Goal: Task Accomplishment & Management: Manage account settings

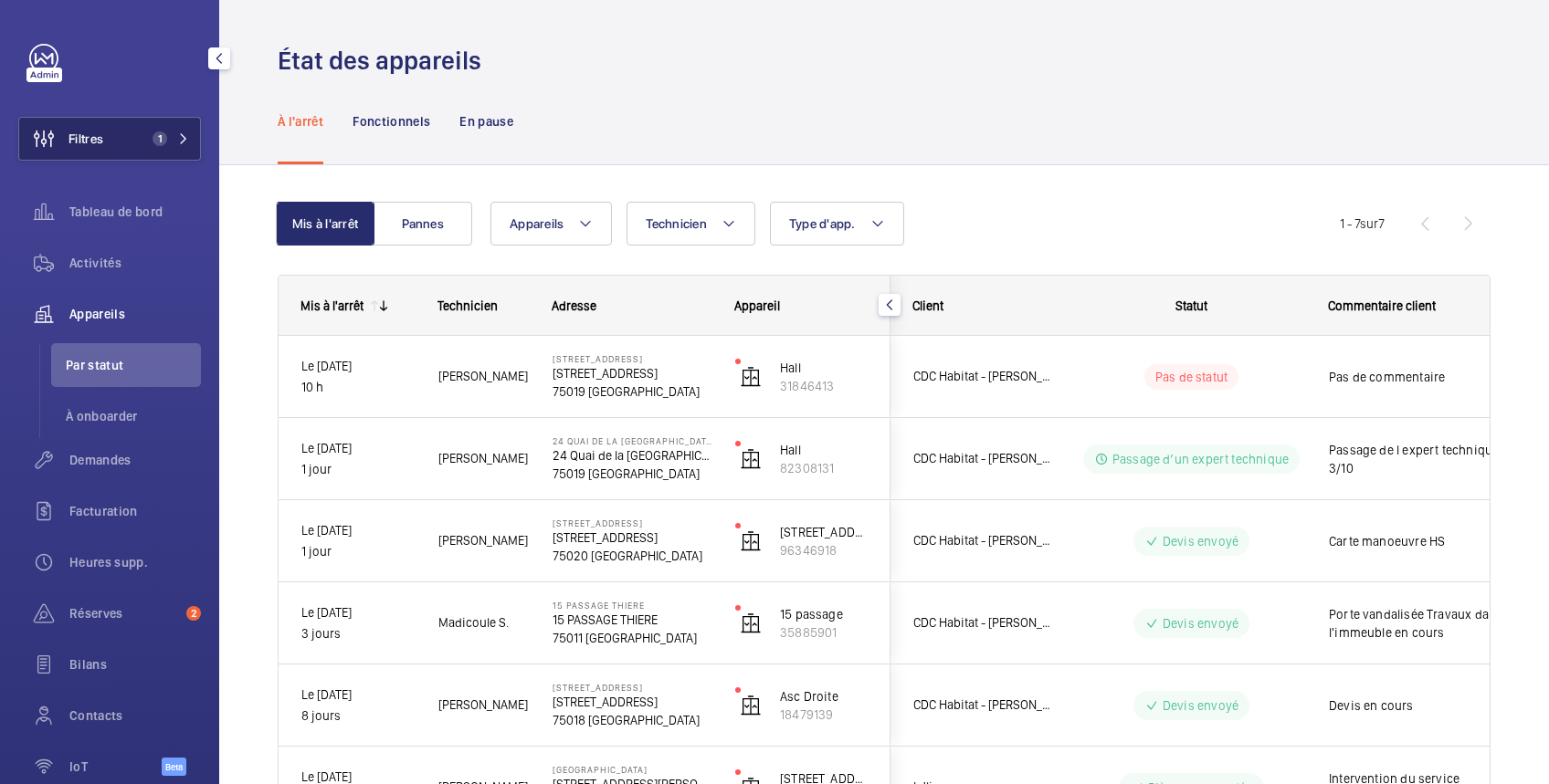
click at [103, 146] on span "Filtres" at bounding box center [85, 138] width 34 height 19
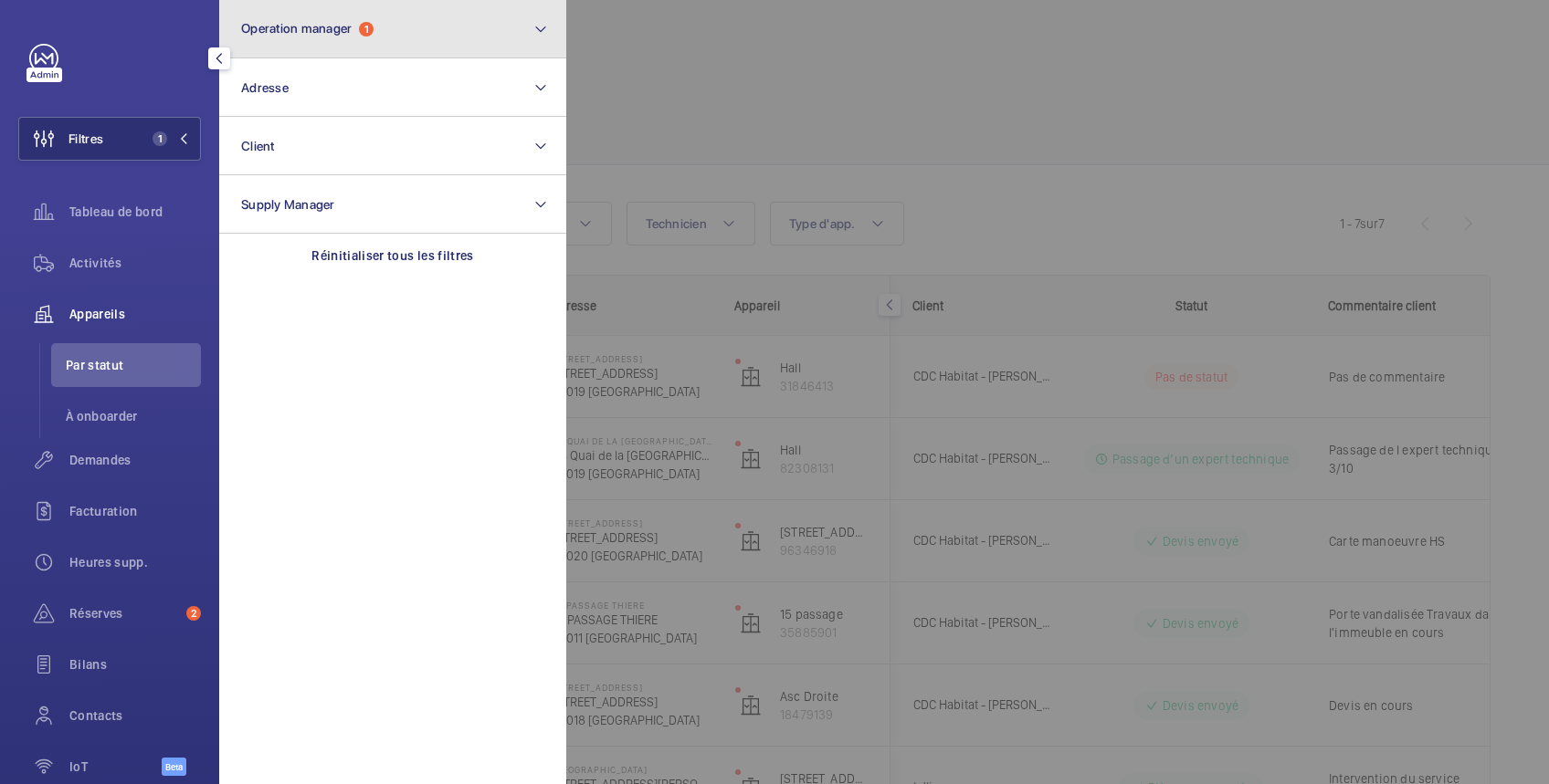
click at [274, 30] on span "Operation manager" at bounding box center [296, 27] width 111 height 15
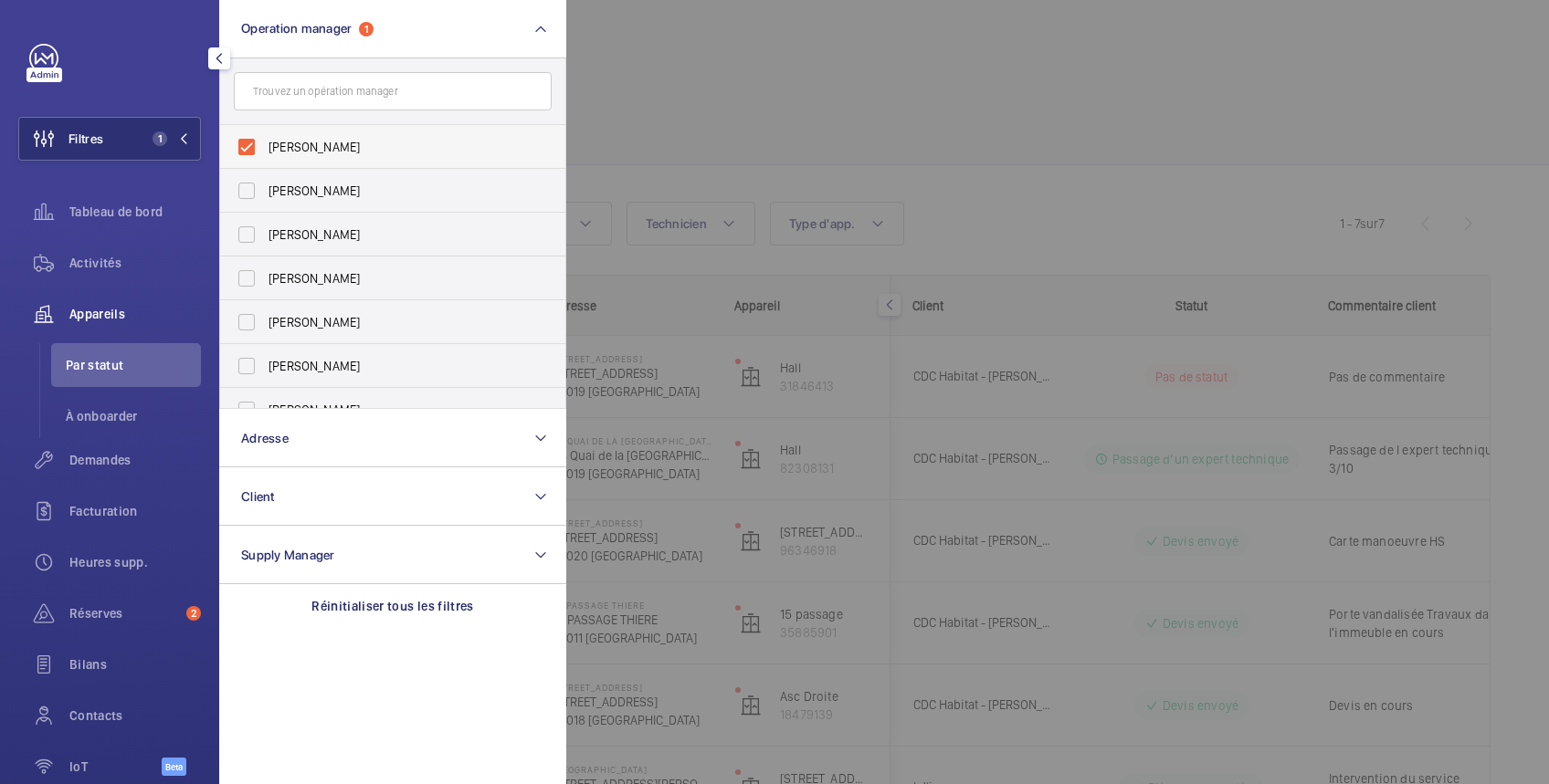
click at [270, 139] on span "[PERSON_NAME]" at bounding box center [394, 147] width 252 height 19
click at [265, 139] on input "[PERSON_NAME]" at bounding box center [246, 147] width 36 height 36
checkbox input "false"
click at [265, 226] on label "[PERSON_NAME]" at bounding box center [379, 234] width 318 height 44
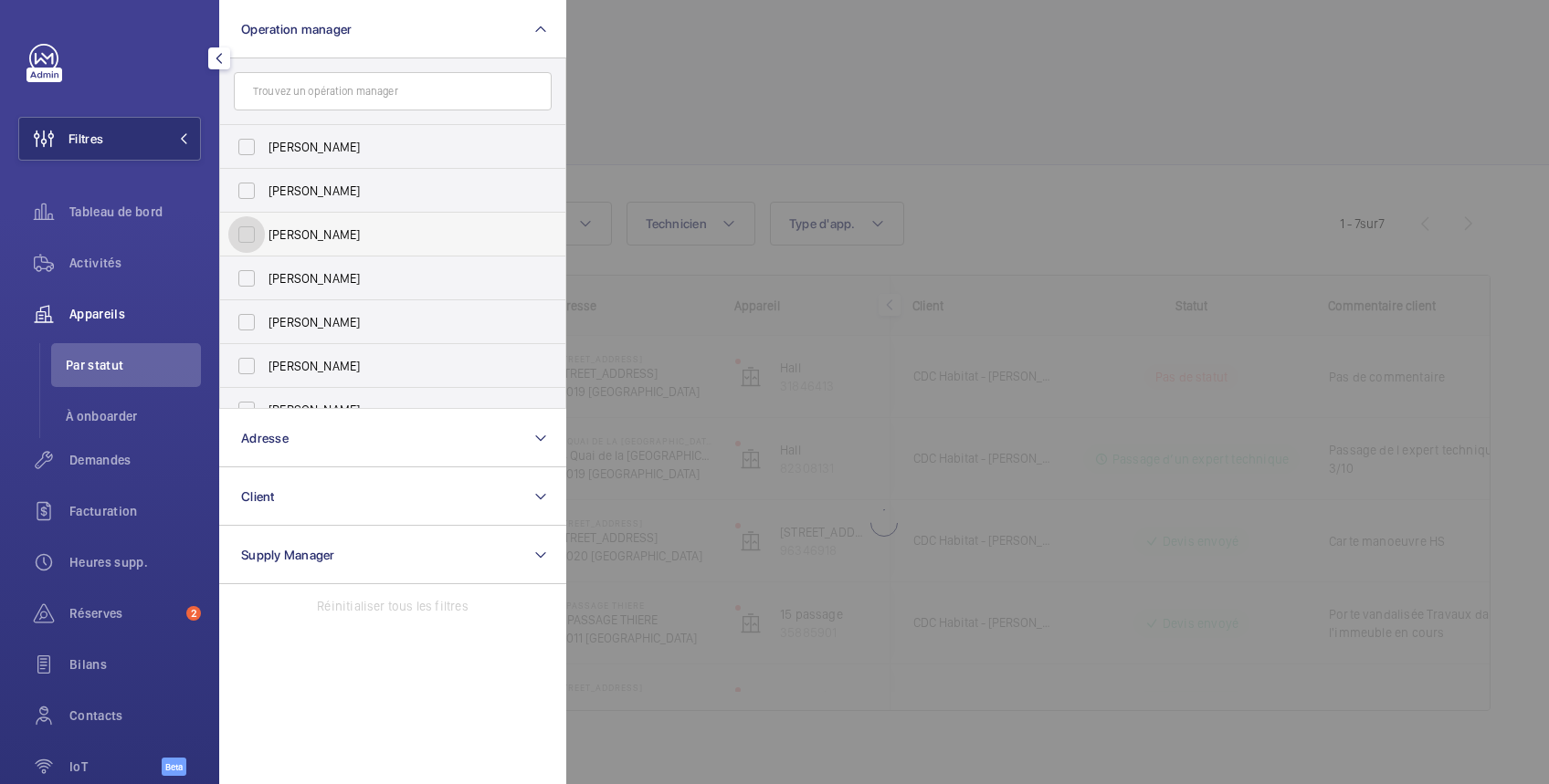
click at [265, 226] on input "[PERSON_NAME]" at bounding box center [246, 234] width 36 height 36
checkbox input "true"
click at [725, 88] on div at bounding box center [1340, 392] width 1549 height 784
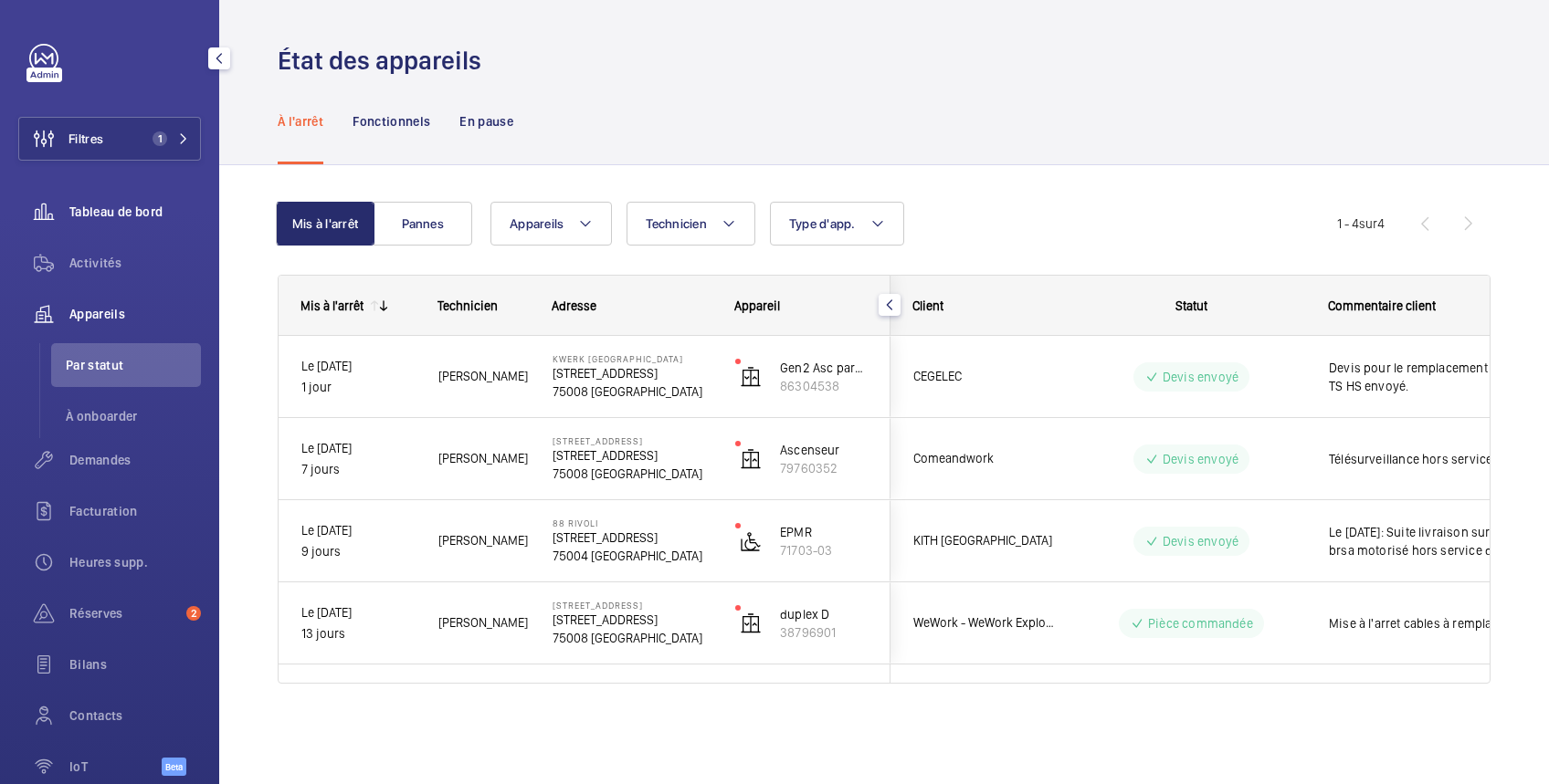
click at [139, 208] on span "Tableau de bord" at bounding box center [135, 211] width 131 height 19
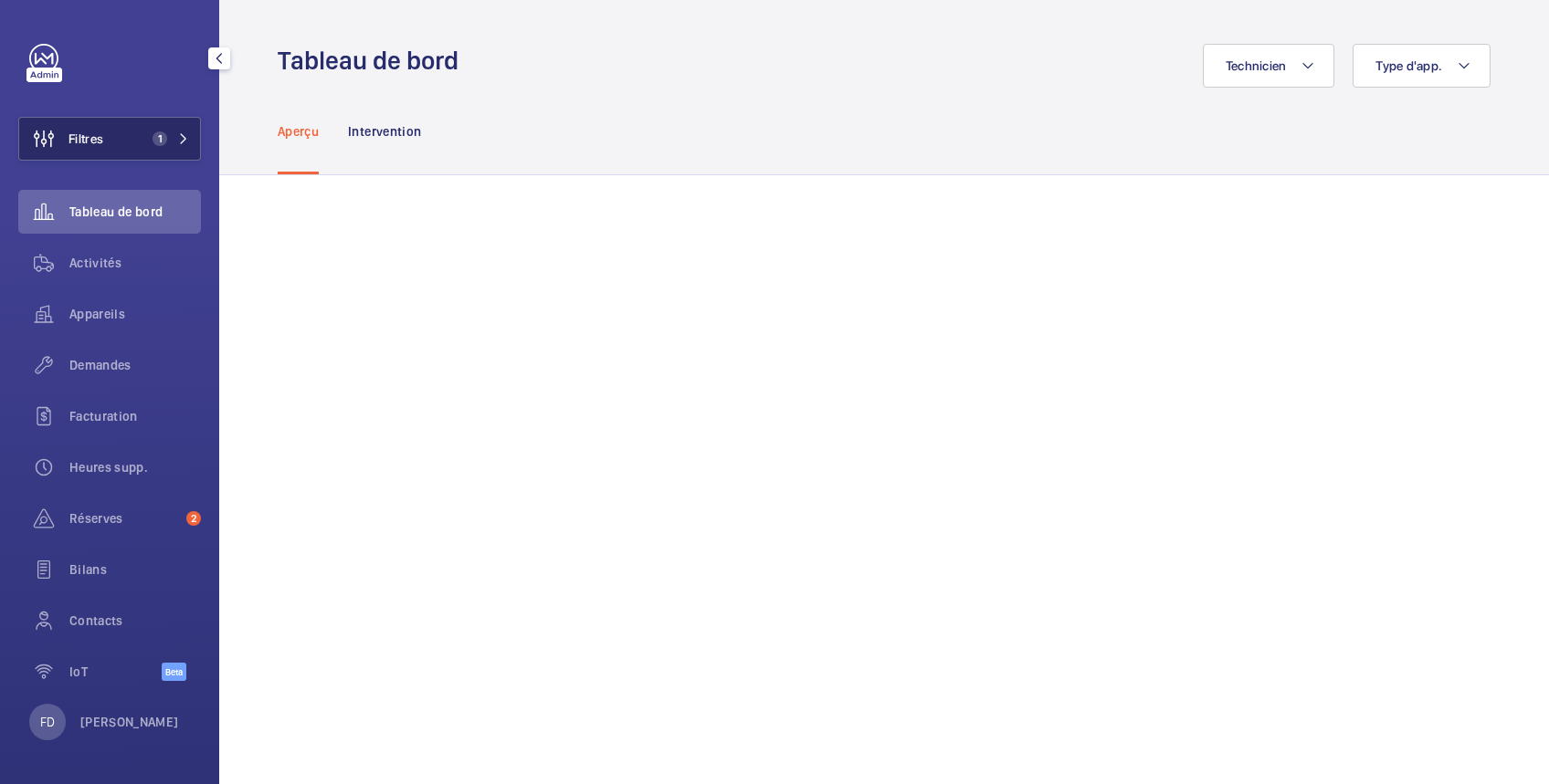
click at [120, 144] on button "Filtres 1" at bounding box center [110, 138] width 183 height 44
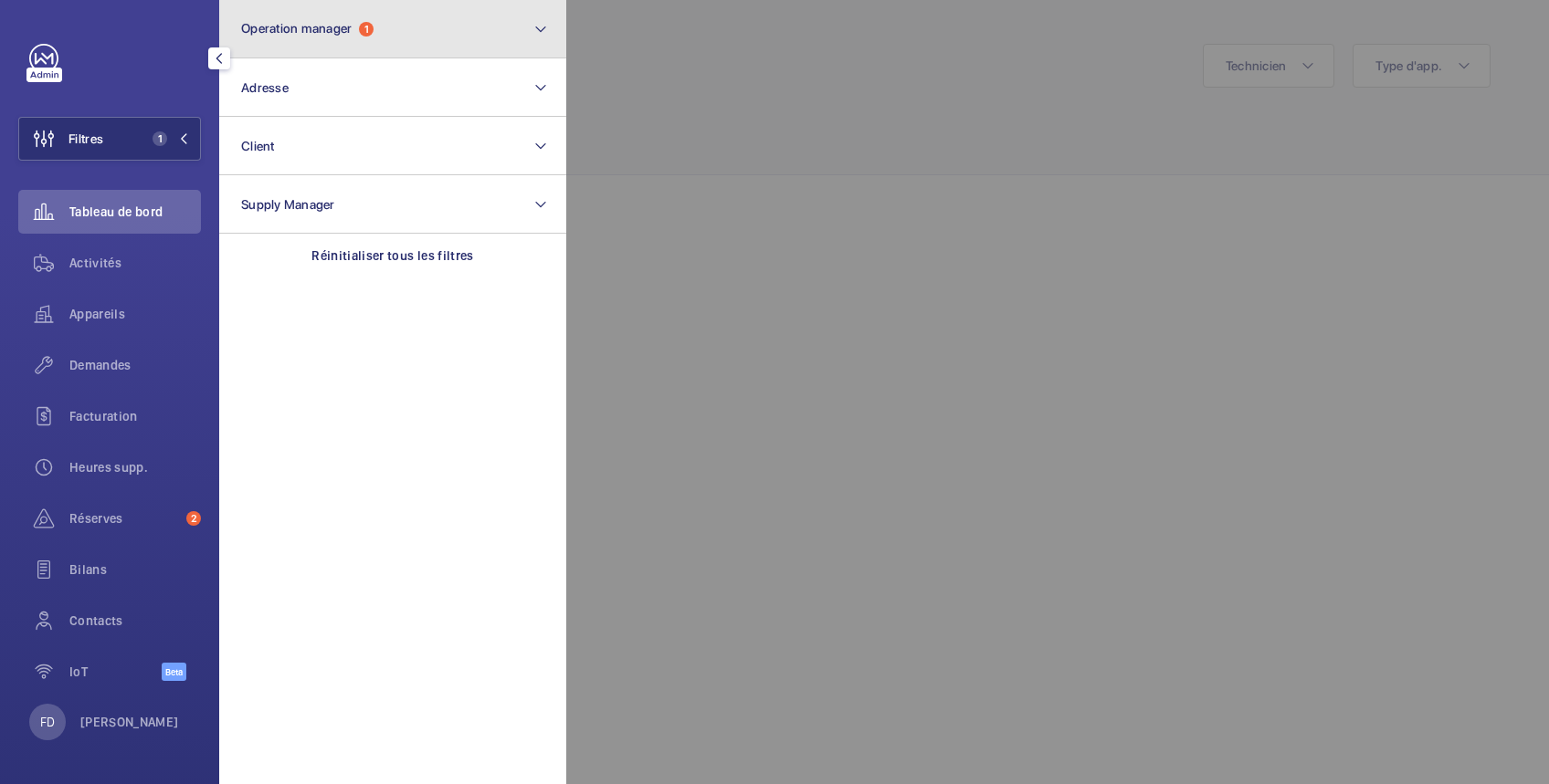
click at [281, 23] on span "Operation manager" at bounding box center [296, 27] width 111 height 15
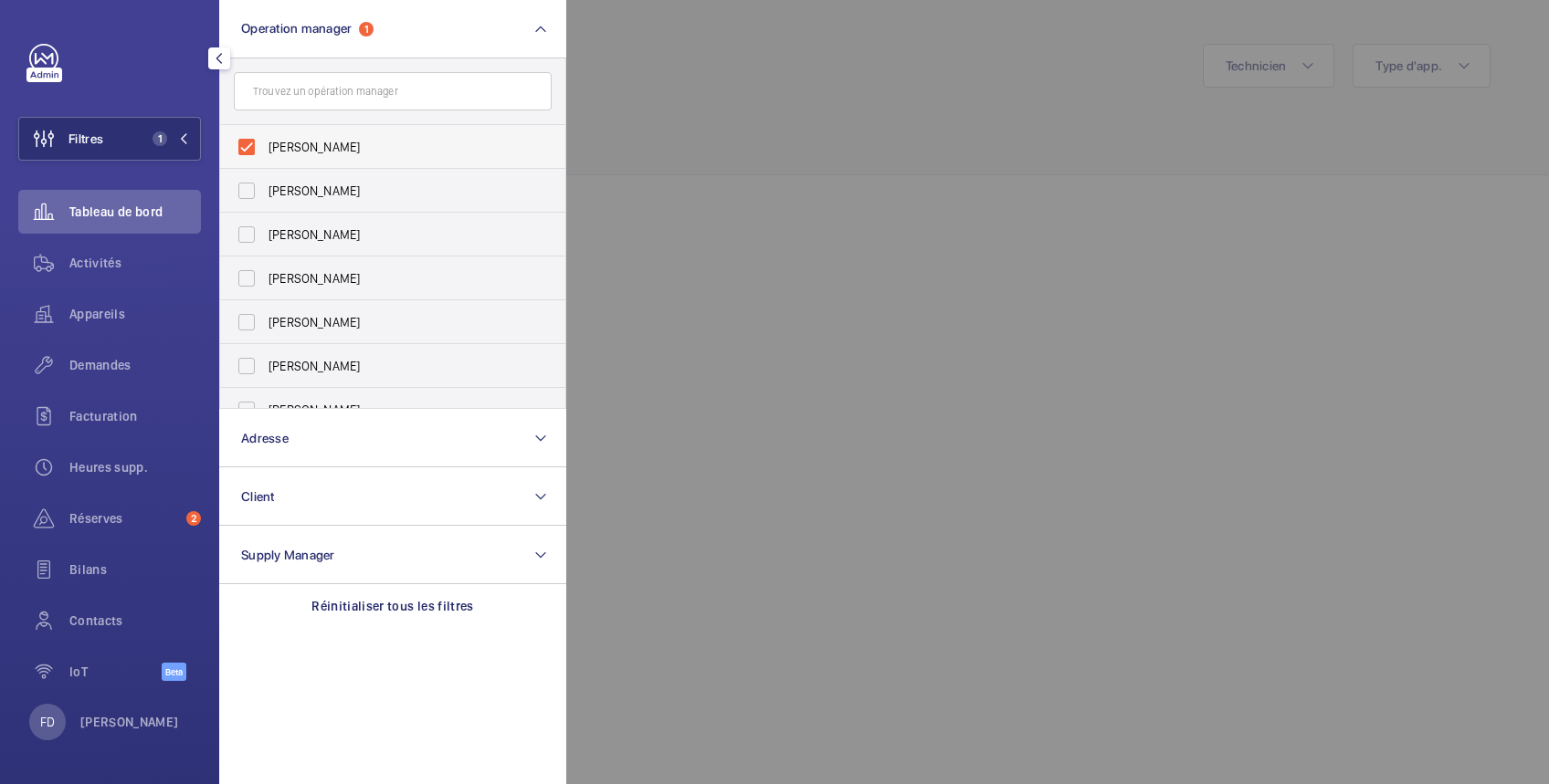
click at [299, 147] on span "[PERSON_NAME]" at bounding box center [394, 147] width 252 height 19
click at [265, 147] on input "[PERSON_NAME]" at bounding box center [246, 147] width 36 height 36
checkbox input "false"
click at [298, 231] on span "[PERSON_NAME]" at bounding box center [394, 234] width 252 height 19
click at [265, 231] on input "[PERSON_NAME]" at bounding box center [246, 234] width 36 height 36
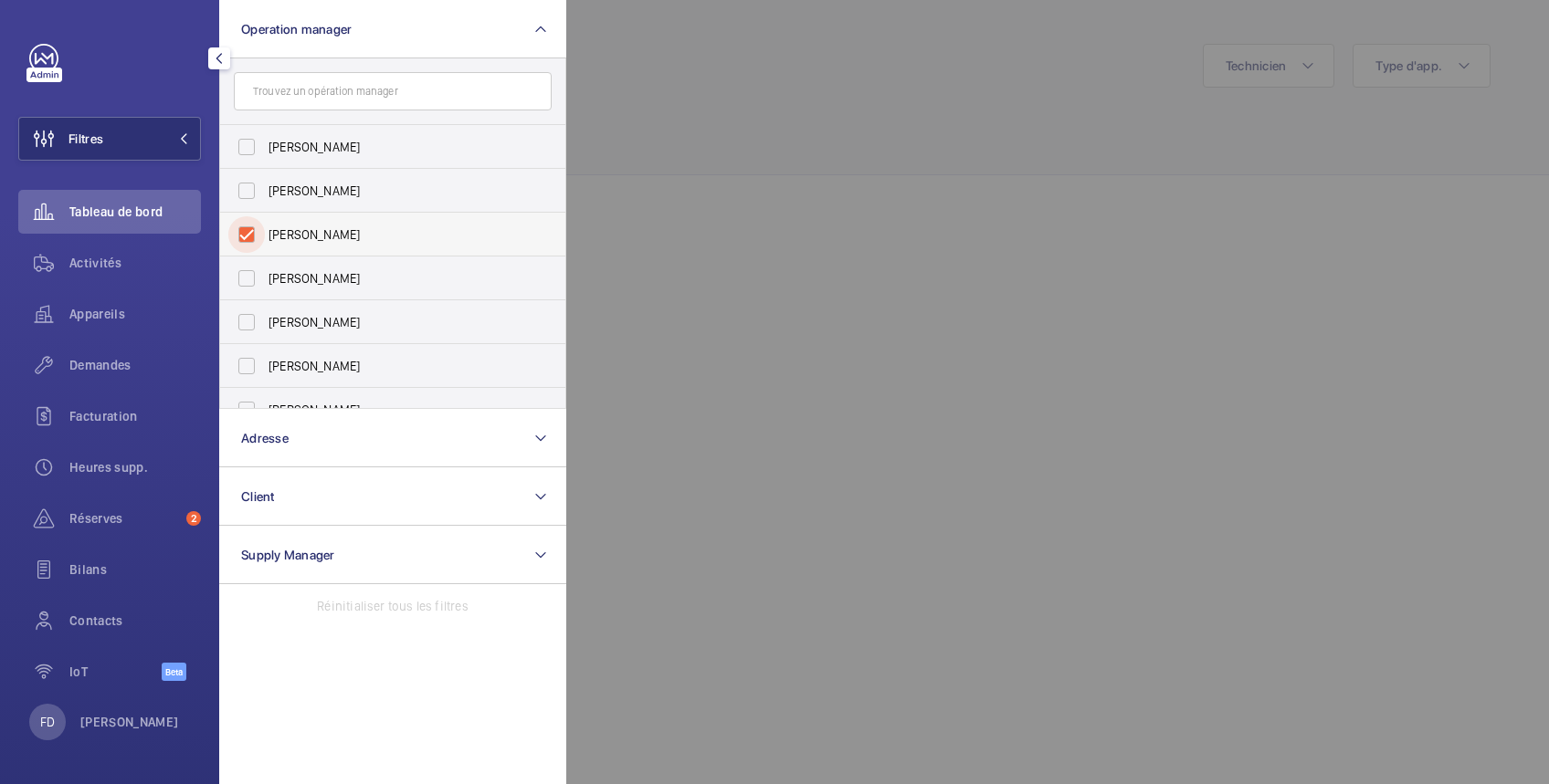
checkbox input "true"
click at [725, 104] on div at bounding box center [1340, 392] width 1549 height 784
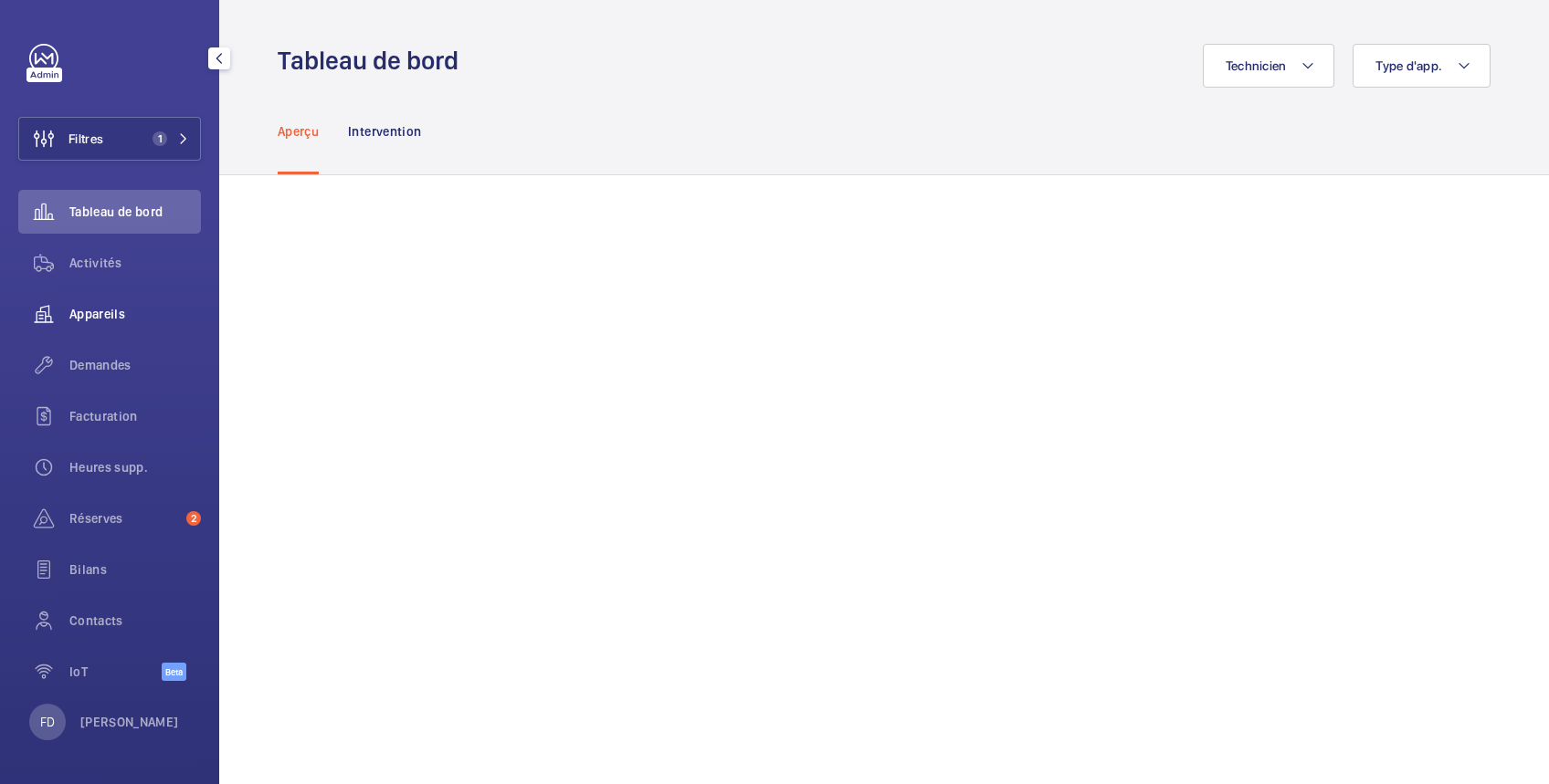
click at [107, 308] on span "Appareils" at bounding box center [135, 314] width 131 height 19
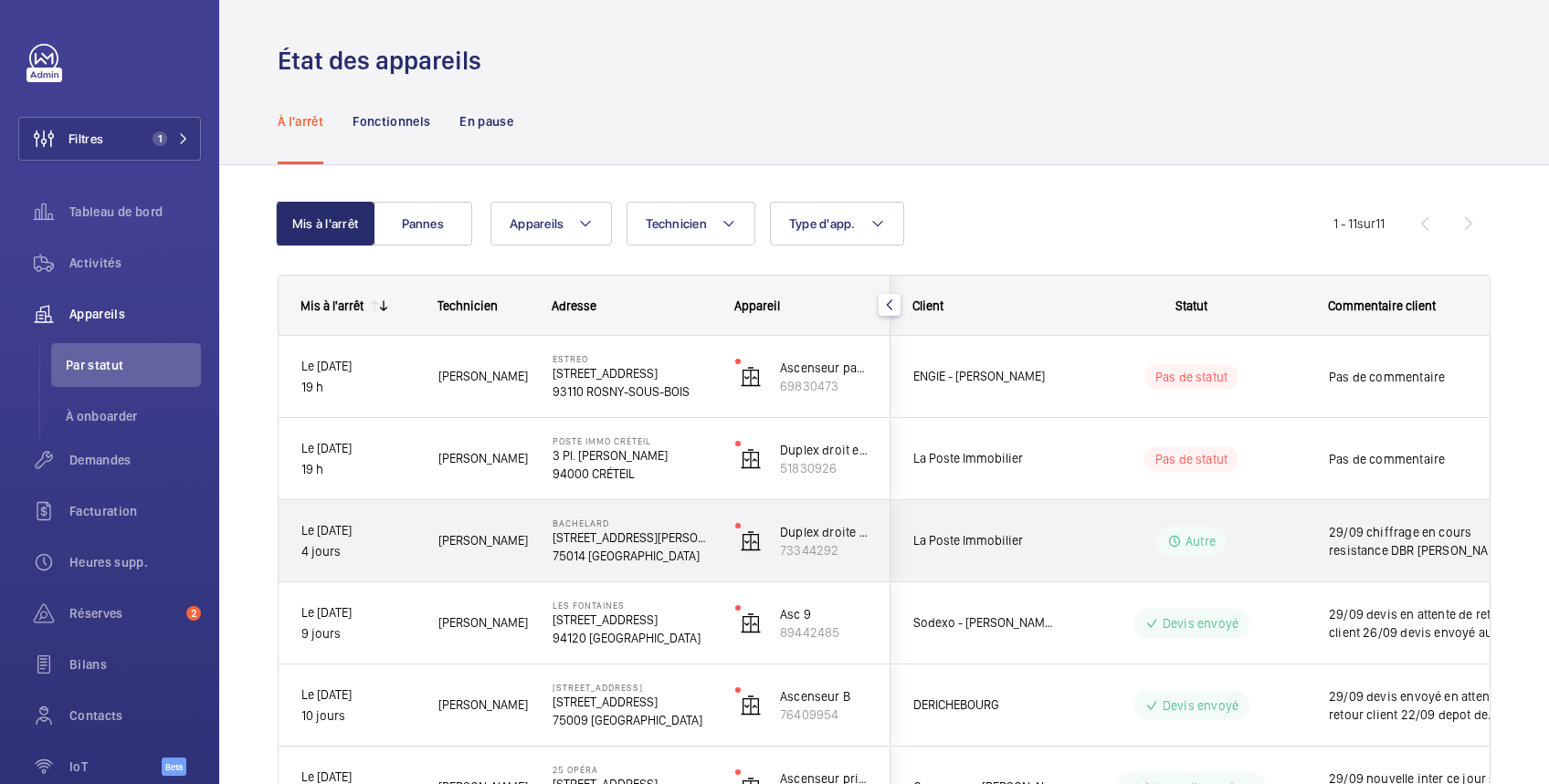
click at [1303, 534] on wm-front-pills-cell "Autre" at bounding box center [1192, 541] width 227 height 29
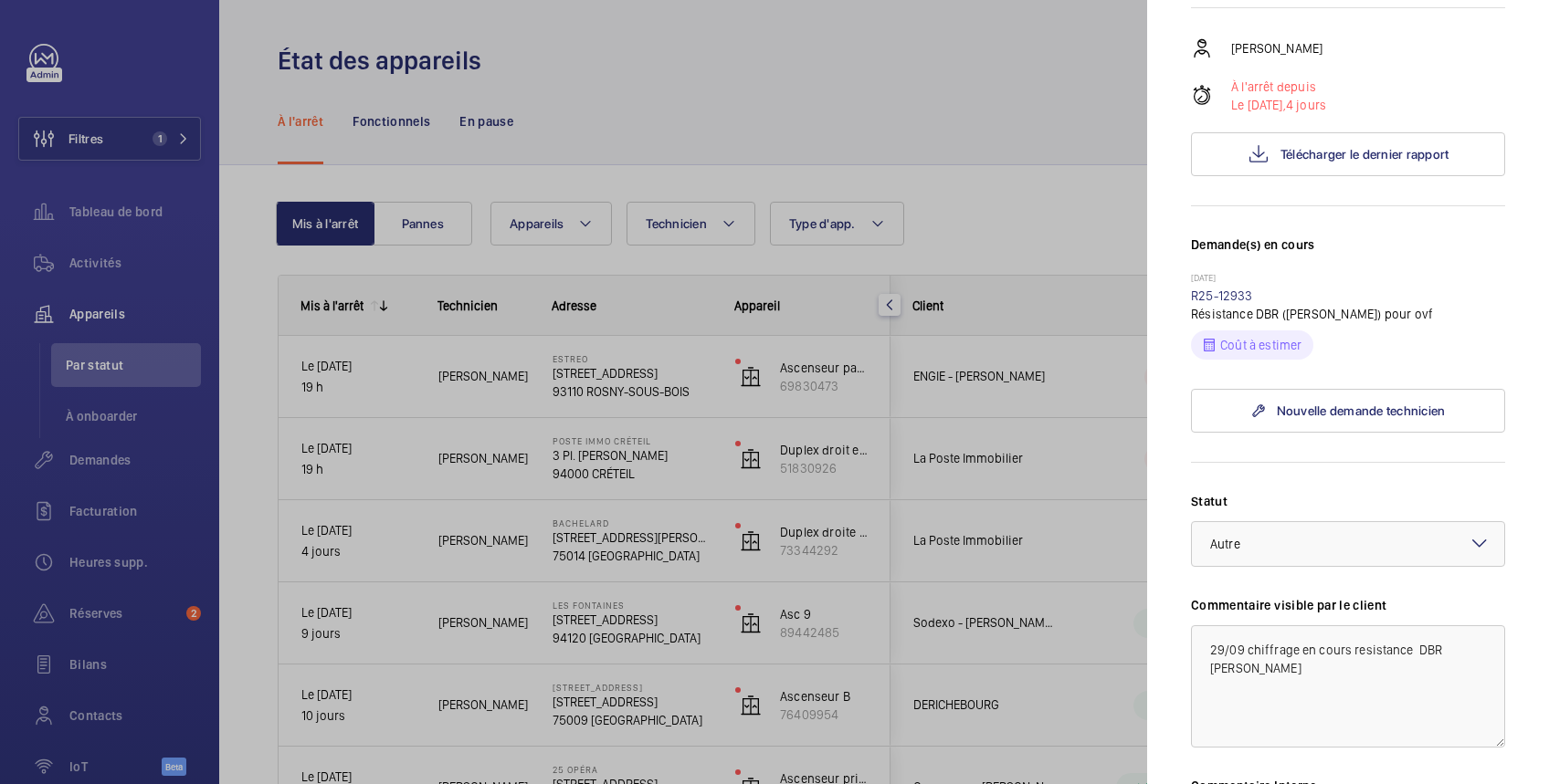
scroll to position [610, 0]
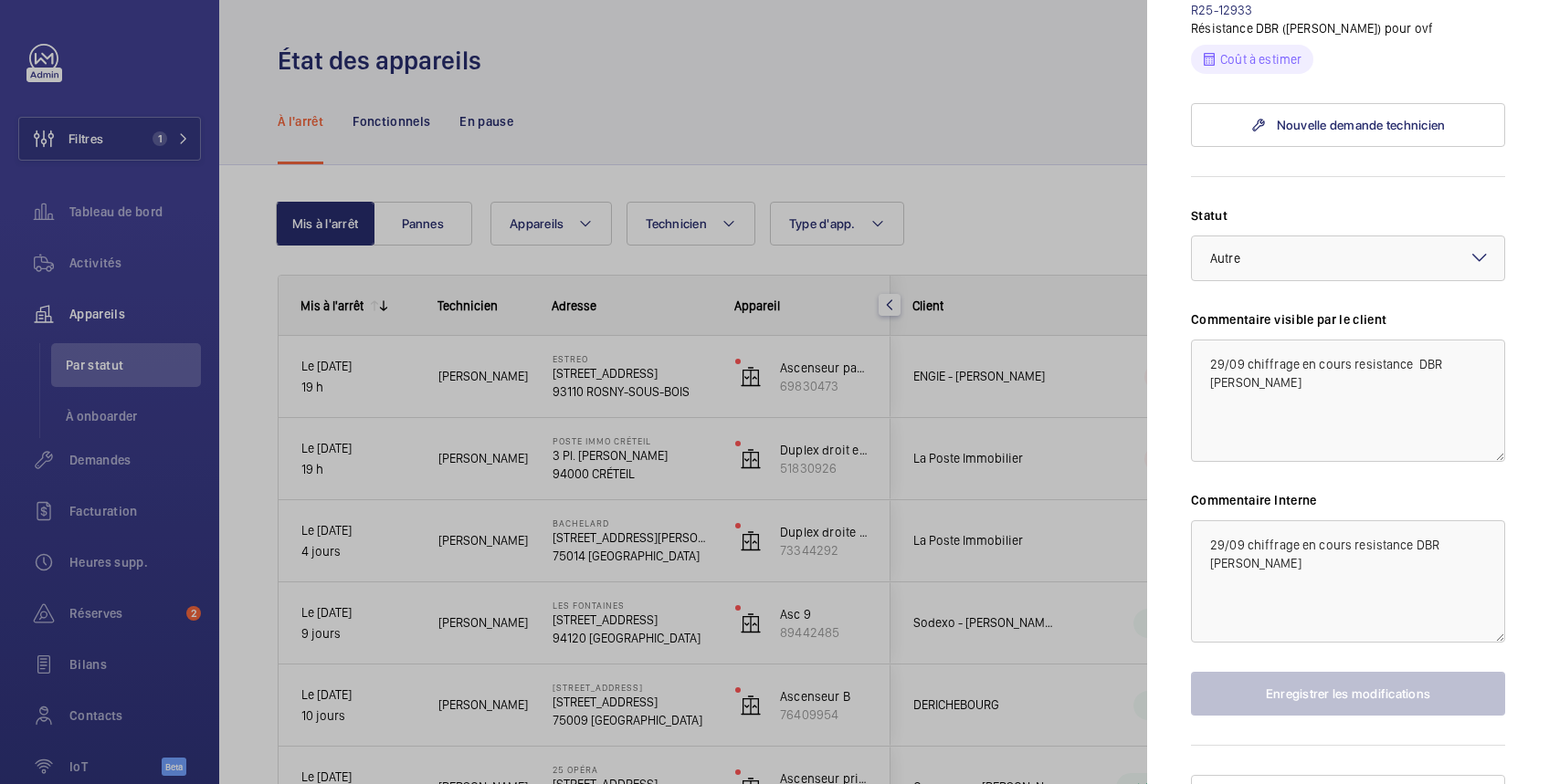
click at [1048, 217] on div at bounding box center [774, 392] width 1549 height 784
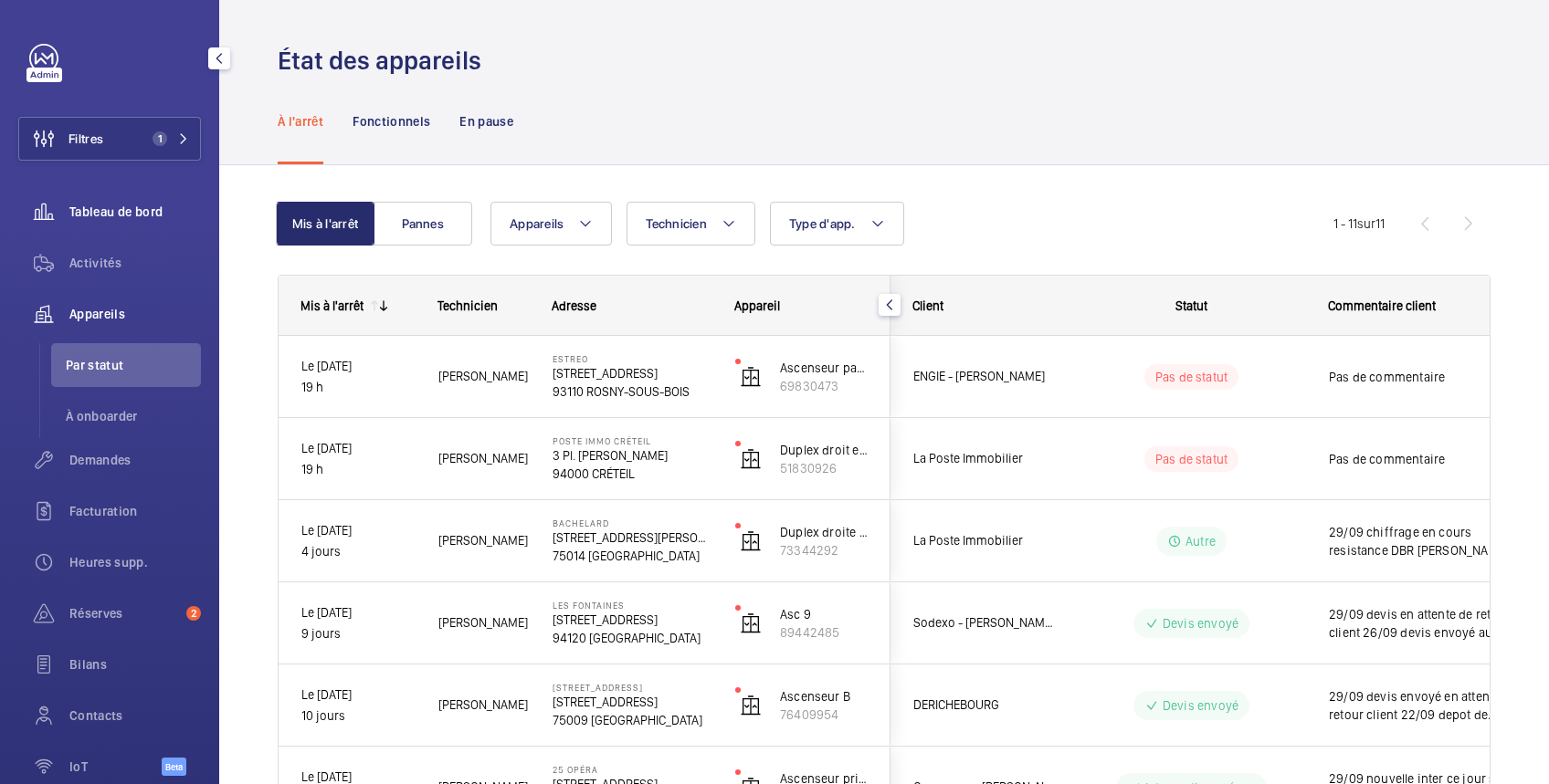
click at [136, 212] on span "Tableau de bord" at bounding box center [135, 211] width 131 height 19
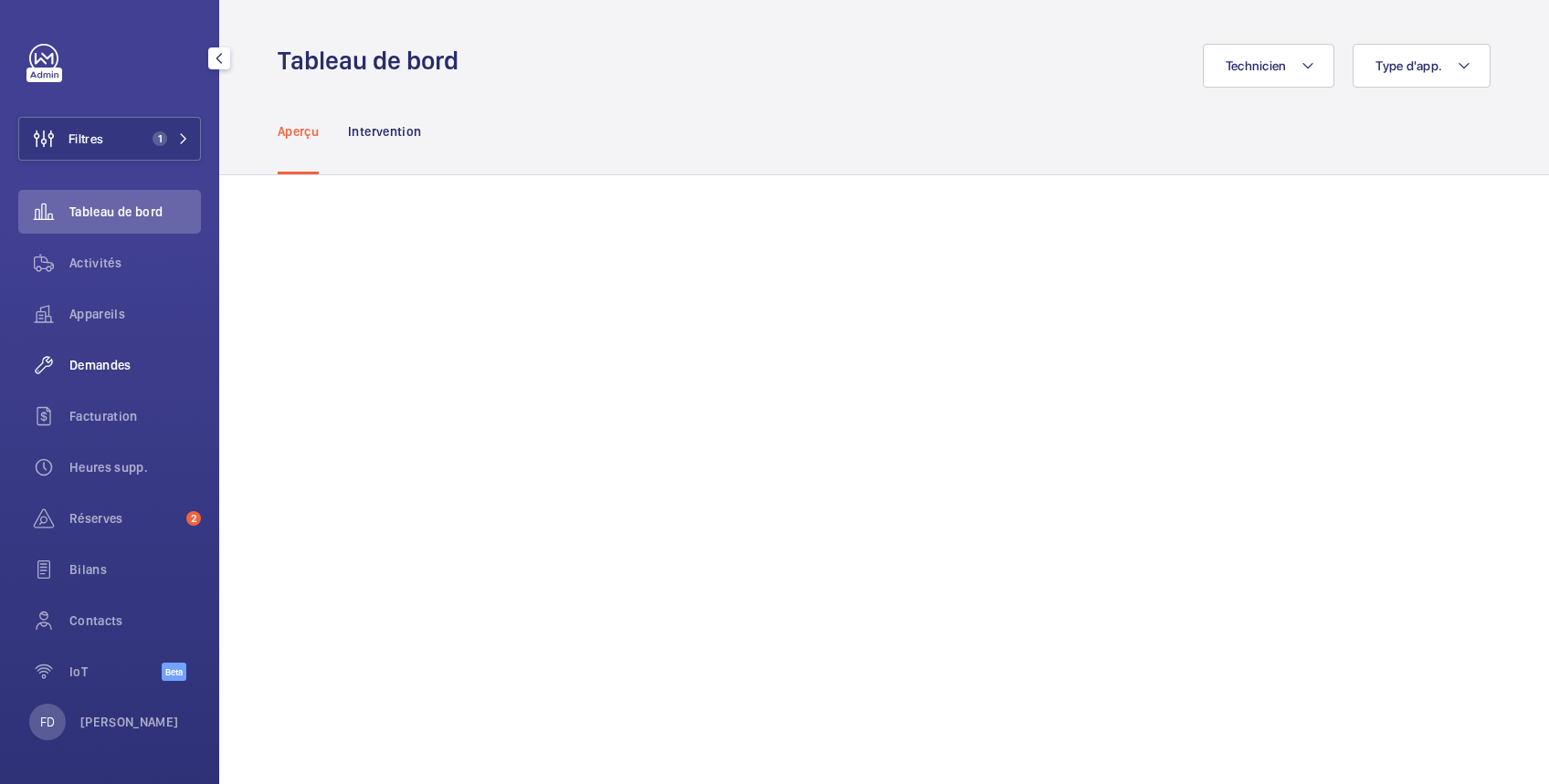
click at [117, 361] on span "Demandes" at bounding box center [135, 365] width 131 height 19
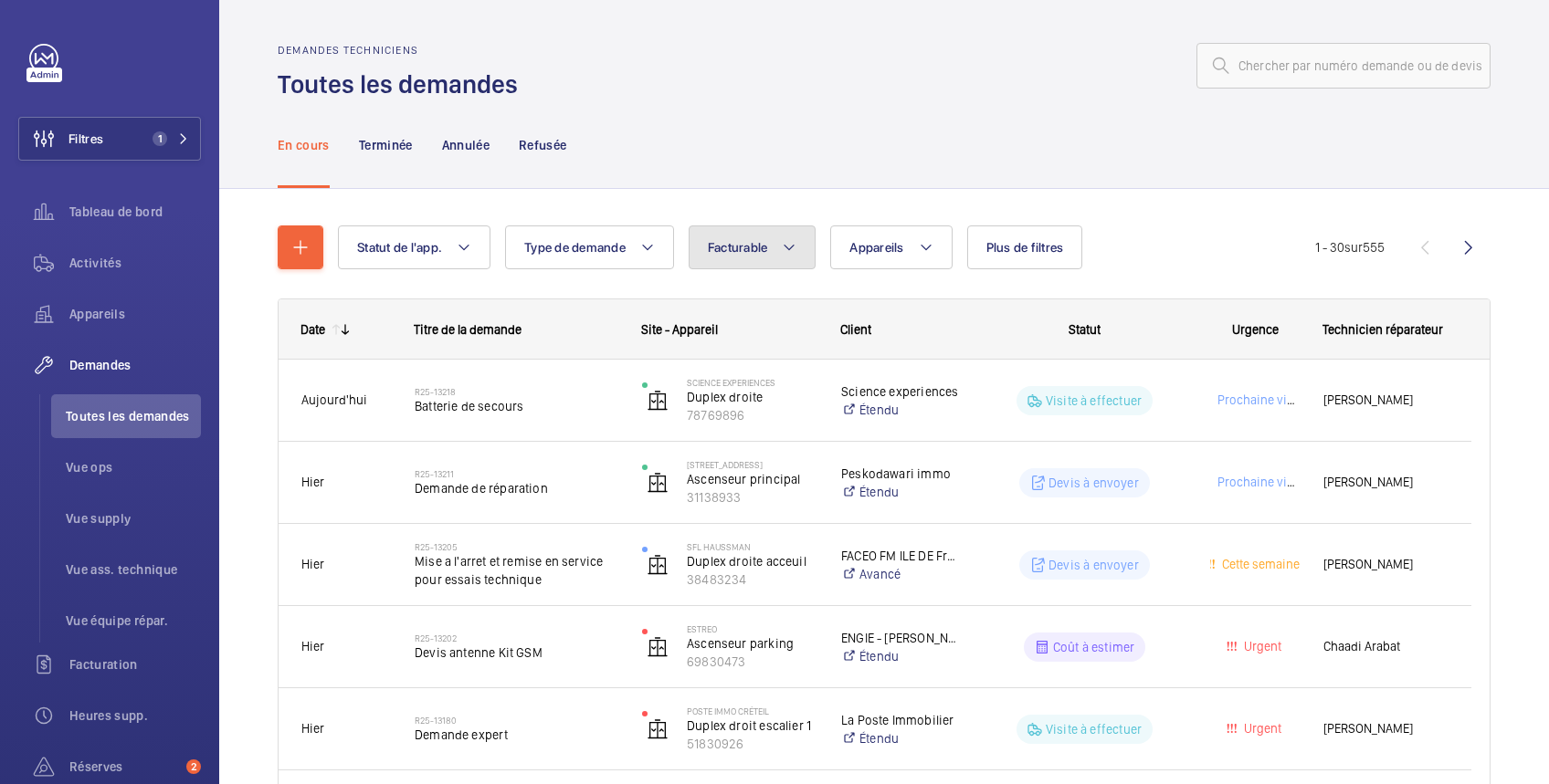
click at [746, 253] on span "Facturable" at bounding box center [738, 247] width 61 height 15
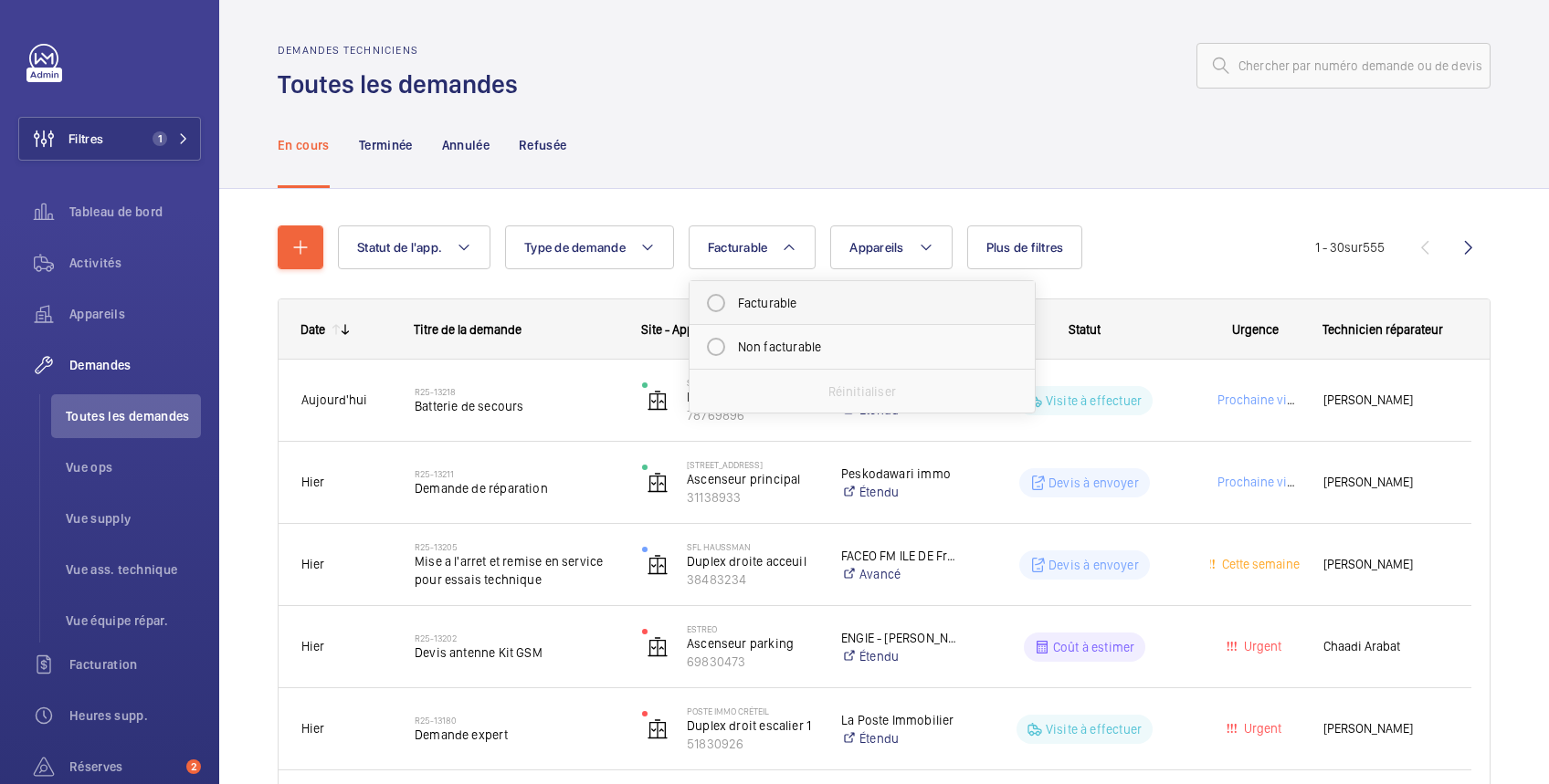
click at [748, 309] on mat-radio-button "Facturable" at bounding box center [863, 302] width 329 height 36
radio input "true"
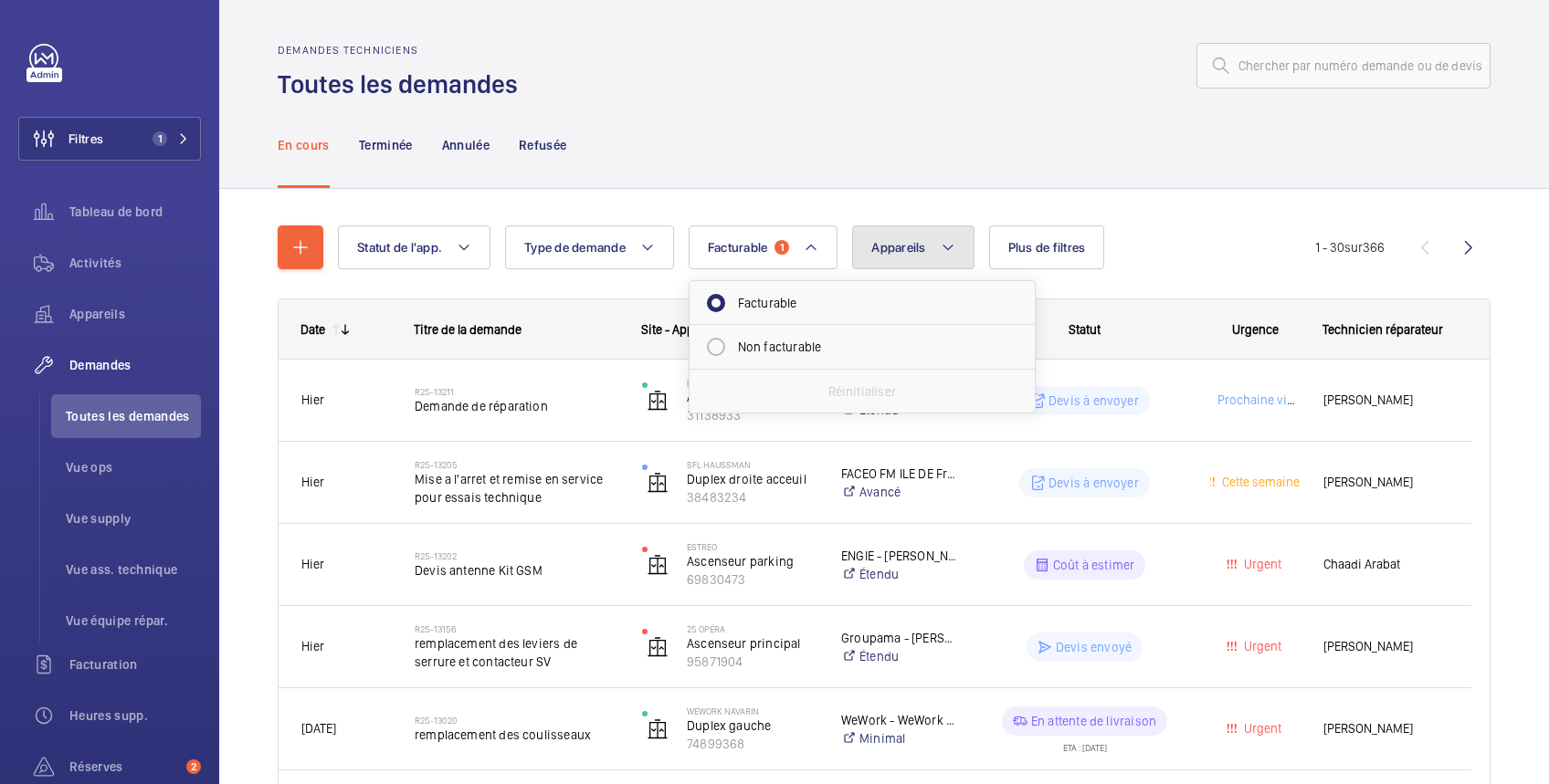
click at [935, 249] on button "Appareils" at bounding box center [913, 247] width 121 height 44
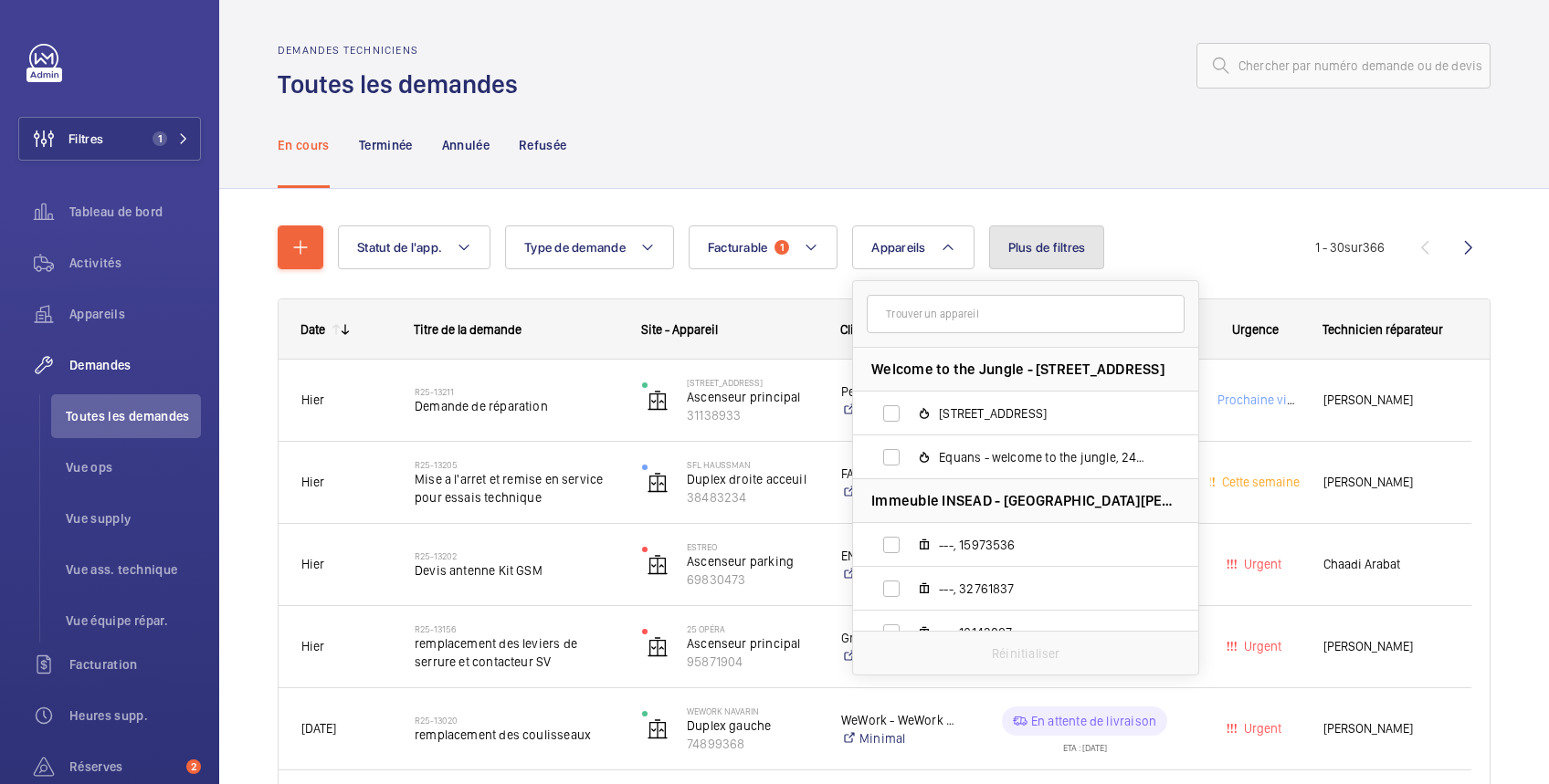
click at [1031, 249] on span "Plus de filtres" at bounding box center [1047, 247] width 77 height 15
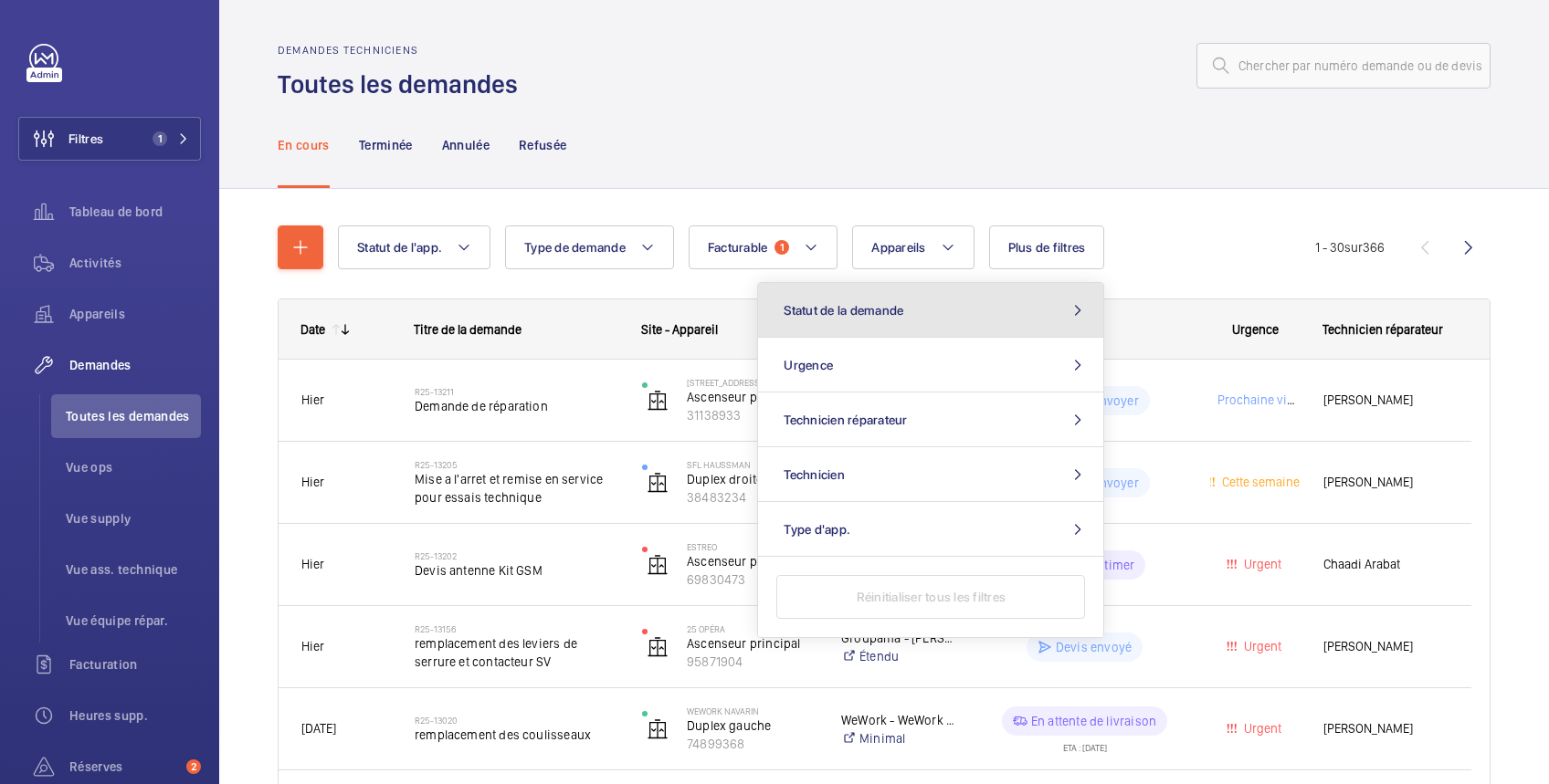
click at [1002, 308] on button "Statut de la demande" at bounding box center [930, 310] width 346 height 55
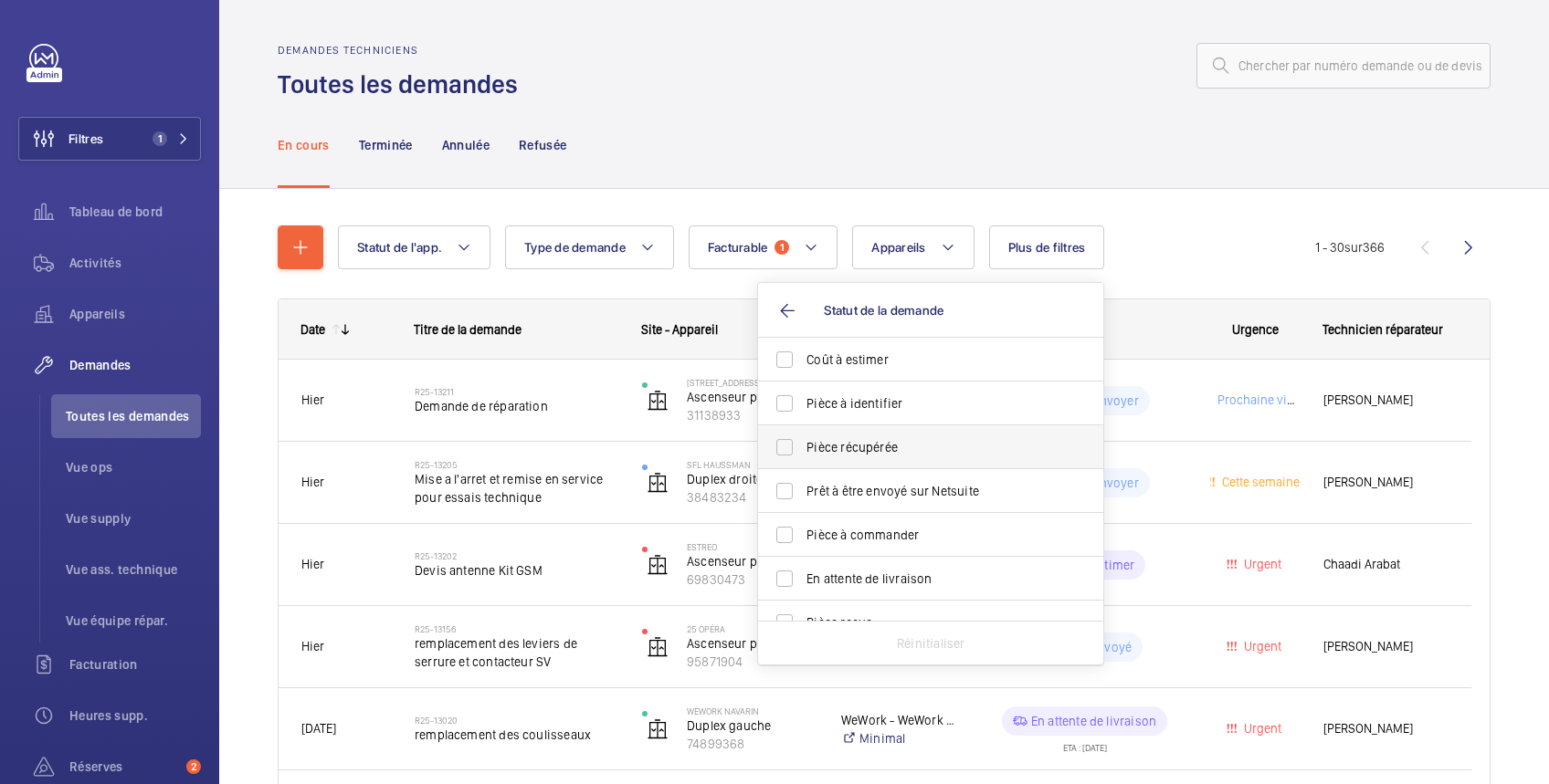
scroll to position [242, 0]
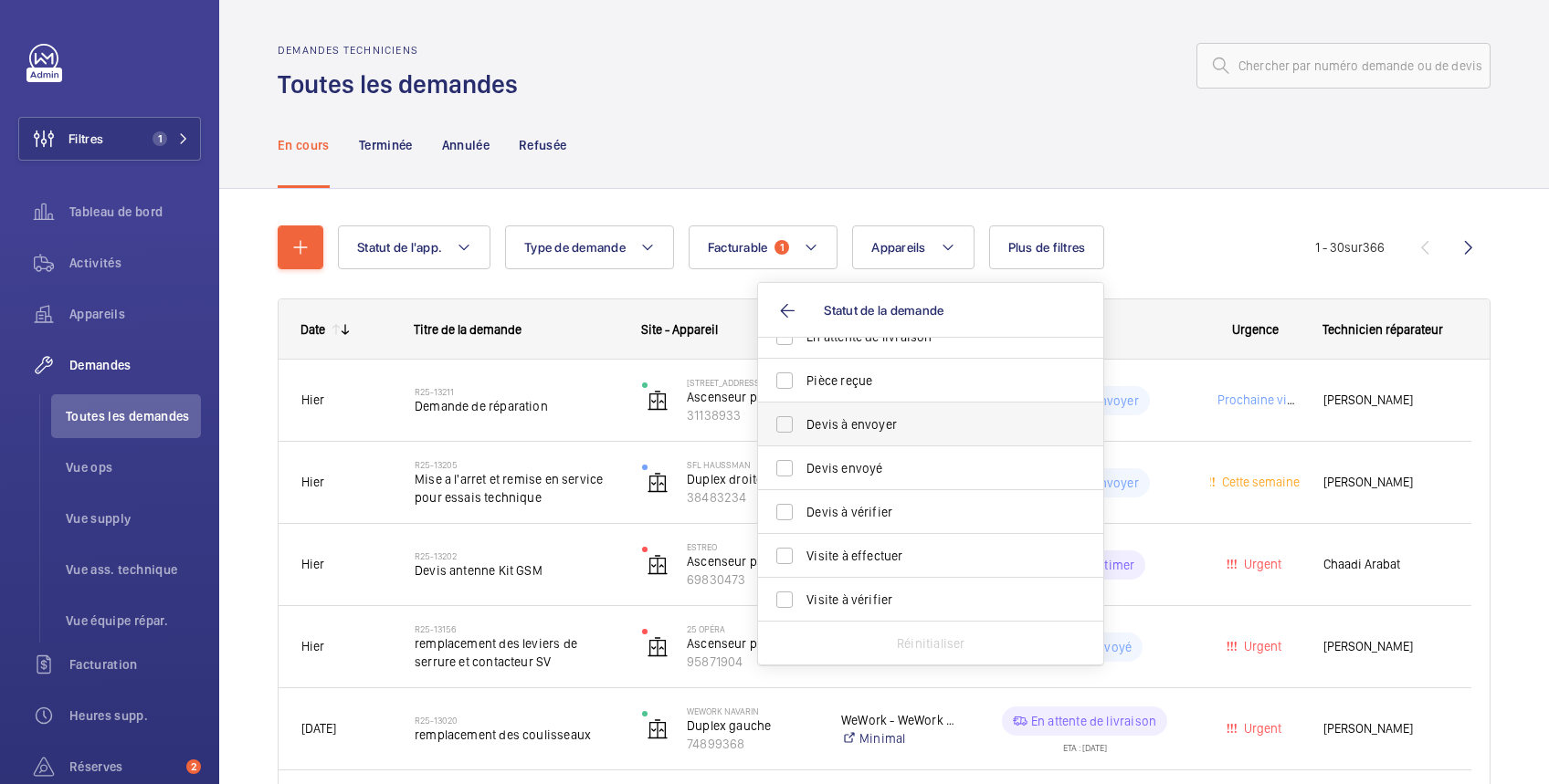
click at [896, 421] on span "Devis à envoyer" at bounding box center [932, 424] width 252 height 19
click at [803, 421] on input "Devis à envoyer" at bounding box center [784, 424] width 36 height 36
checkbox input "true"
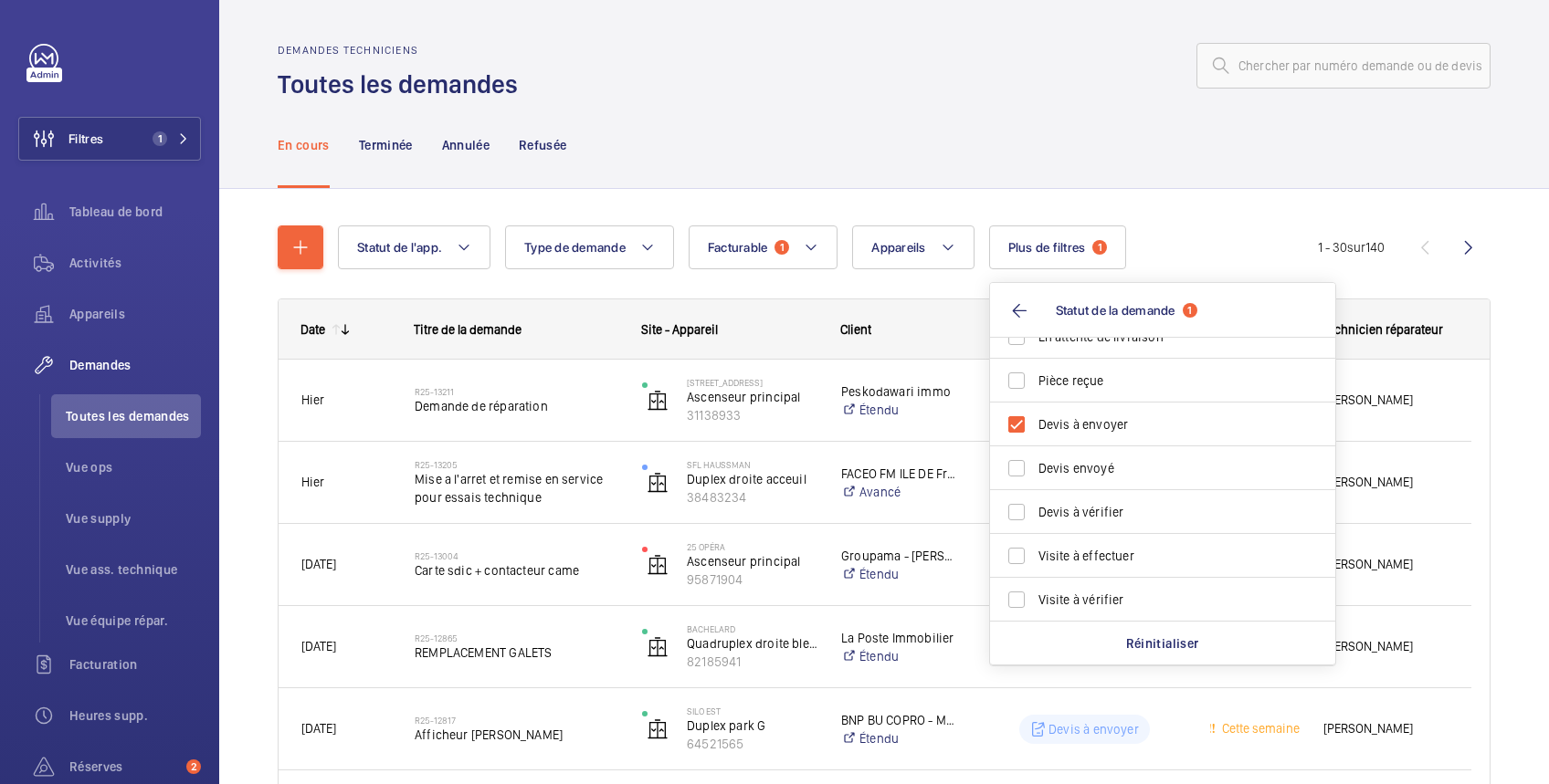
click at [928, 143] on div "En cours Terminée Annulée Refusée" at bounding box center [884, 145] width 1213 height 87
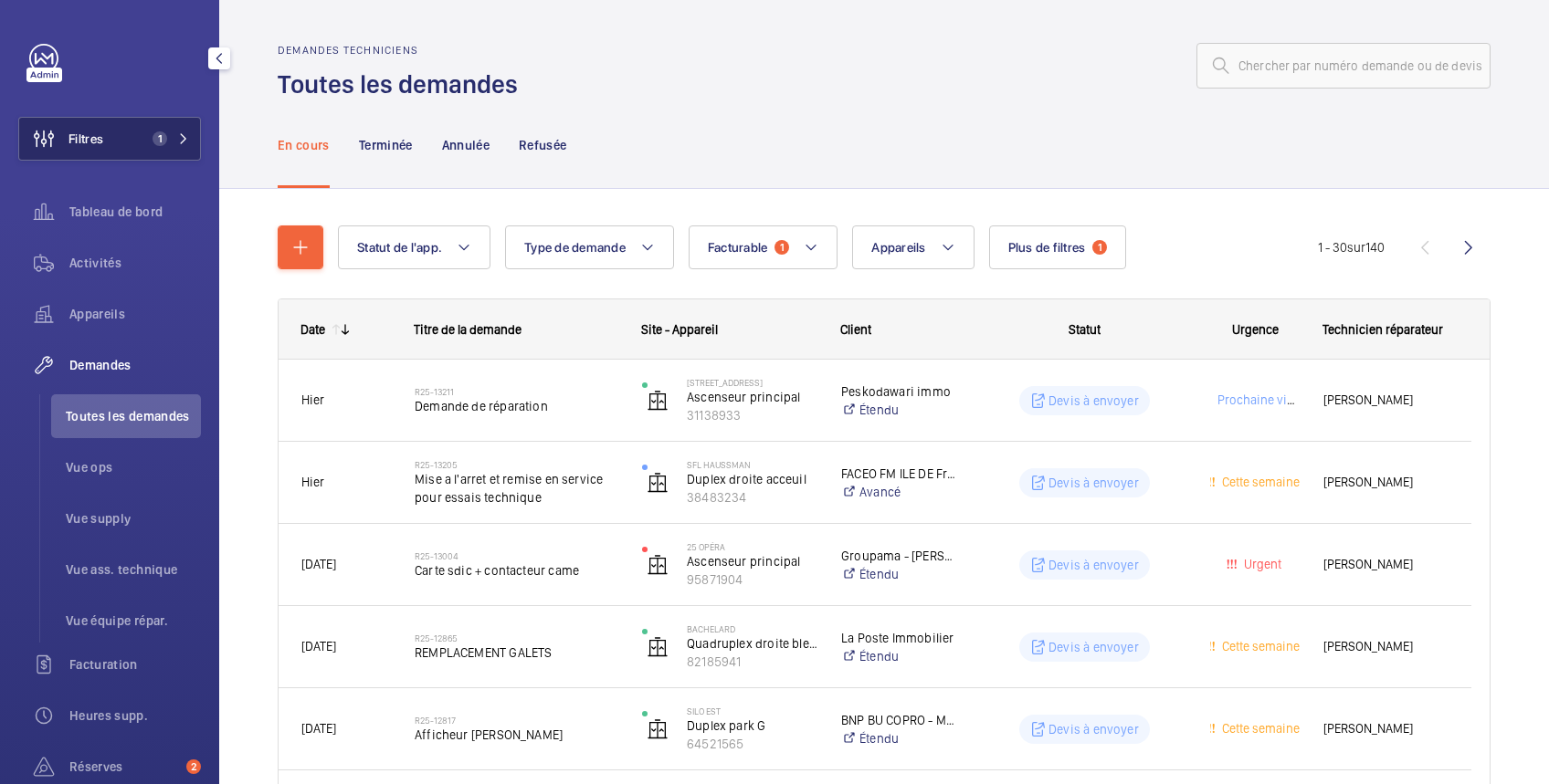
click at [119, 140] on button "Filtres 1" at bounding box center [110, 138] width 183 height 44
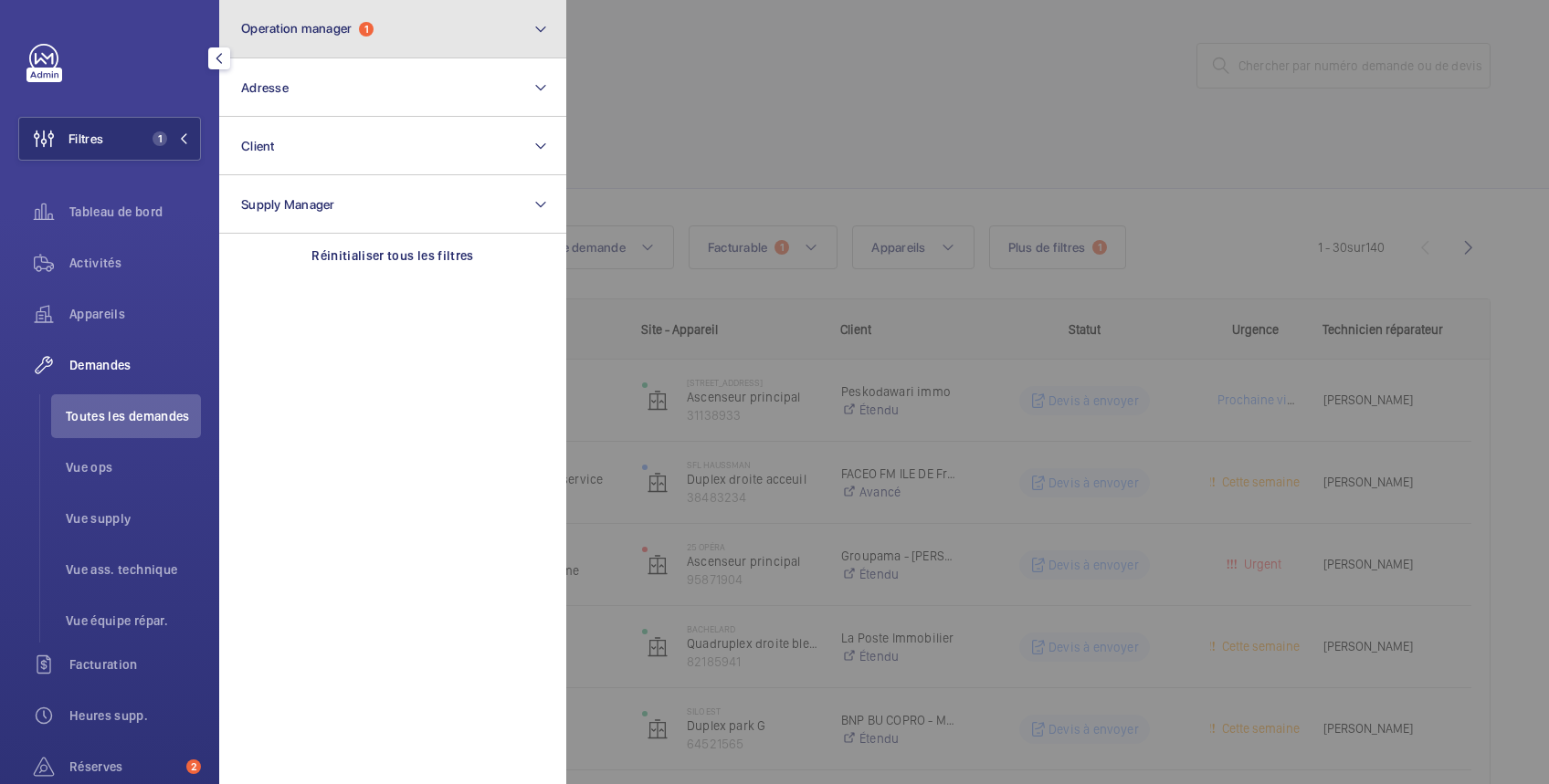
click at [344, 33] on span "Operation manager" at bounding box center [296, 27] width 111 height 15
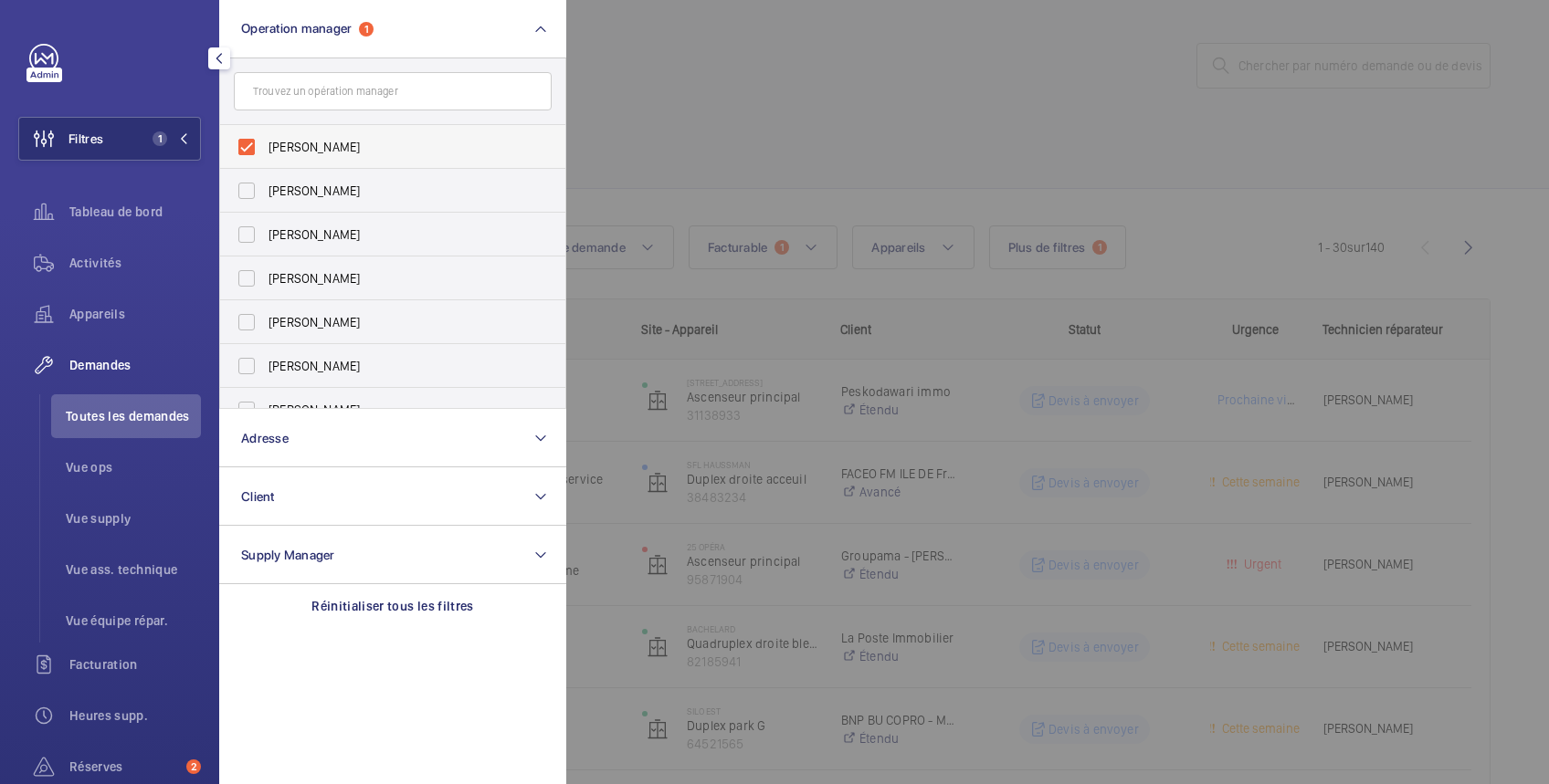
click at [325, 141] on span "[PERSON_NAME]" at bounding box center [394, 147] width 252 height 19
click at [265, 141] on input "[PERSON_NAME]" at bounding box center [246, 147] width 36 height 36
checkbox input "false"
click at [329, 234] on span "[PERSON_NAME]" at bounding box center [394, 234] width 252 height 19
click at [265, 234] on input "[PERSON_NAME]" at bounding box center [246, 234] width 36 height 36
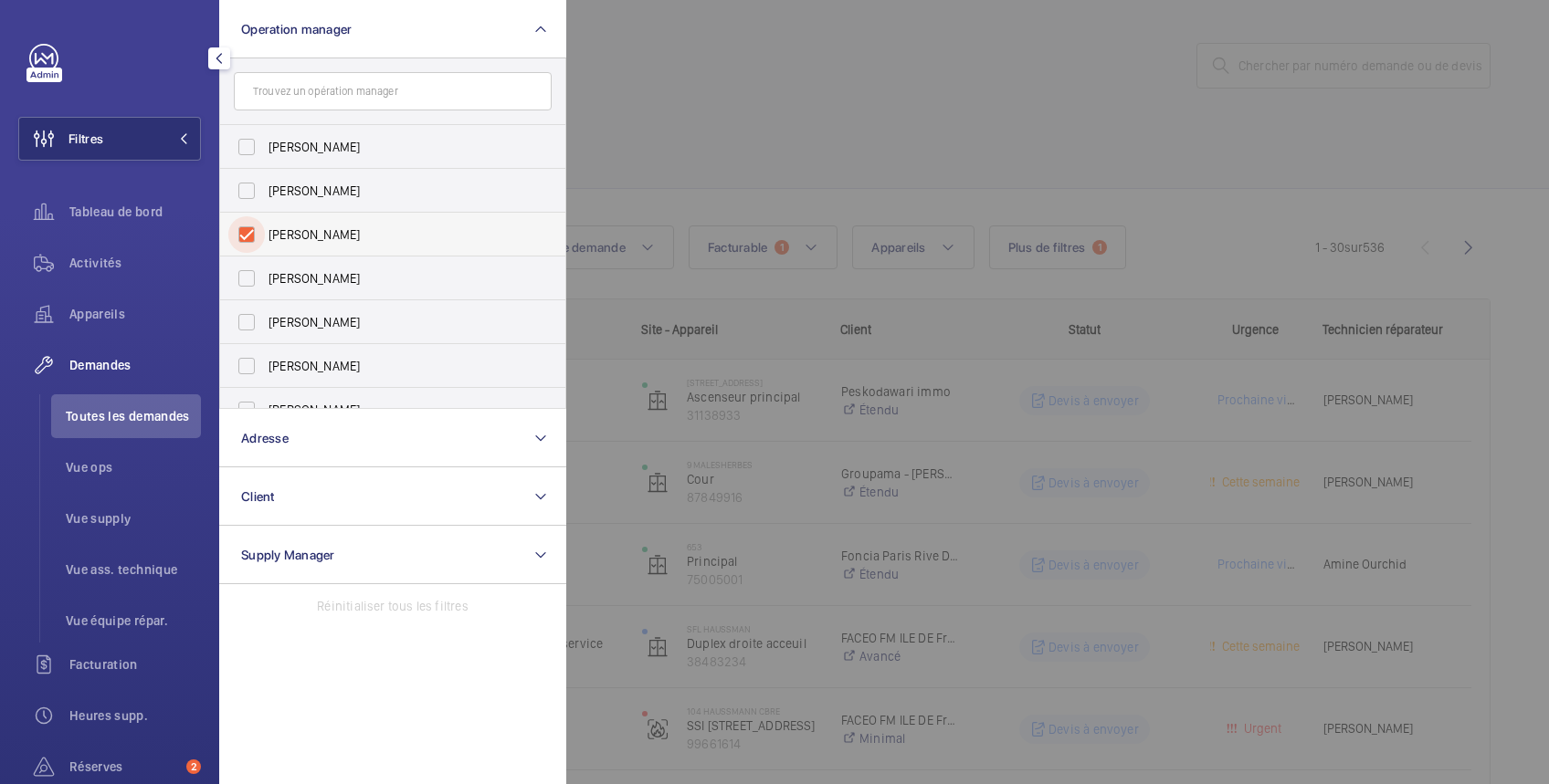
checkbox input "true"
click at [709, 90] on div at bounding box center [1340, 392] width 1549 height 784
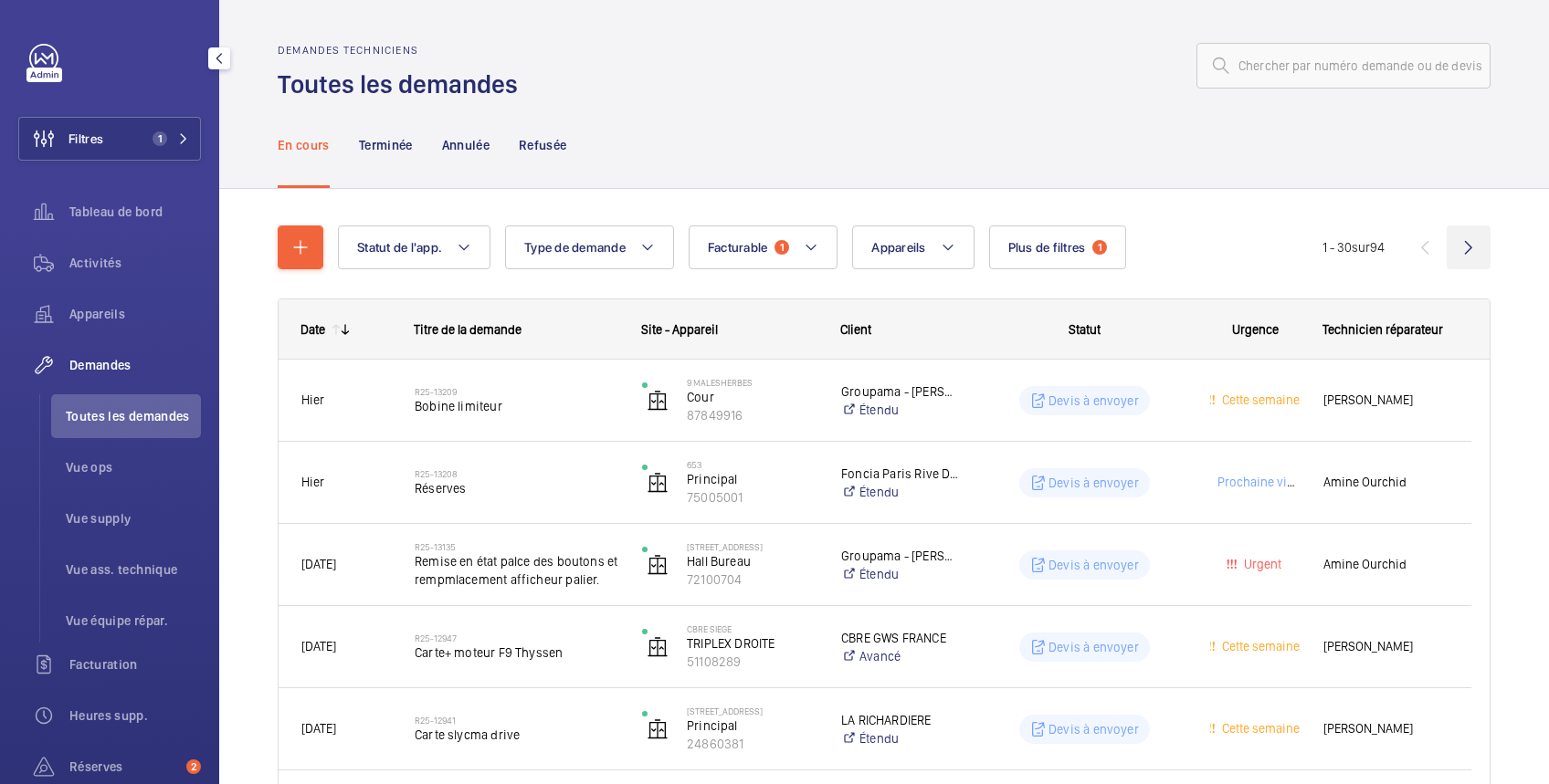
click at [1454, 241] on wm-front-icon-button at bounding box center [1469, 247] width 44 height 44
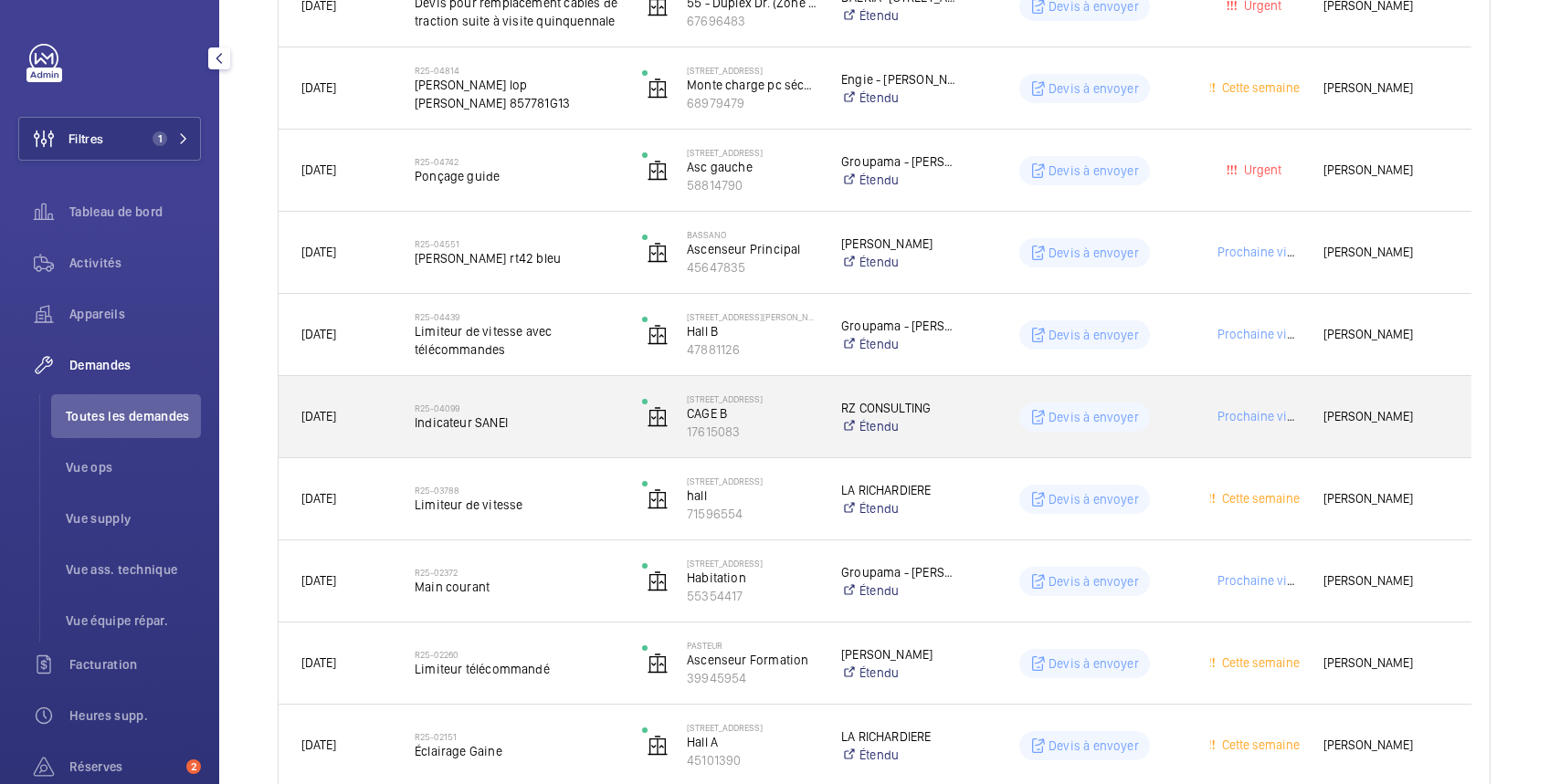
scroll to position [1623, 0]
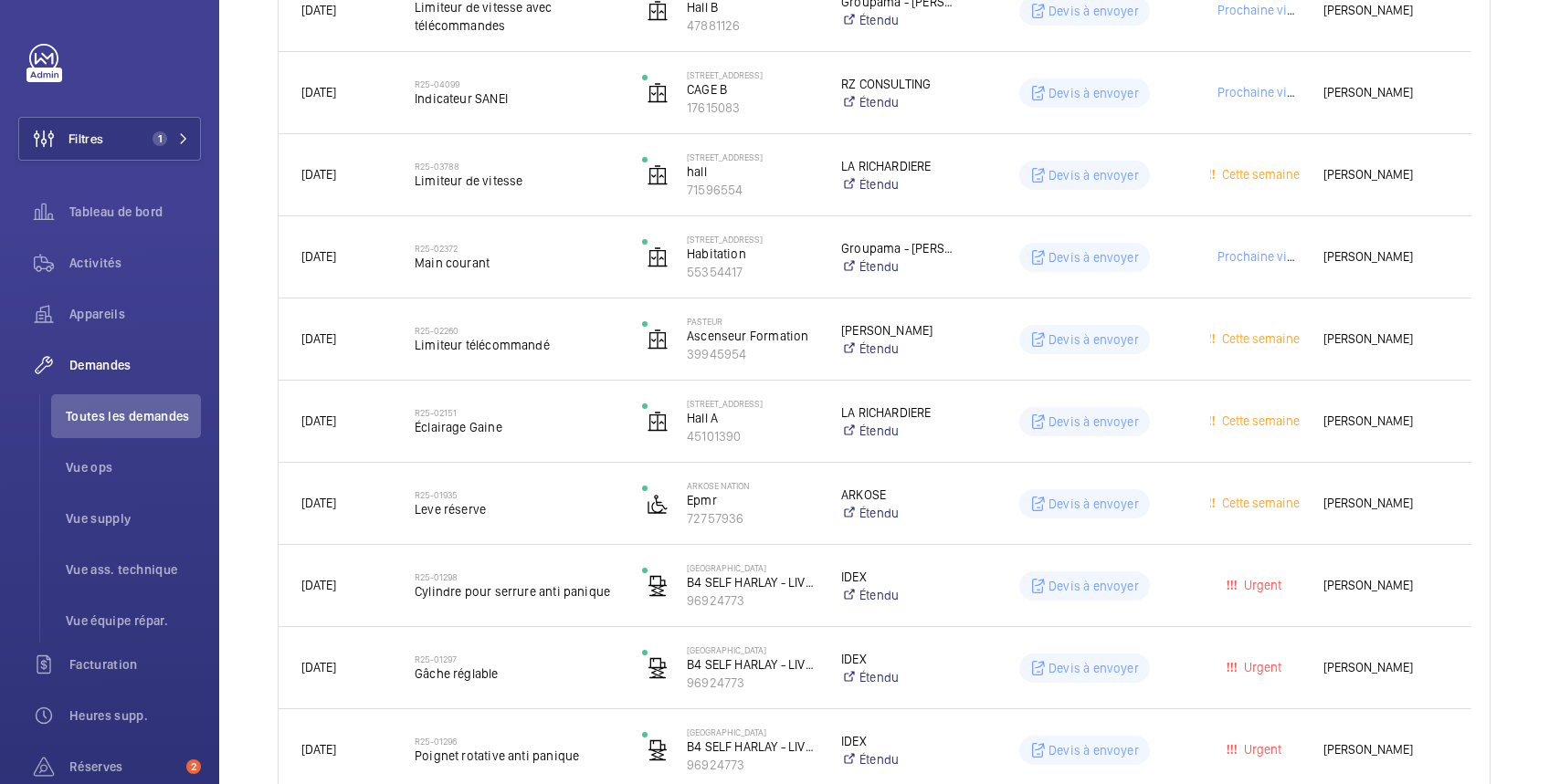
click at [124, 144] on button "Filtres 1" at bounding box center [110, 138] width 183 height 44
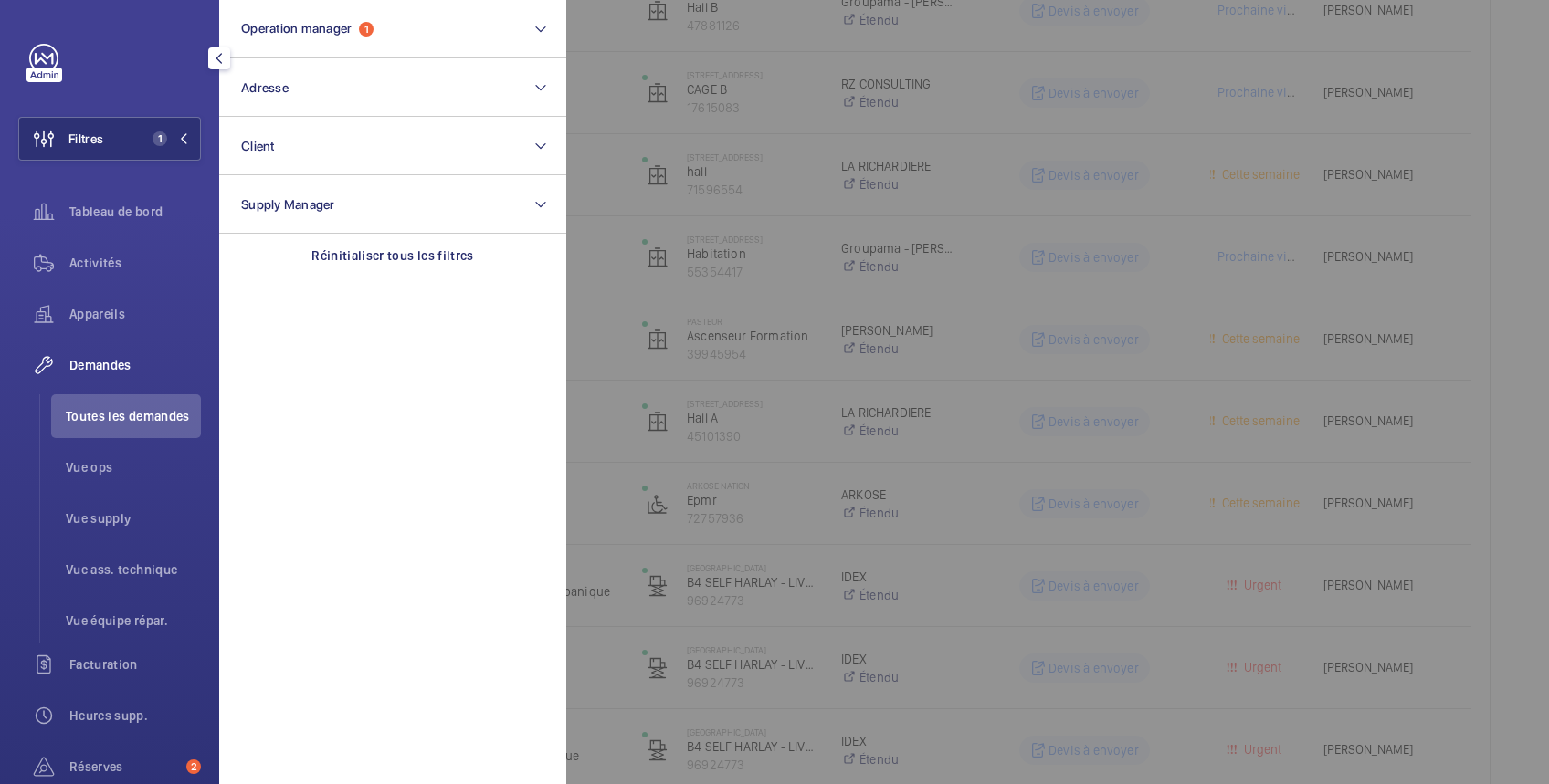
click at [596, 84] on div at bounding box center [1340, 392] width 1549 height 784
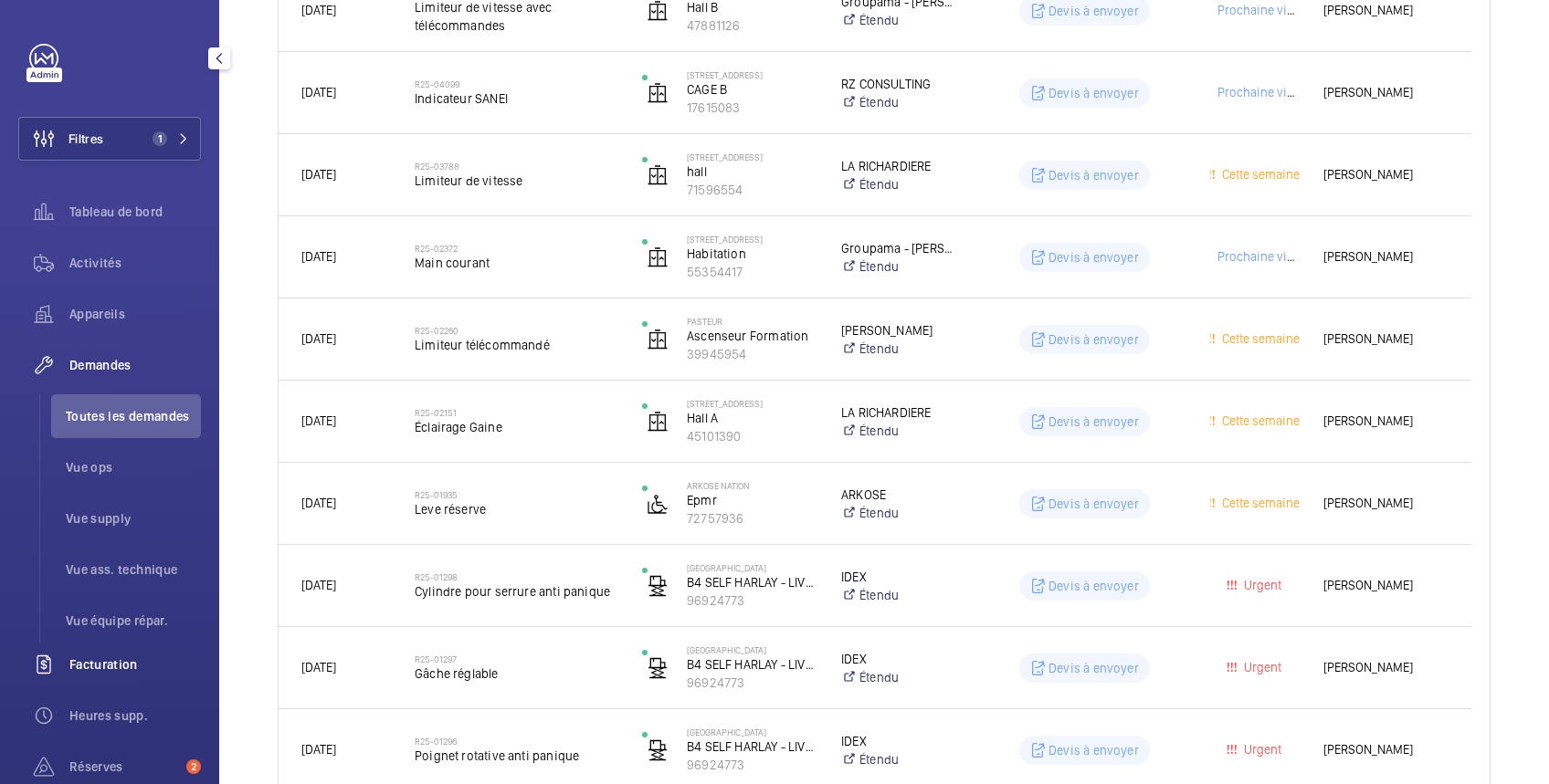
click at [95, 672] on span "Facturation" at bounding box center [135, 665] width 131 height 19
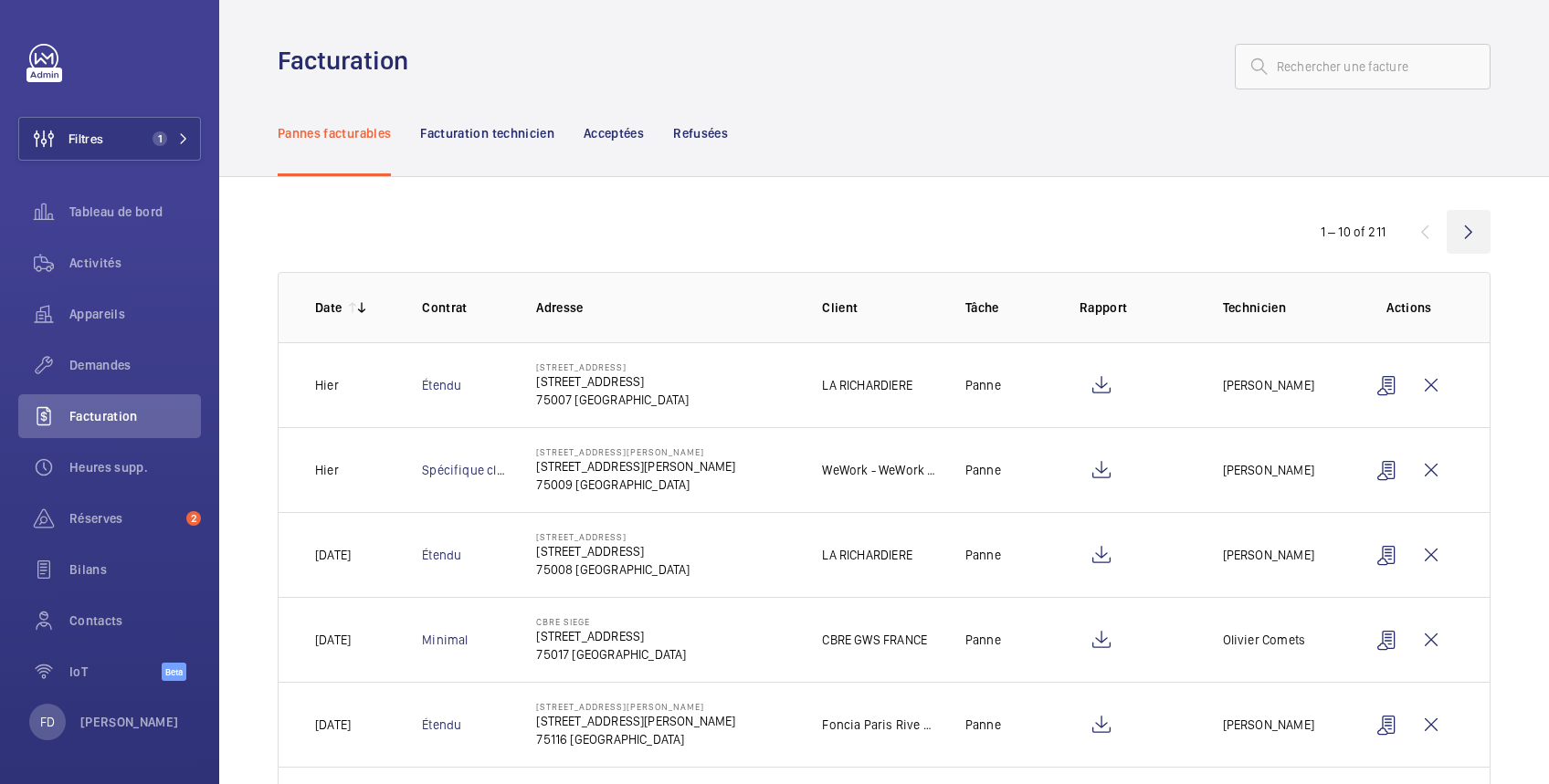
click at [1453, 222] on wm-front-icon-button at bounding box center [1469, 232] width 44 height 44
click at [1452, 233] on wm-front-icon-button at bounding box center [1469, 232] width 44 height 44
click at [1458, 228] on wm-front-icon-button at bounding box center [1469, 232] width 44 height 44
click at [1449, 228] on wm-front-icon-button at bounding box center [1469, 232] width 44 height 44
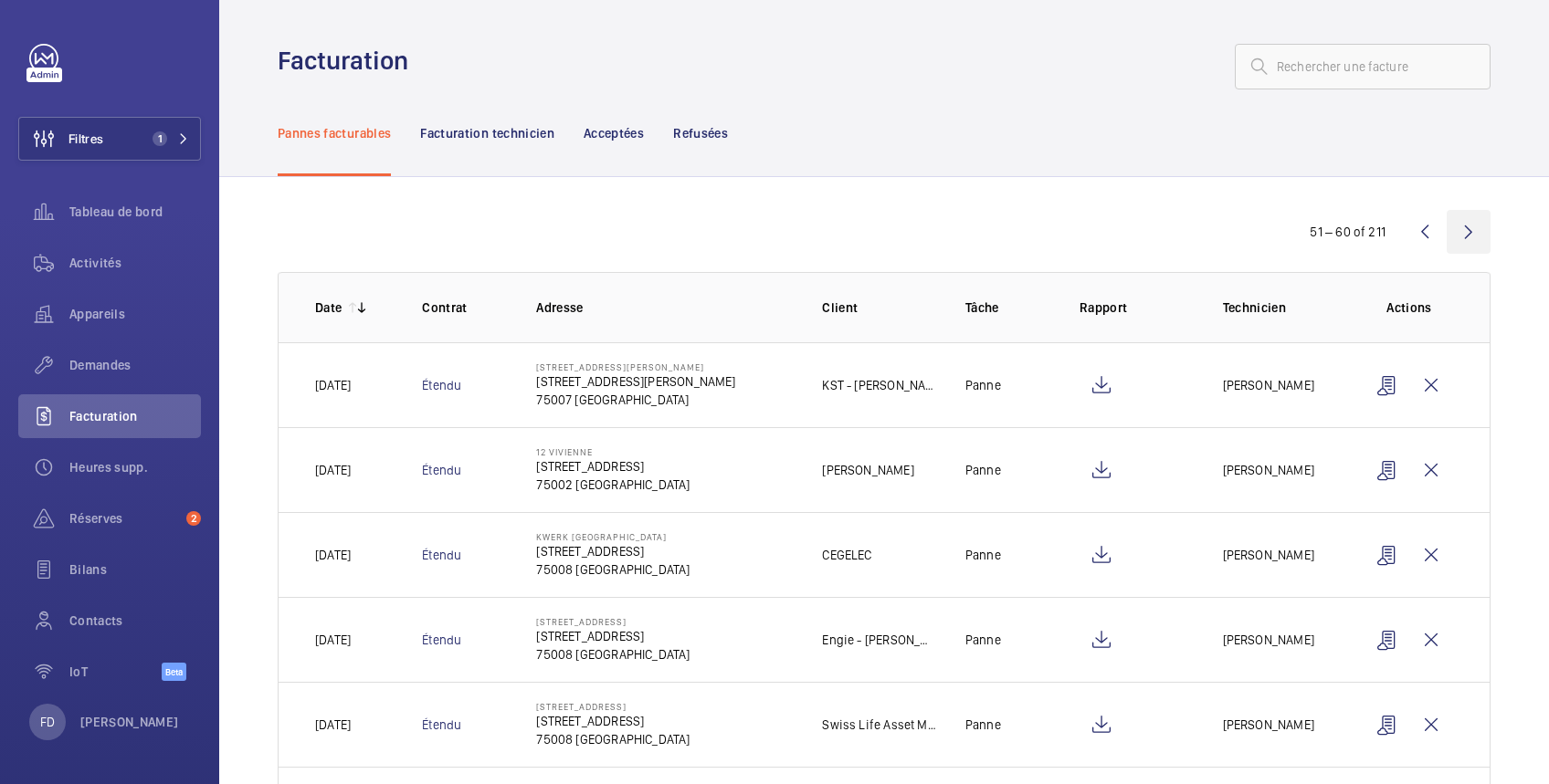
click at [1452, 231] on wm-front-icon-button at bounding box center [1469, 232] width 44 height 44
click at [1456, 229] on wm-front-icon-button at bounding box center [1469, 232] width 44 height 44
click at [1454, 228] on wm-front-icon-button at bounding box center [1469, 232] width 44 height 44
click at [1449, 228] on wm-front-icon-button at bounding box center [1469, 232] width 44 height 44
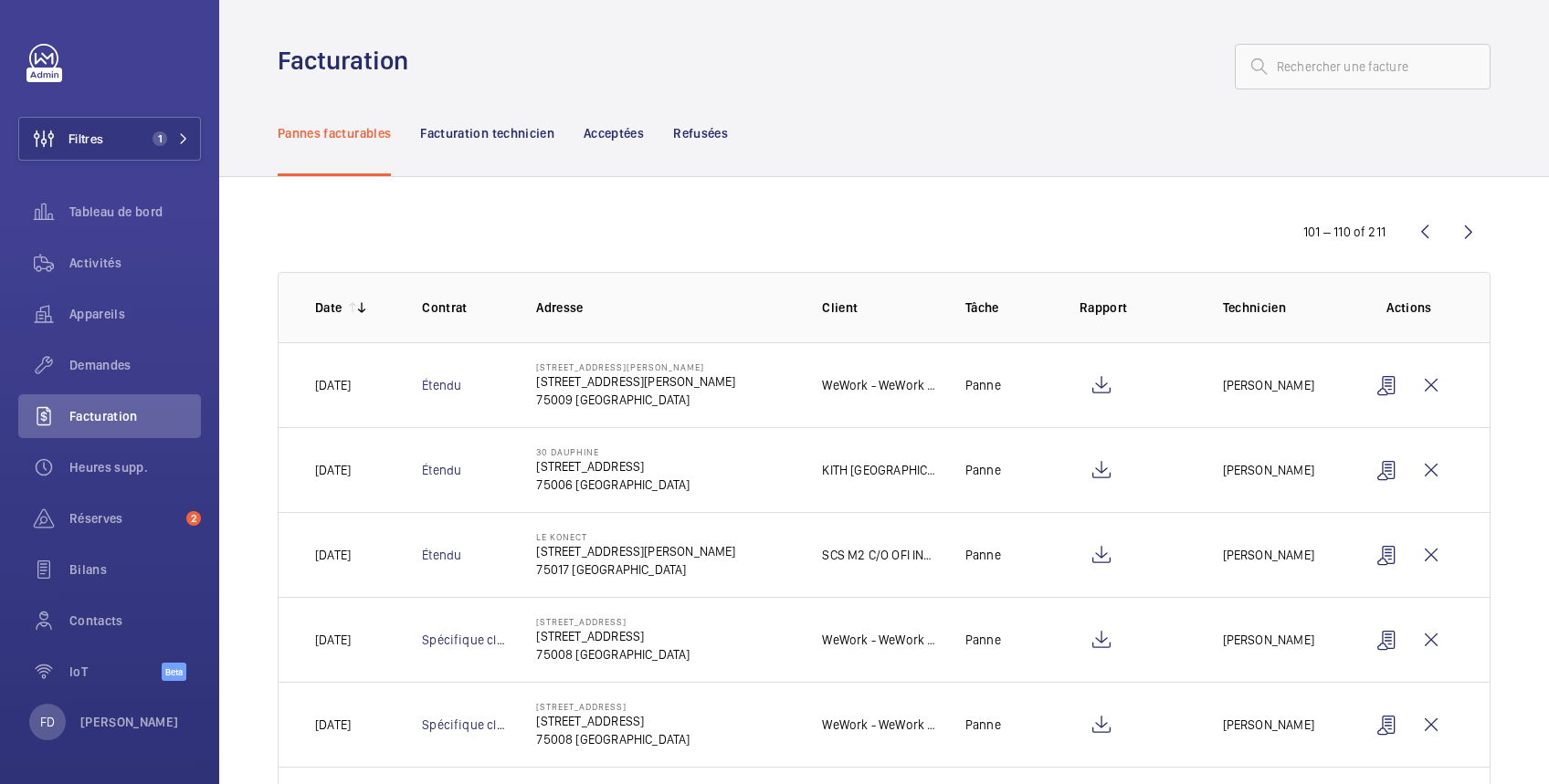
click at [1449, 228] on wm-front-icon-button at bounding box center [1469, 232] width 44 height 44
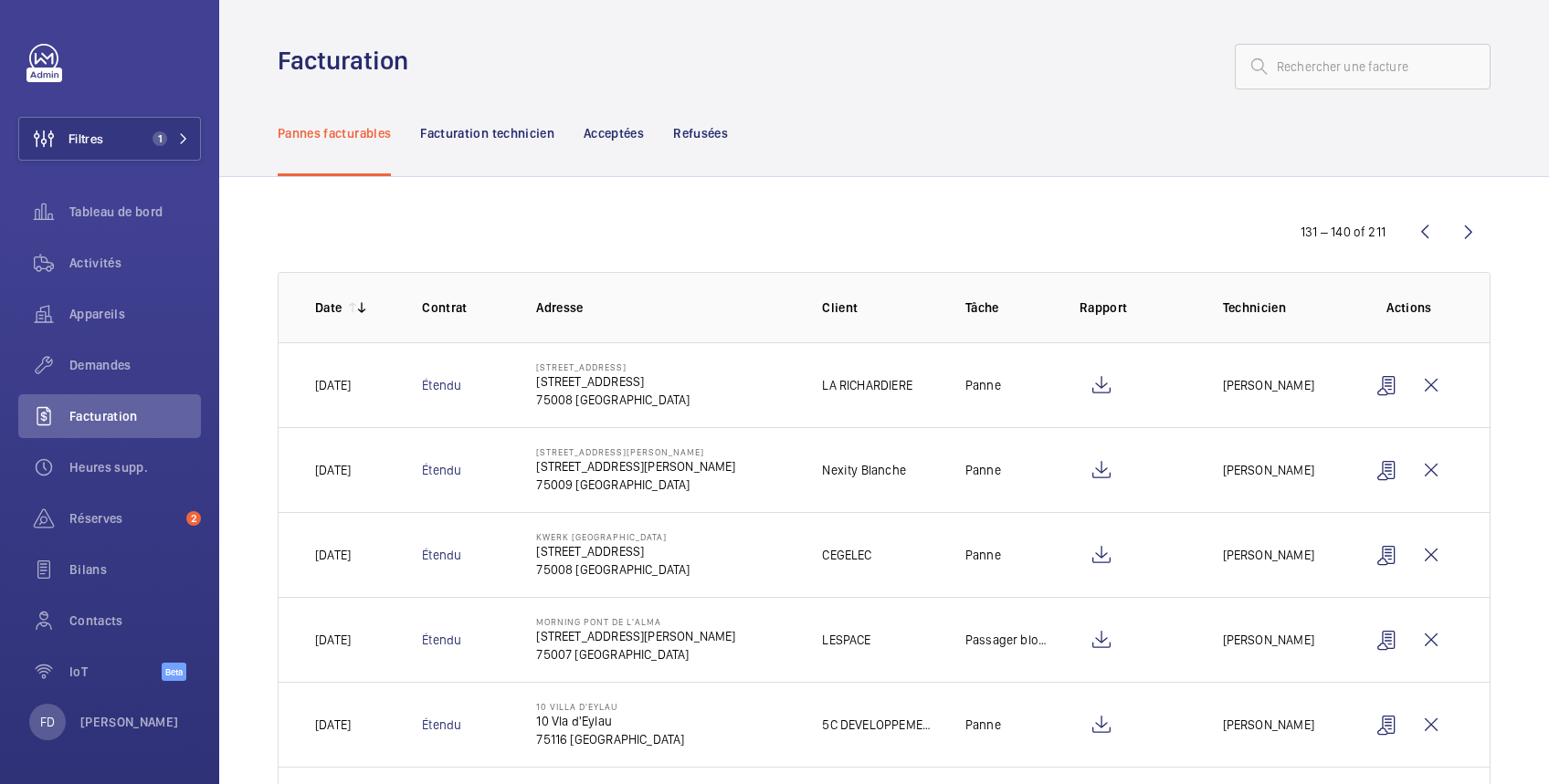
click at [1449, 228] on wm-front-icon-button at bounding box center [1469, 232] width 44 height 44
click at [1456, 231] on wm-front-icon-button at bounding box center [1469, 232] width 44 height 44
click at [1454, 231] on wm-front-icon-button at bounding box center [1469, 232] width 44 height 44
click at [1451, 231] on wm-front-icon-button at bounding box center [1469, 232] width 44 height 44
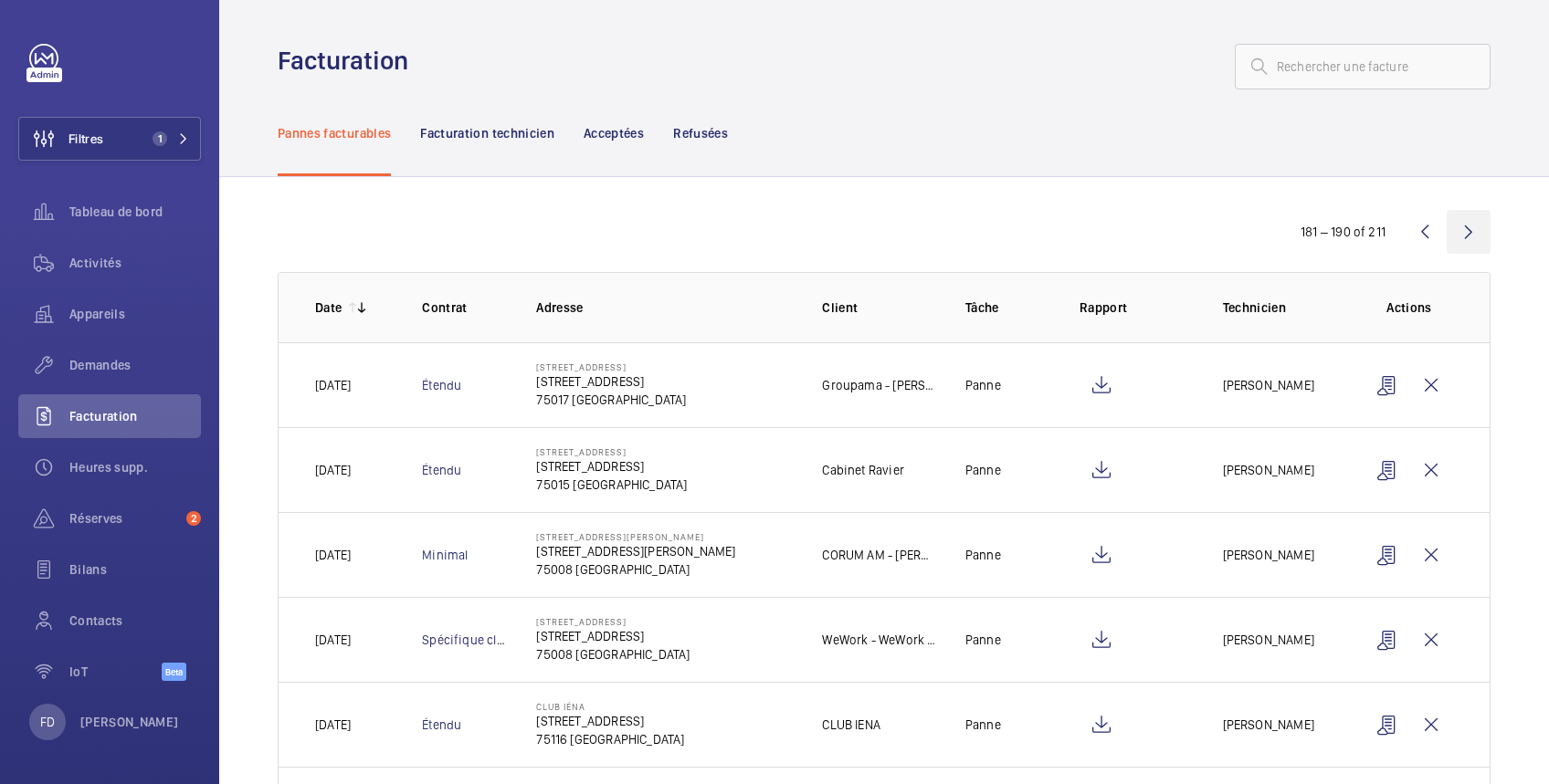
click at [1449, 230] on wm-front-icon-button at bounding box center [1469, 232] width 44 height 44
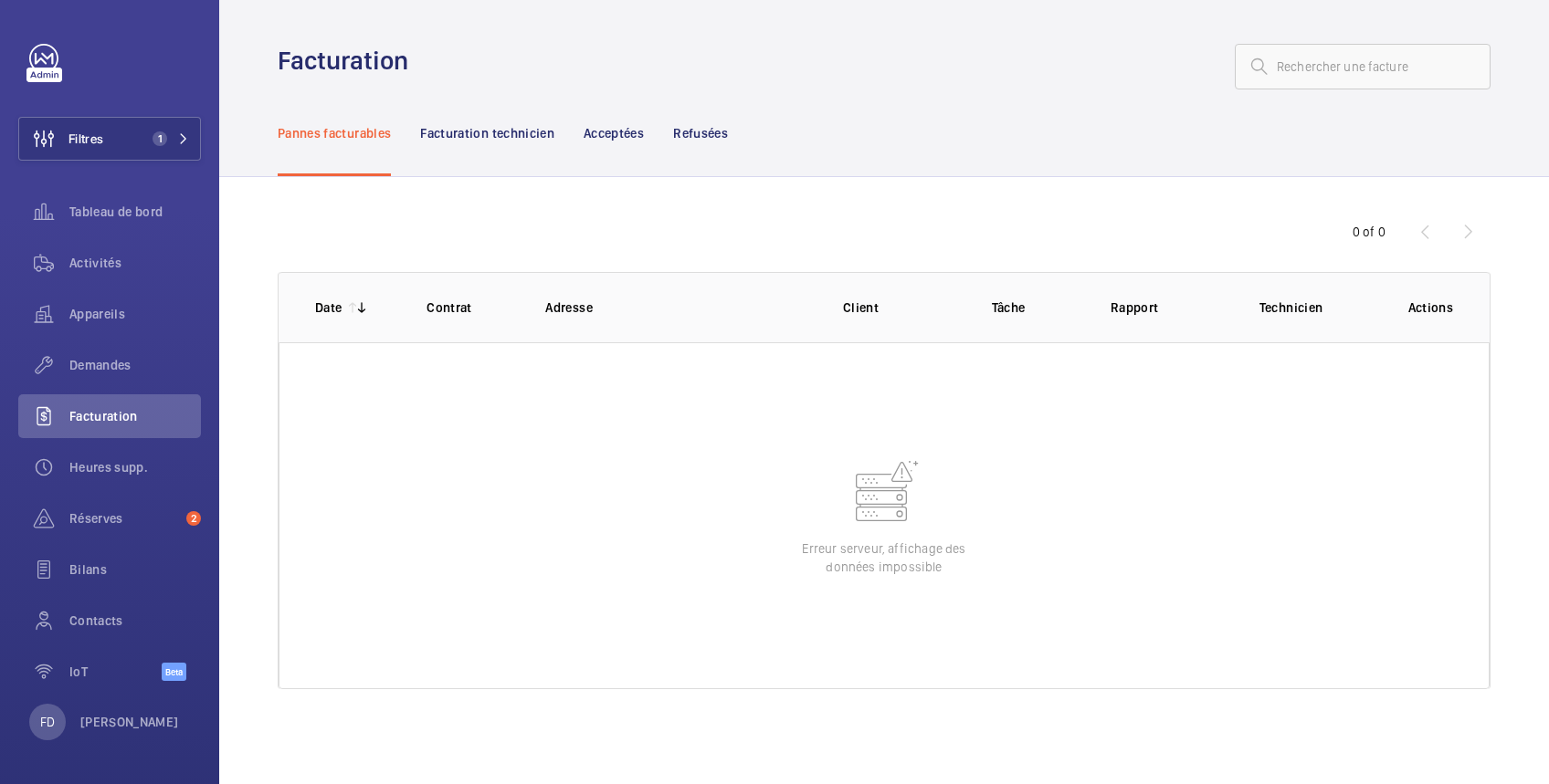
click at [1266, 211] on div "0 of 0 Date Contrat Adresse Client Tâche Rapport Technicien Actions Erreur serv…" at bounding box center [884, 455] width 1330 height 556
click at [134, 417] on span "Facturation" at bounding box center [135, 416] width 131 height 19
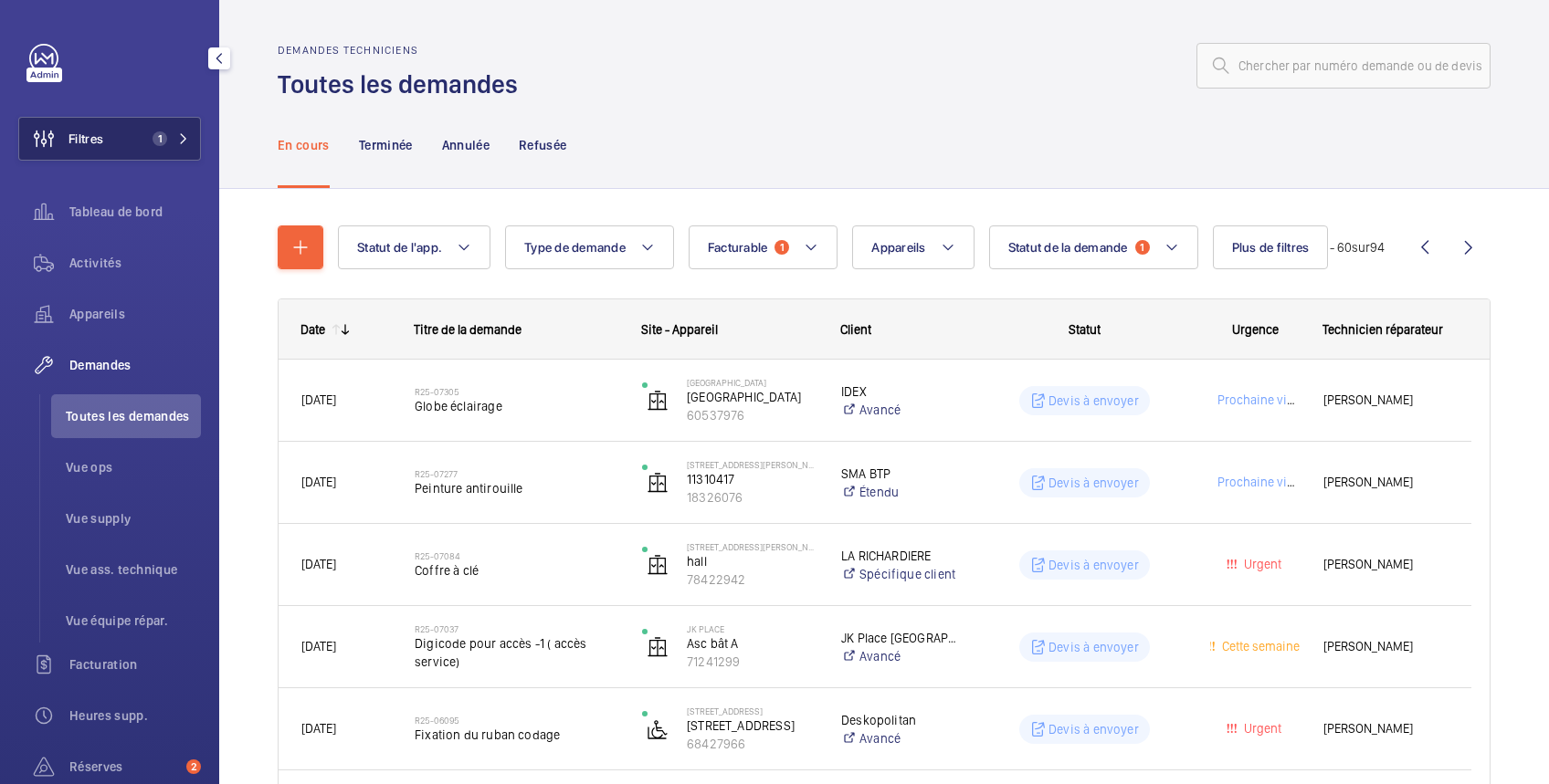
click at [121, 141] on button "Filtres 1" at bounding box center [110, 138] width 183 height 44
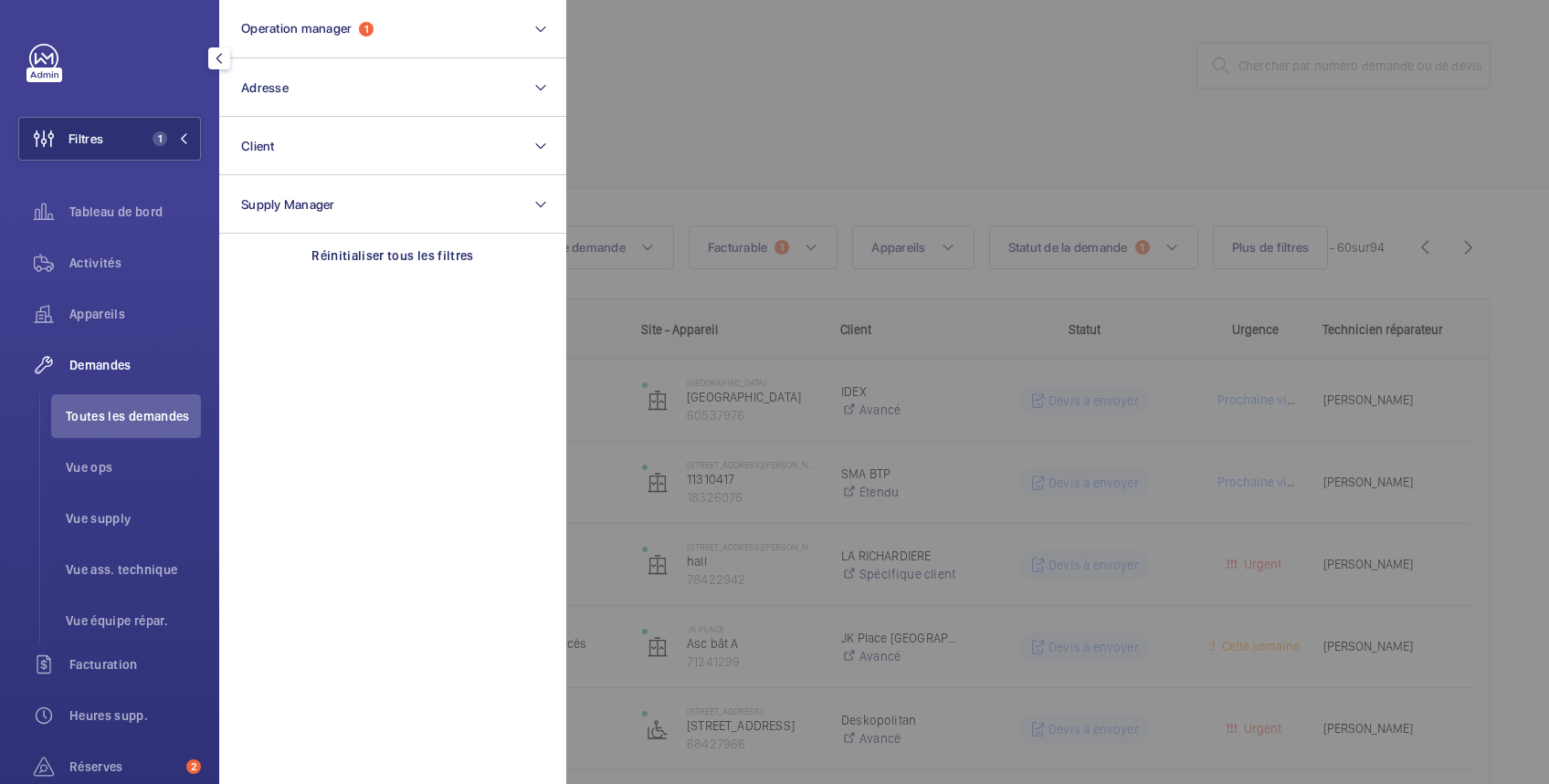
click at [789, 91] on div at bounding box center [1340, 392] width 1549 height 784
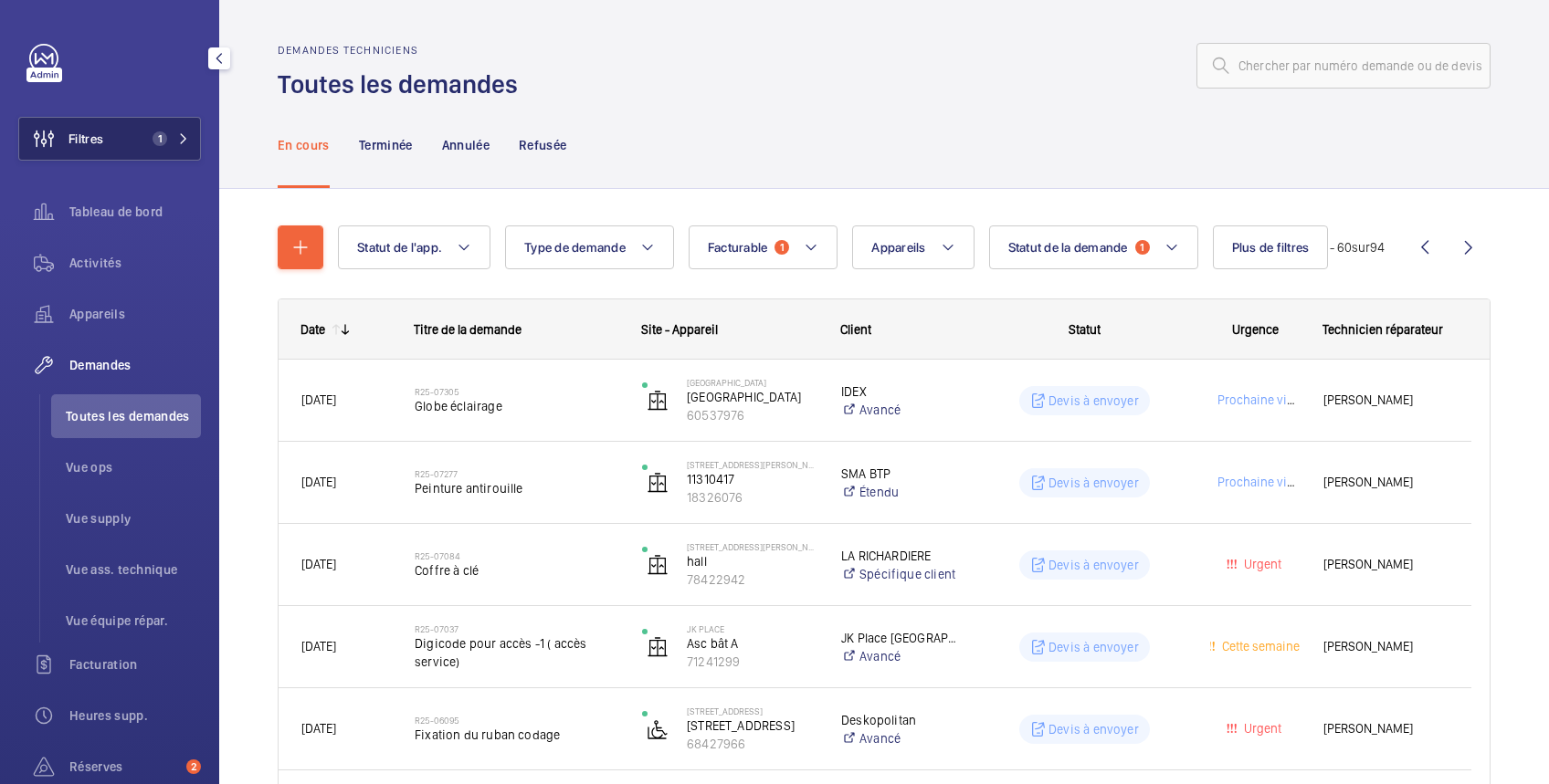
click at [124, 135] on button "Filtres 1" at bounding box center [110, 138] width 183 height 44
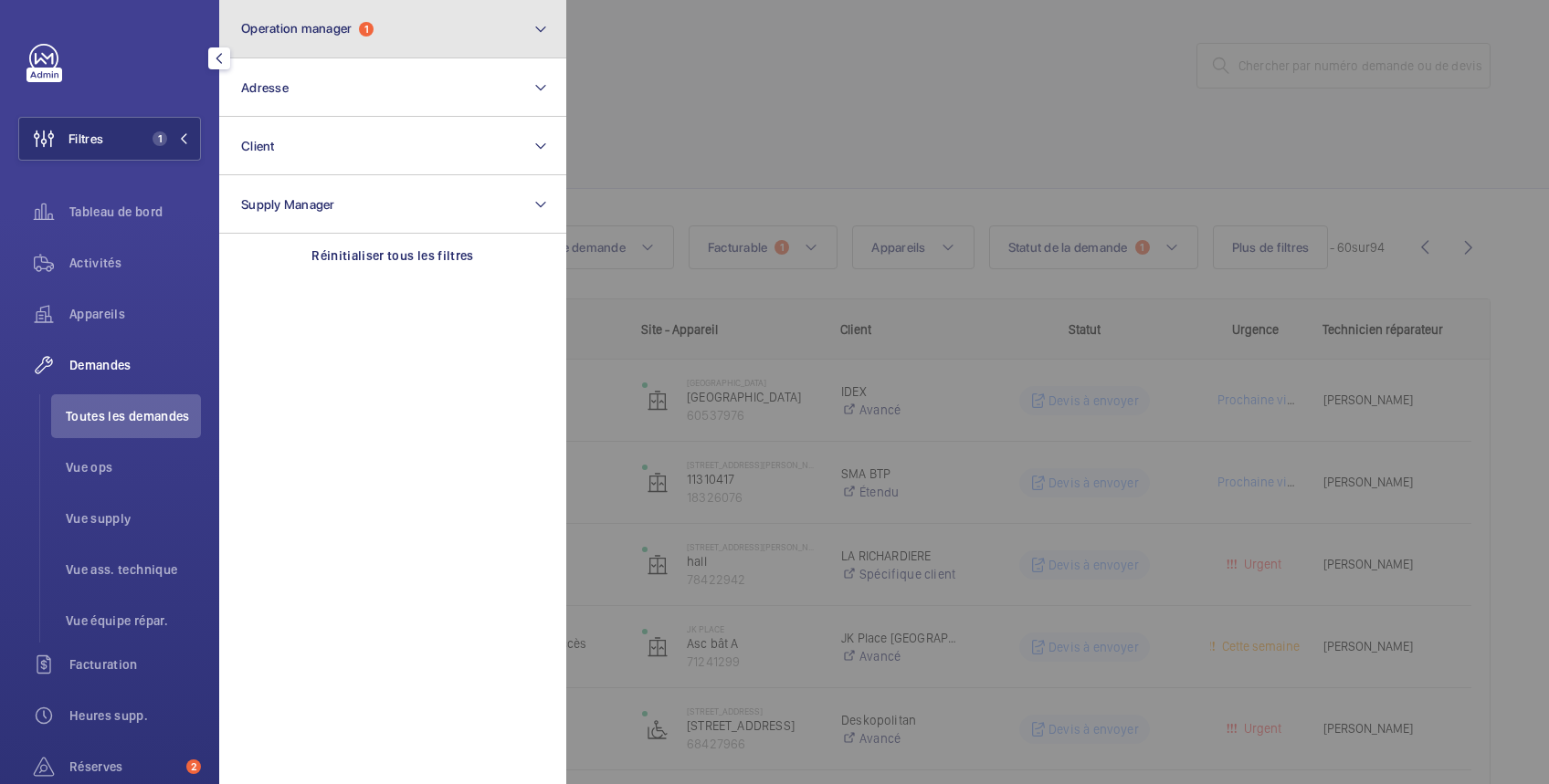
click at [264, 43] on button "Operation manager 1" at bounding box center [393, 29] width 347 height 59
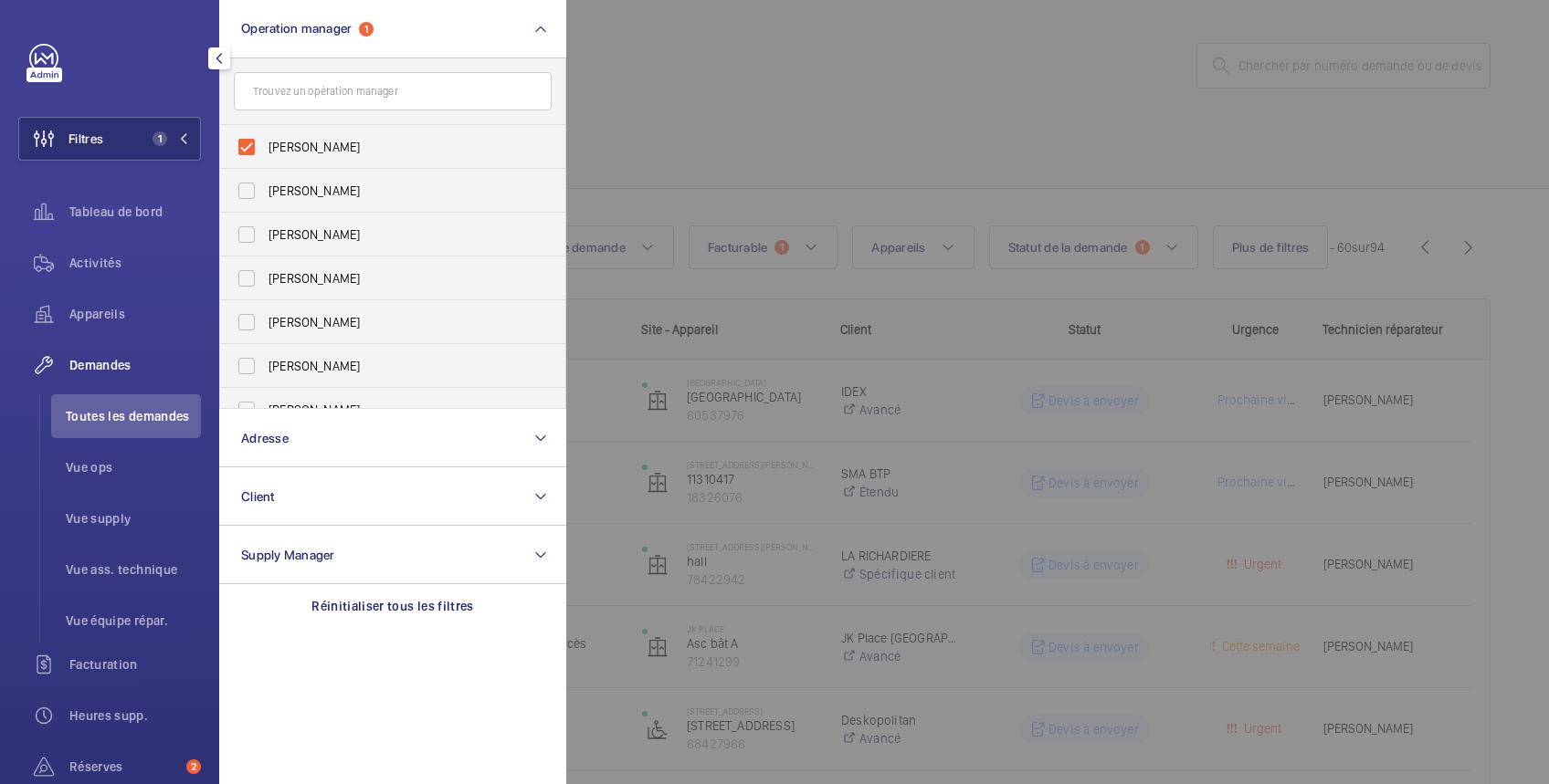
click at [774, 55] on div at bounding box center [1340, 392] width 1549 height 784
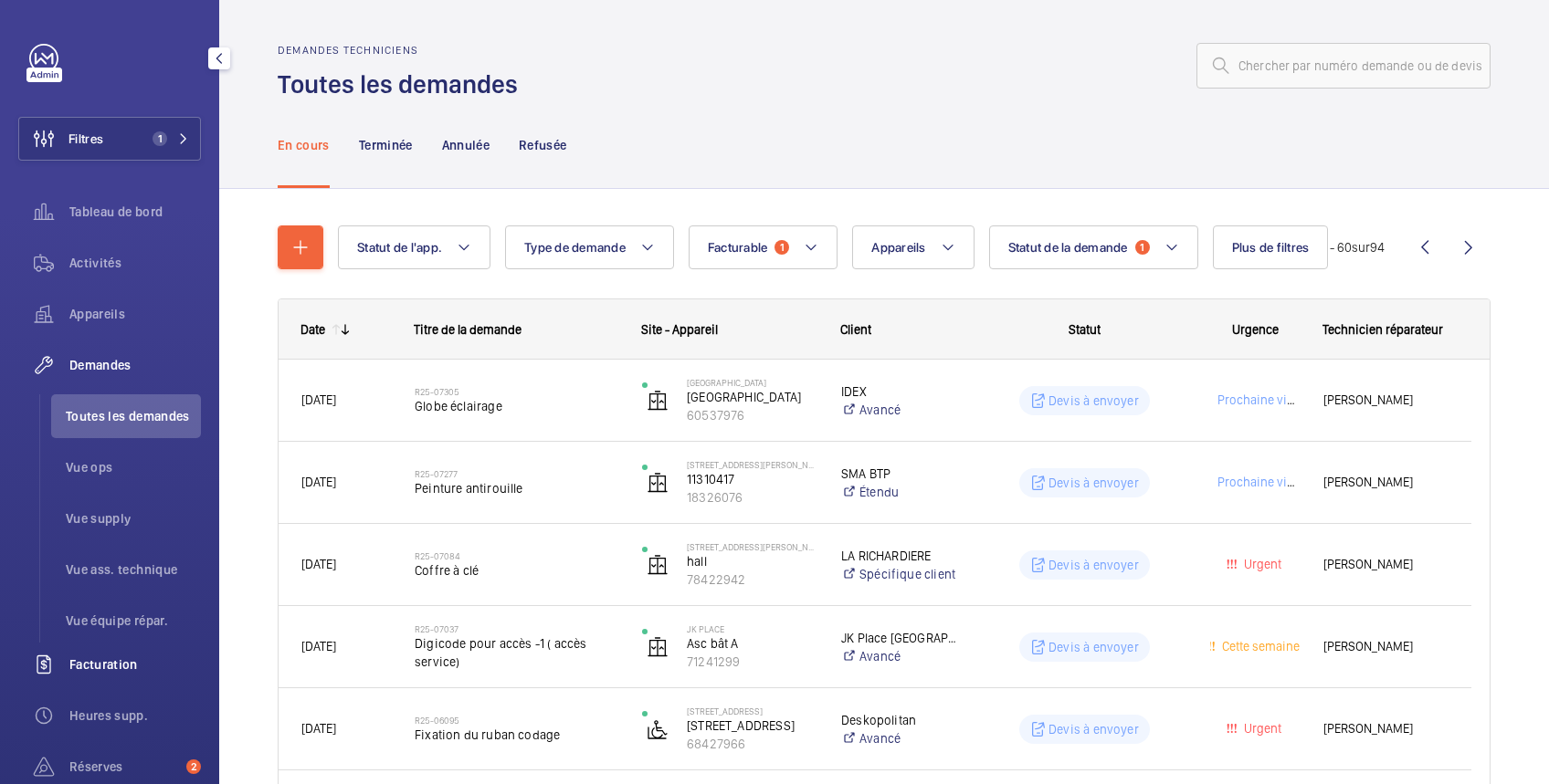
click at [120, 661] on span "Facturation" at bounding box center [135, 665] width 131 height 19
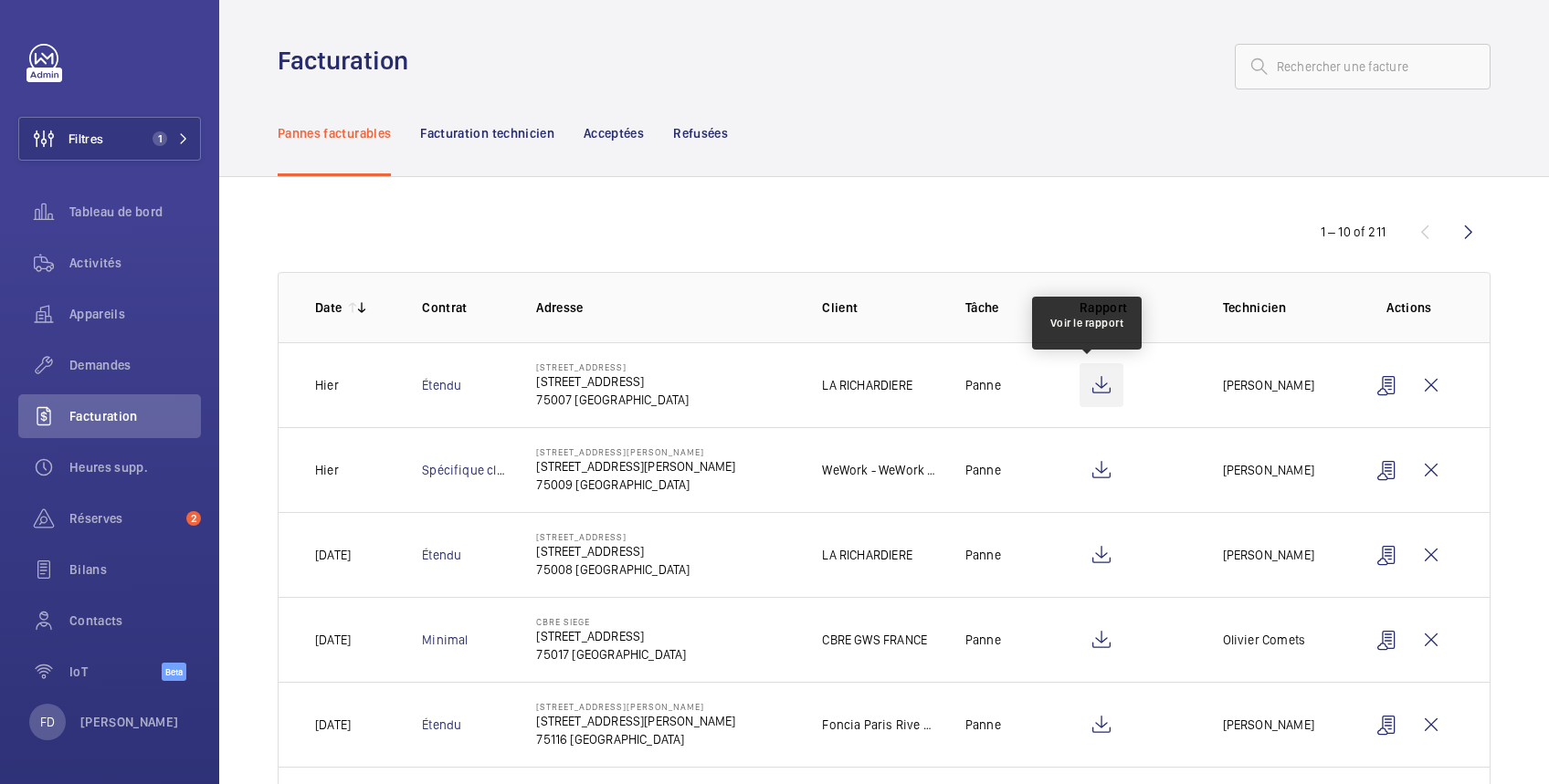
click at [1091, 393] on wm-front-icon-button at bounding box center [1102, 385] width 44 height 44
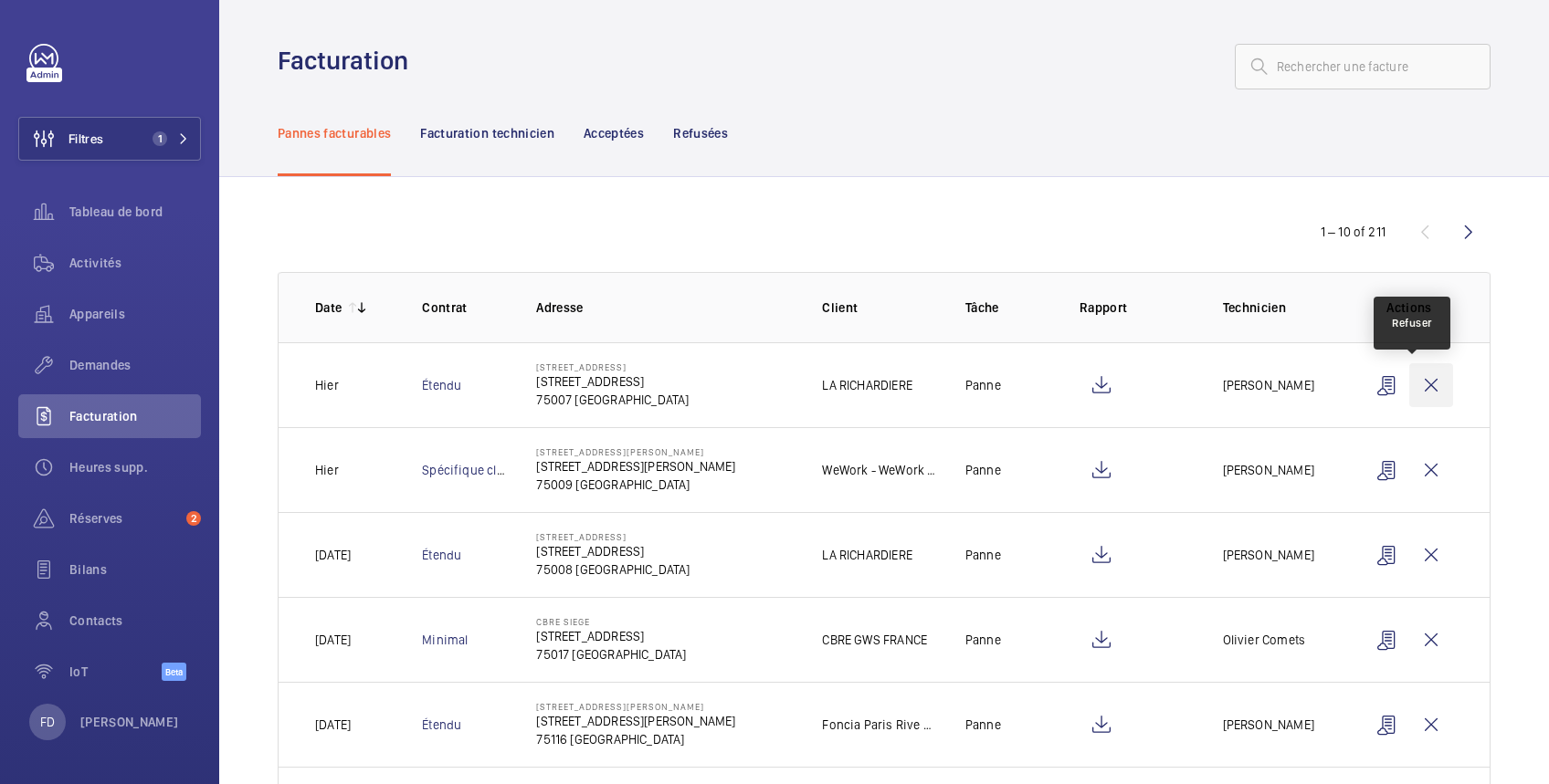
click at [1413, 380] on wm-front-icon-button at bounding box center [1431, 385] width 44 height 44
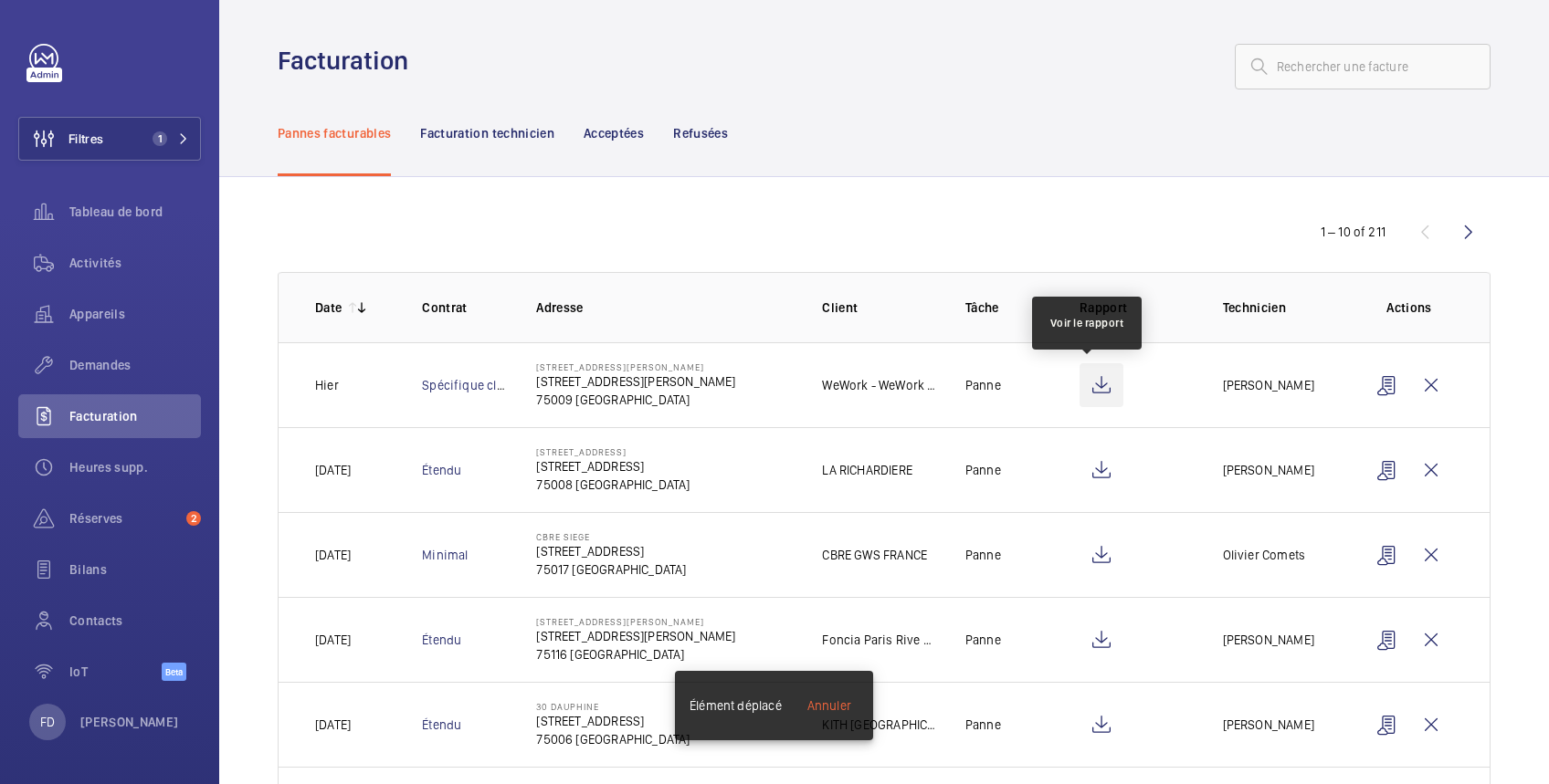
click at [1088, 388] on wm-front-icon-button at bounding box center [1102, 385] width 44 height 44
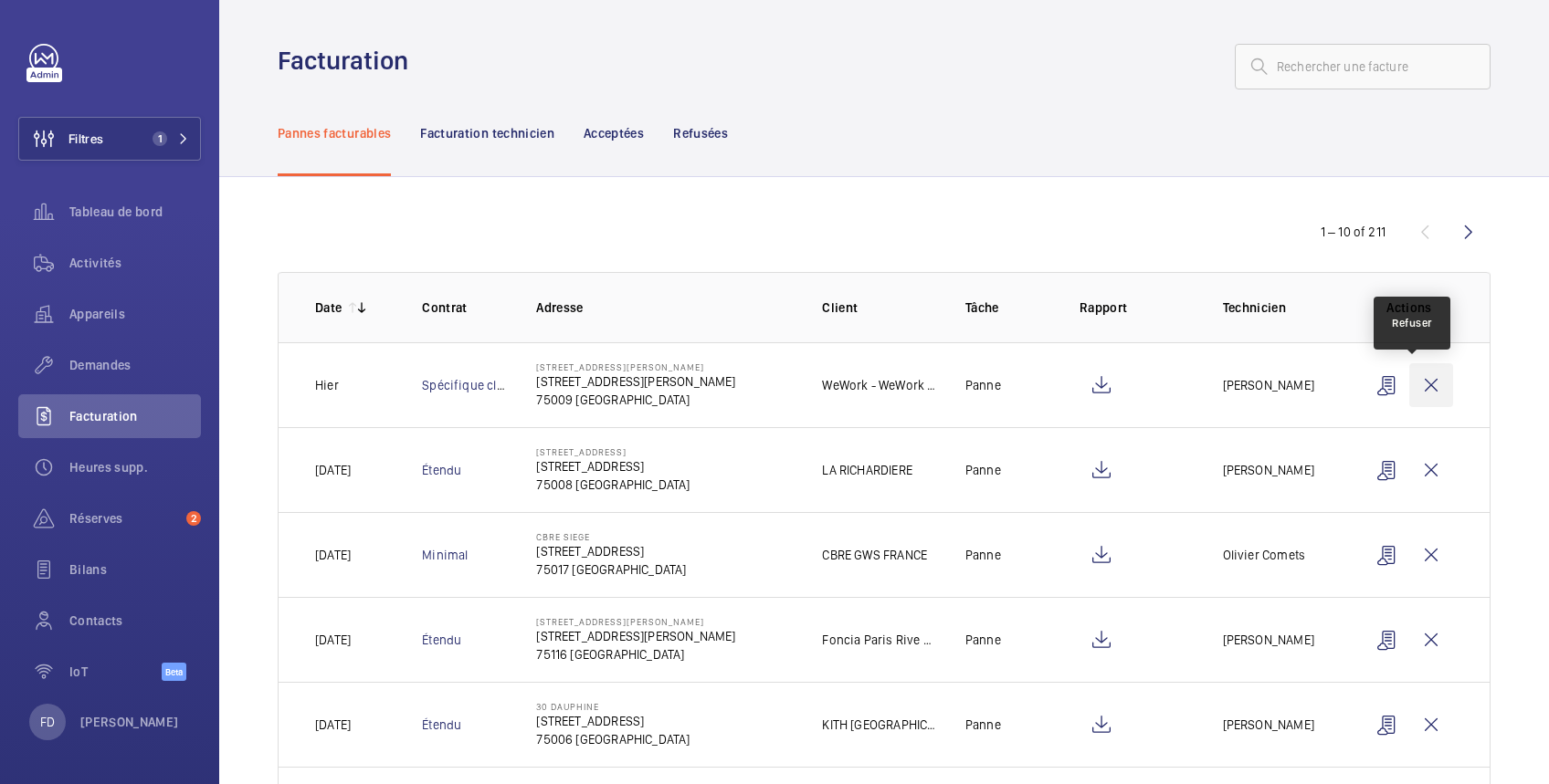
click at [1418, 385] on wm-front-icon-button at bounding box center [1431, 385] width 44 height 44
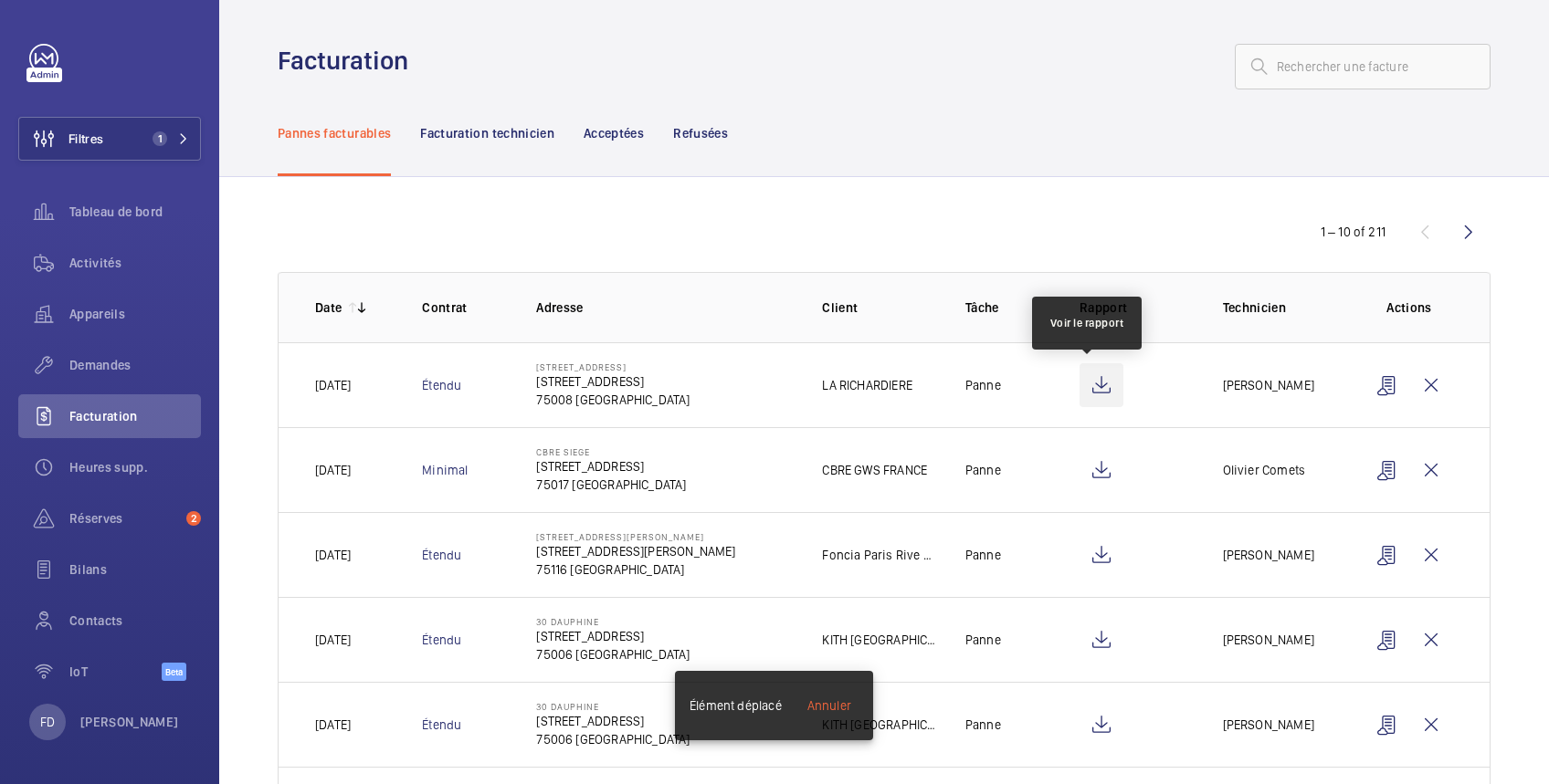
click at [1094, 375] on wm-front-icon-button at bounding box center [1102, 385] width 44 height 44
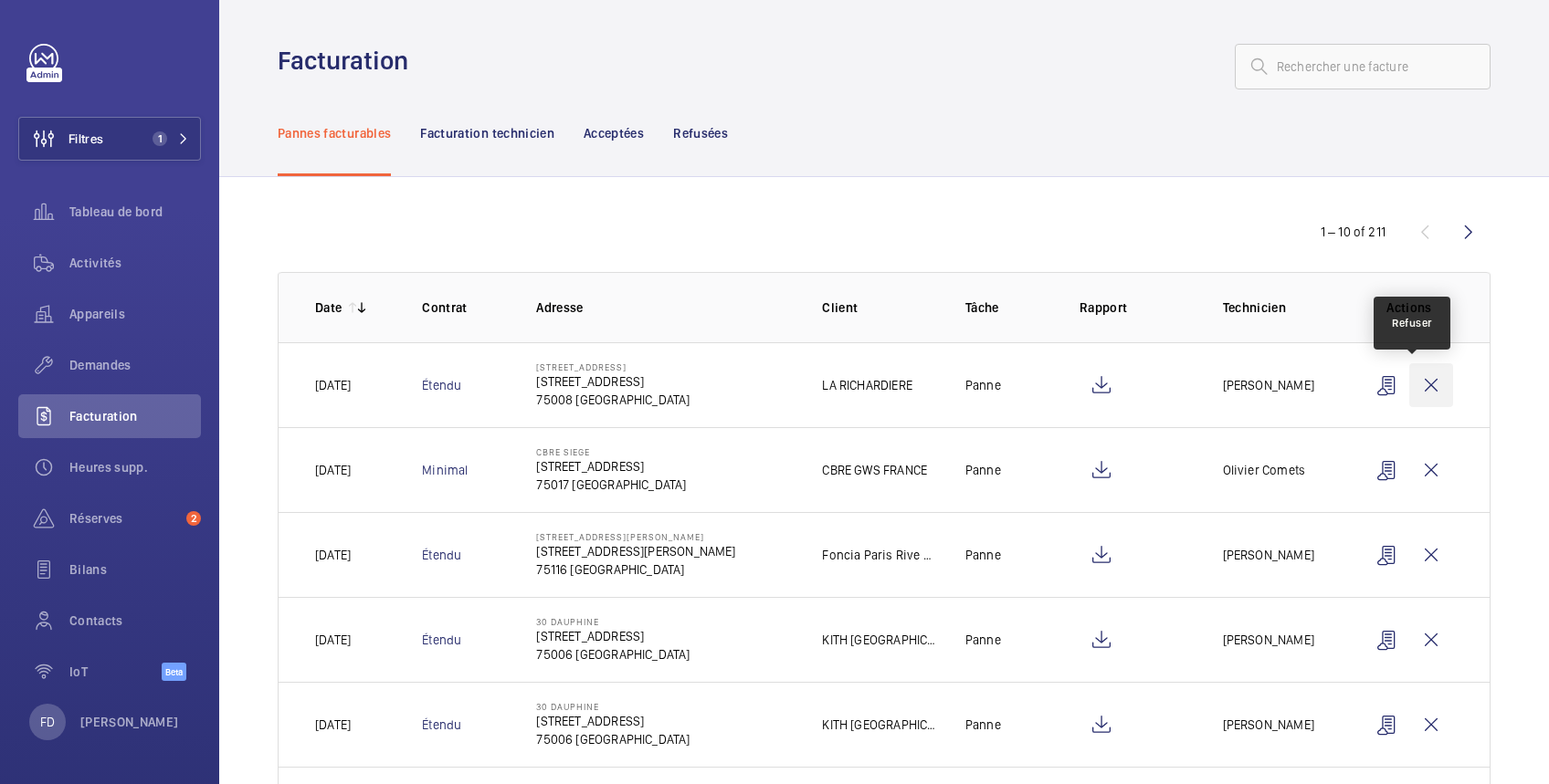
click at [1416, 388] on wm-front-icon-button at bounding box center [1431, 385] width 44 height 44
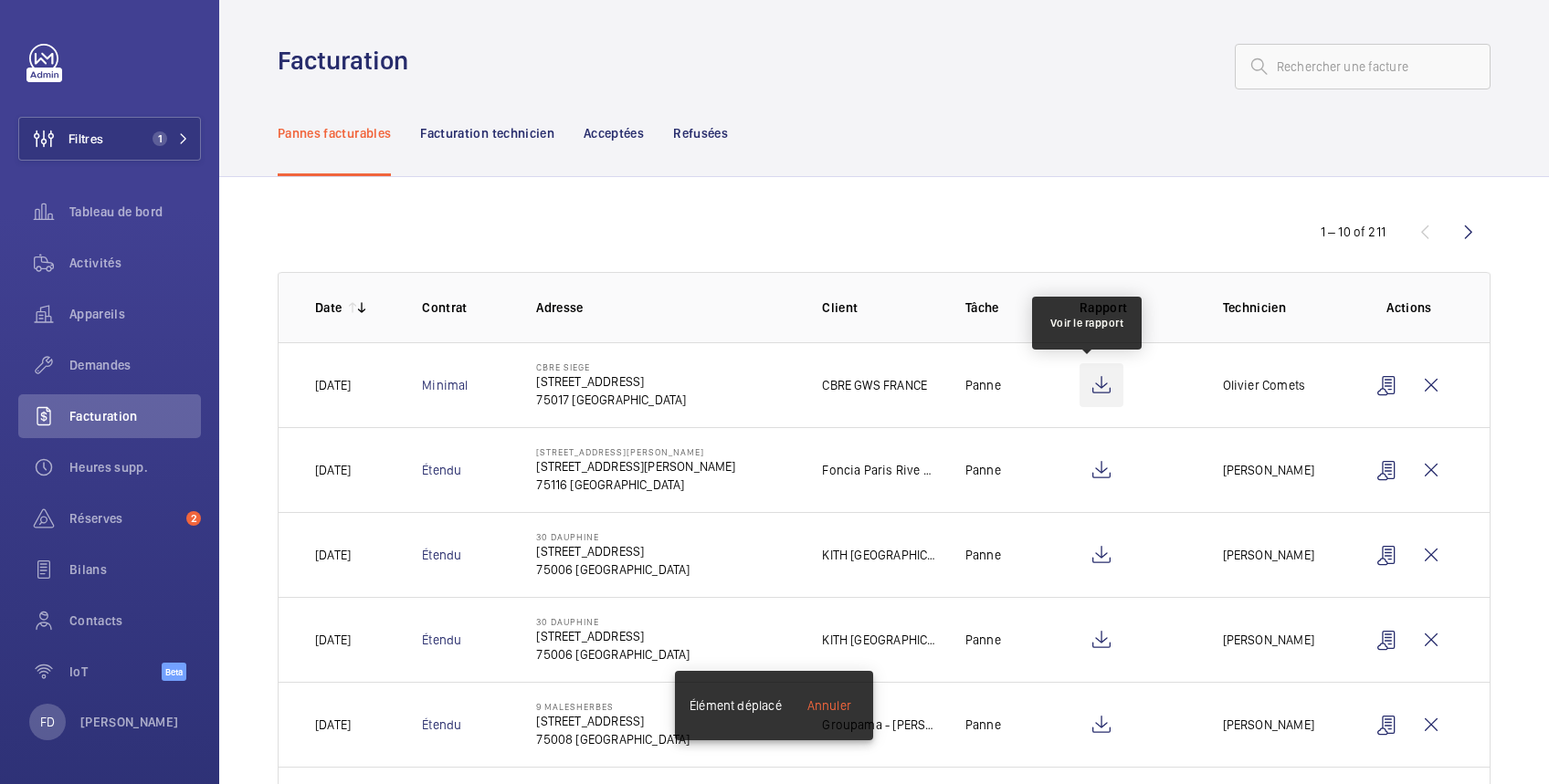
click at [1092, 380] on wm-front-icon-button at bounding box center [1102, 385] width 44 height 44
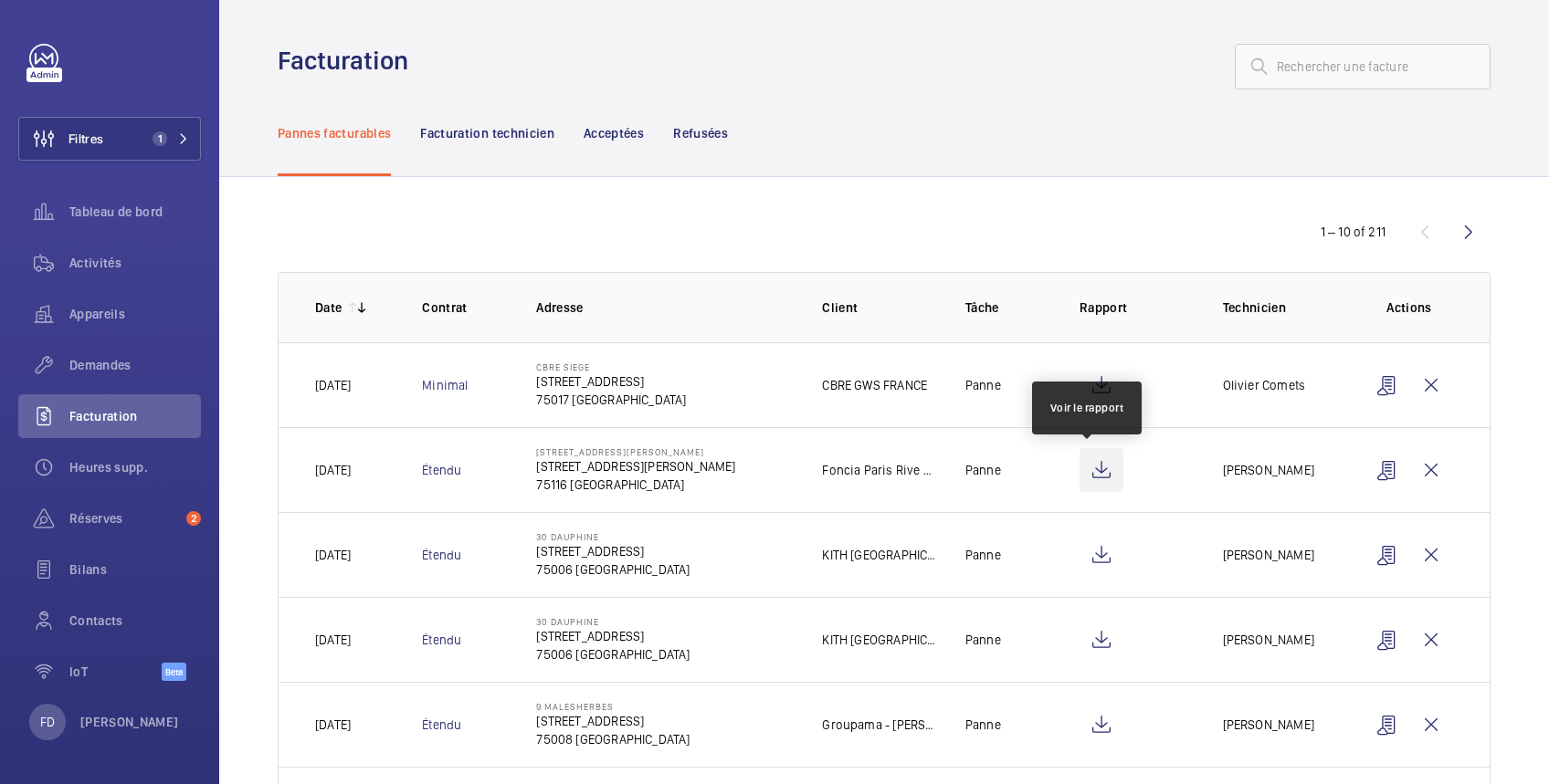
click at [1086, 475] on wm-front-icon-button at bounding box center [1102, 470] width 44 height 44
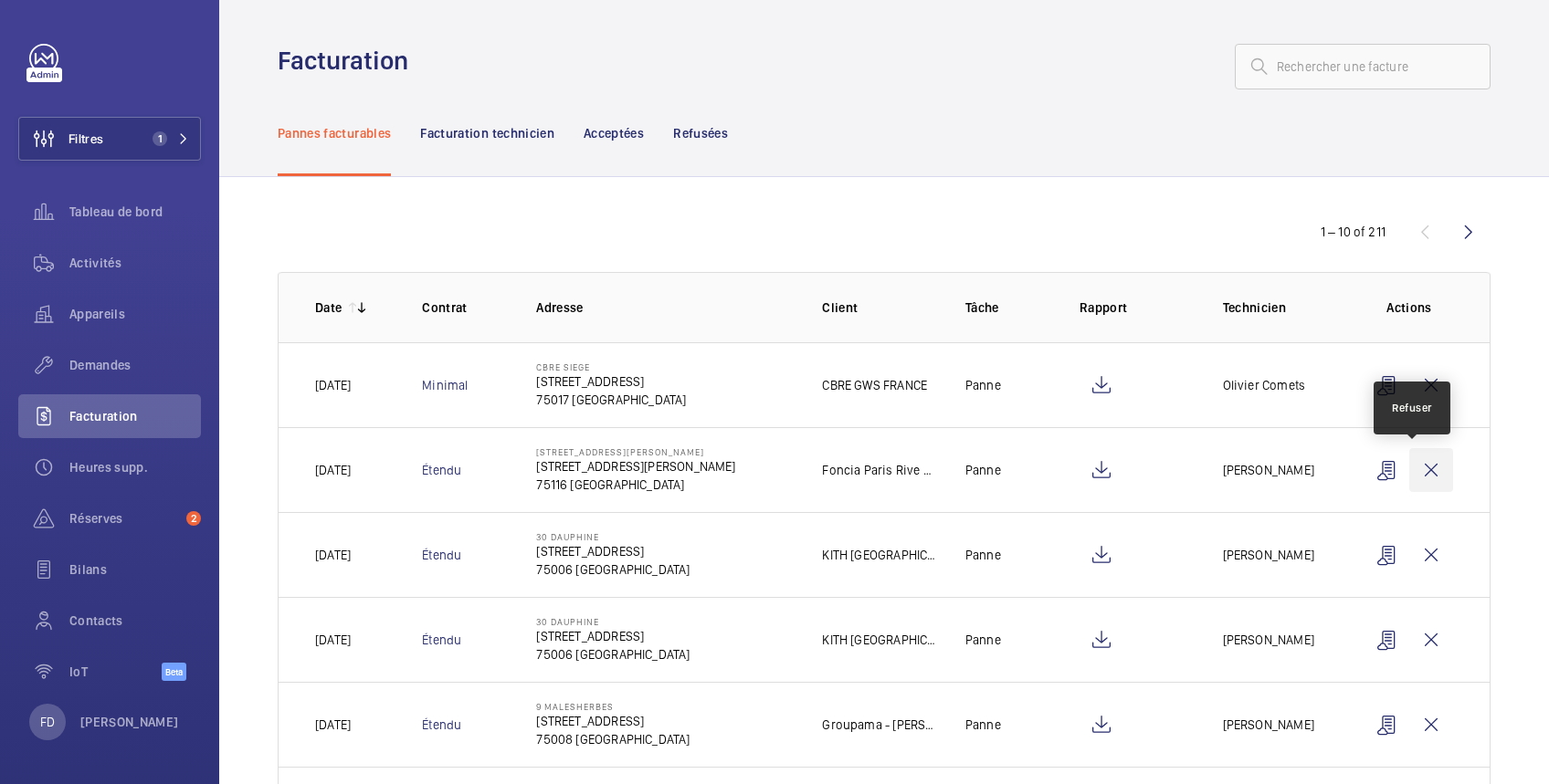
click at [1411, 471] on wm-front-icon-button at bounding box center [1431, 470] width 44 height 44
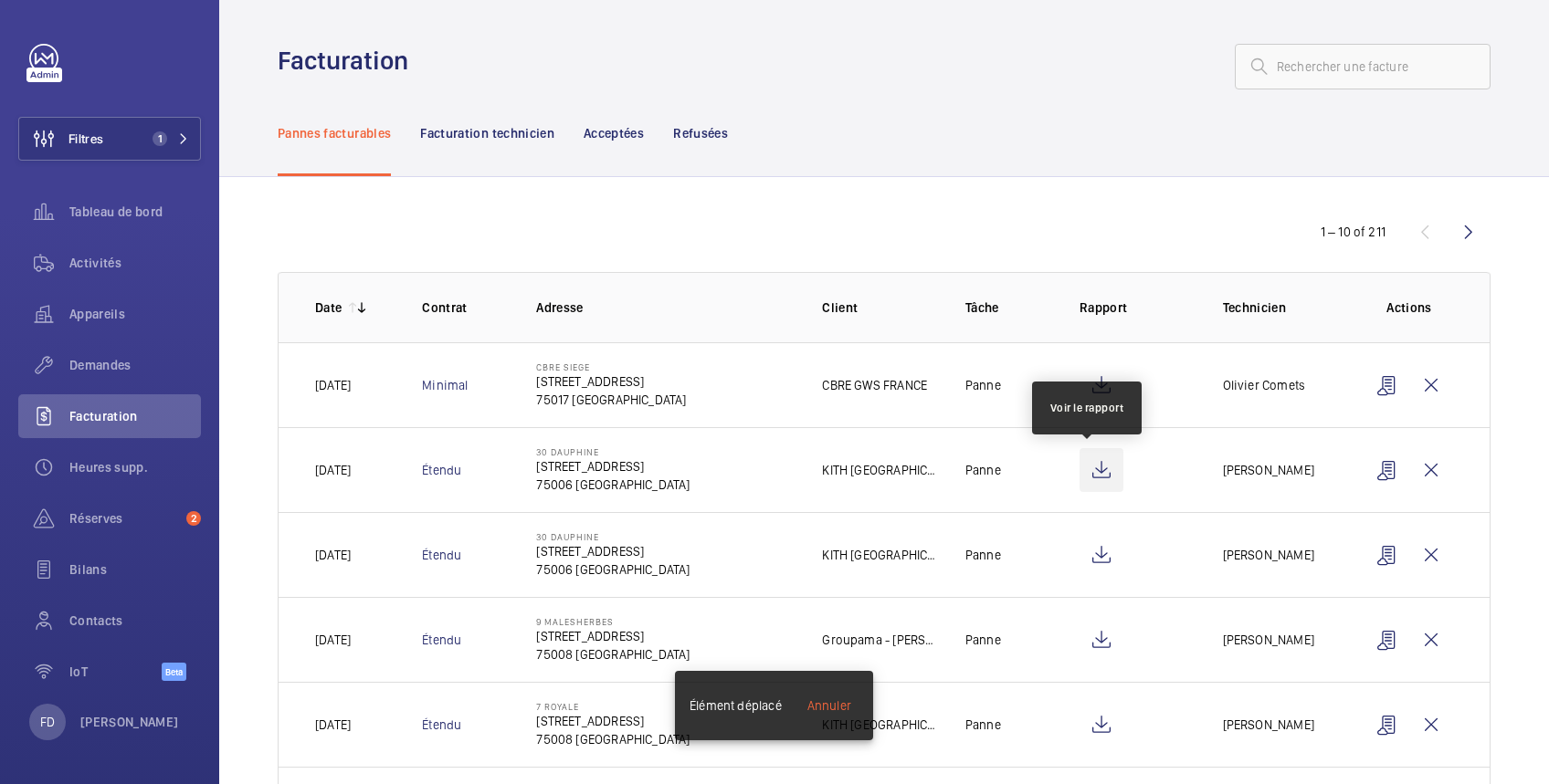
click at [1080, 471] on wm-front-icon-button at bounding box center [1102, 470] width 44 height 44
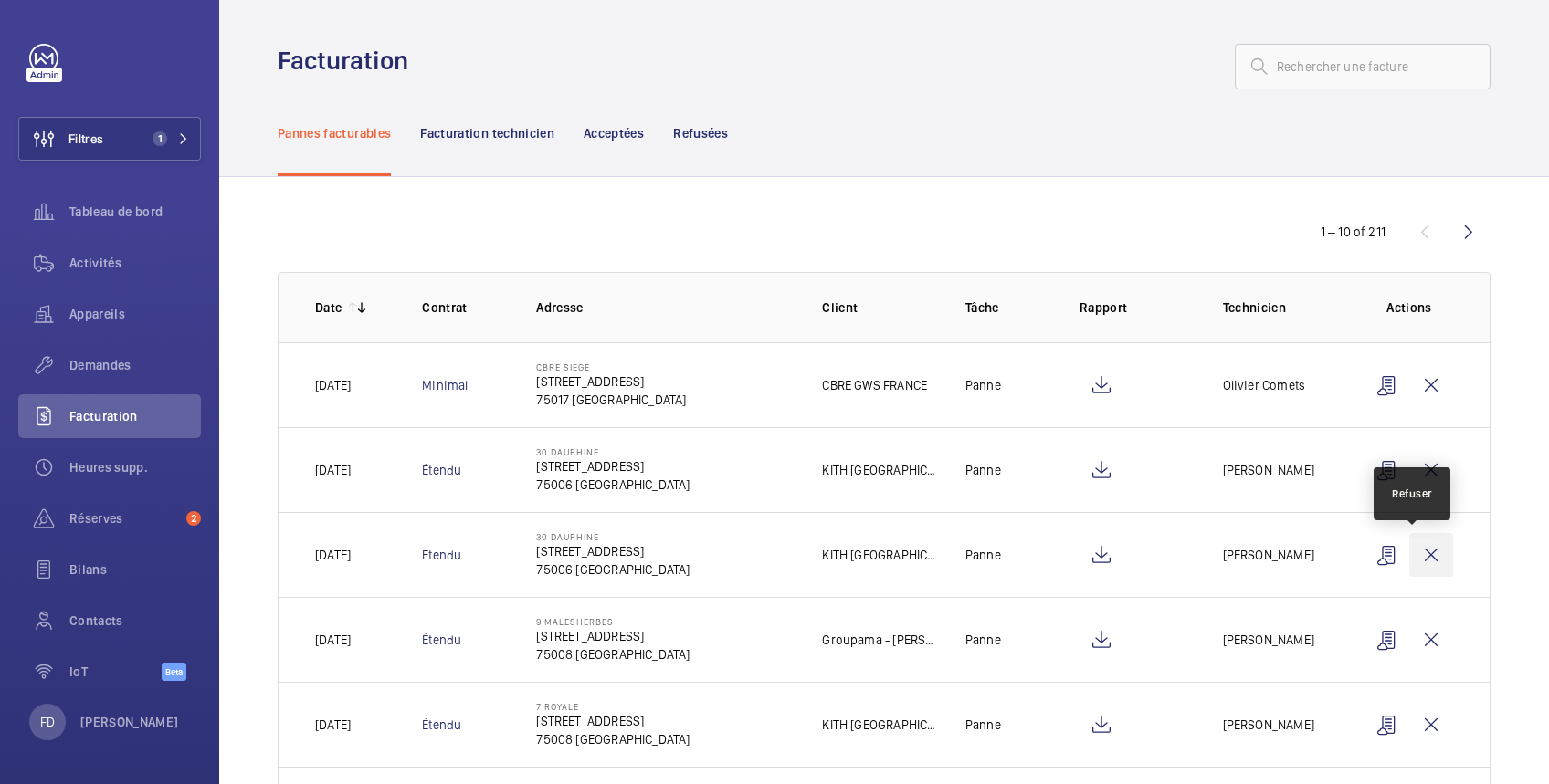
click at [1419, 552] on wm-front-icon-button at bounding box center [1431, 555] width 44 height 44
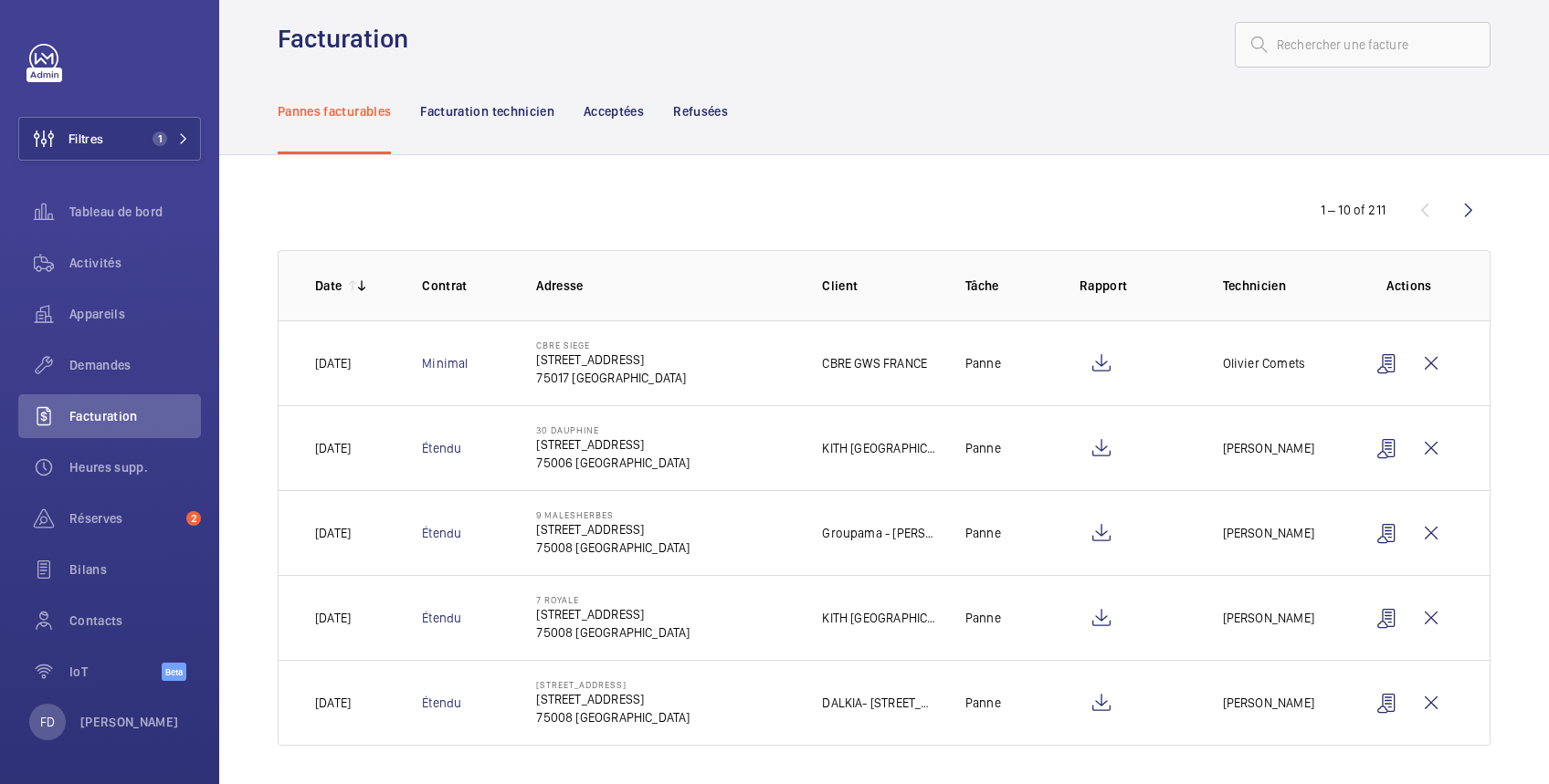
scroll to position [29, 0]
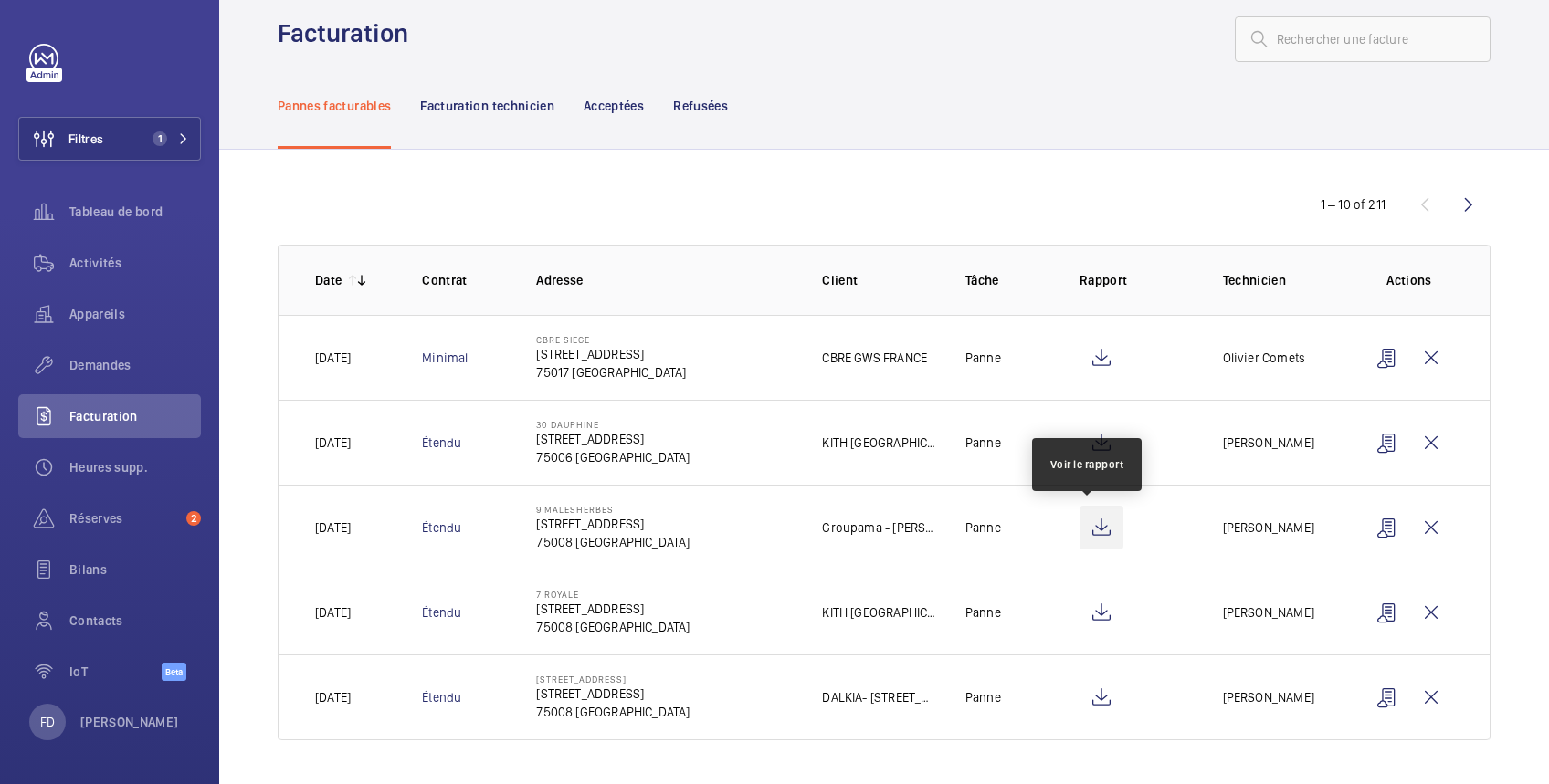
click at [1092, 531] on wm-front-icon-button at bounding box center [1102, 528] width 44 height 44
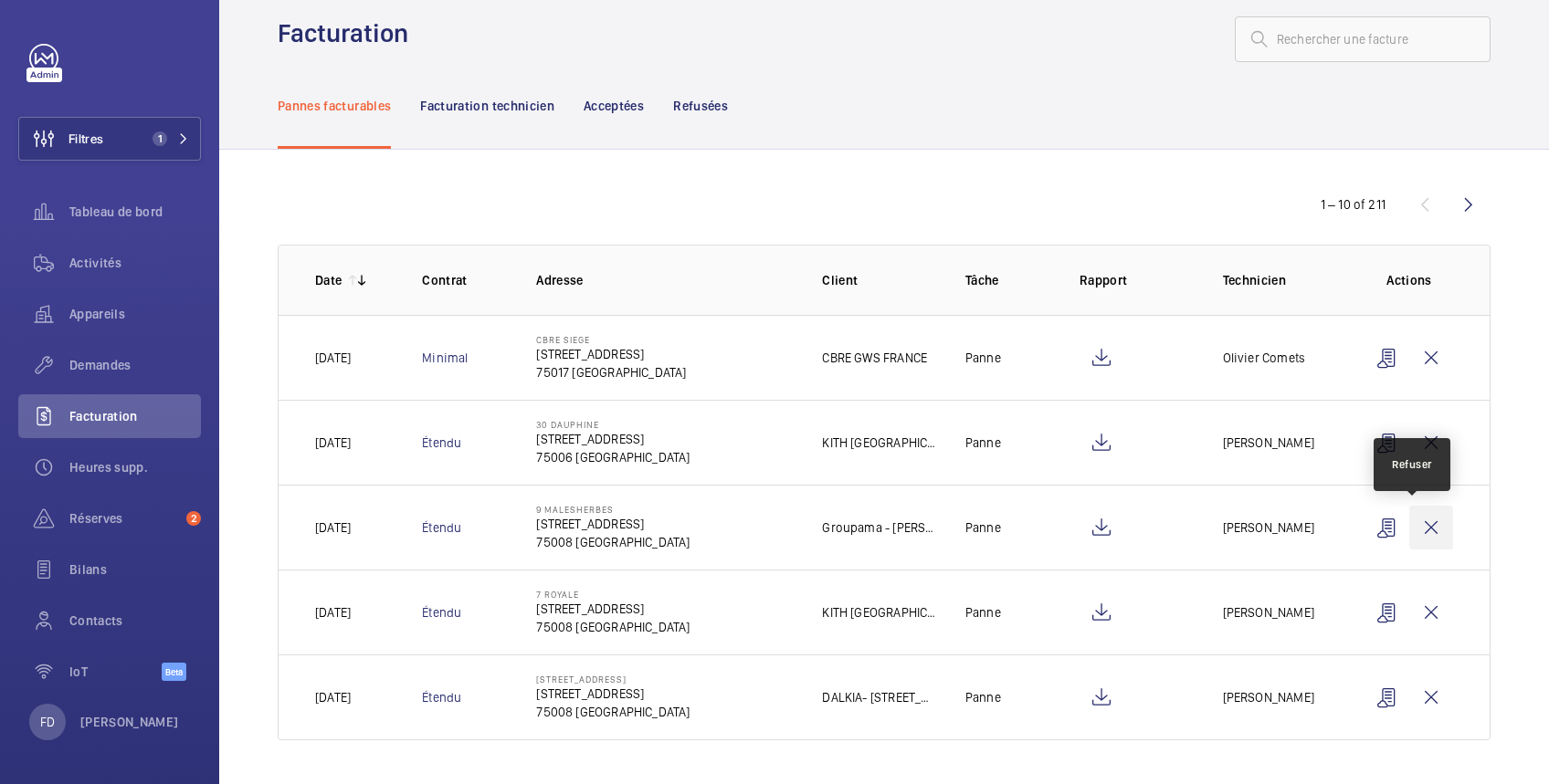
click at [1409, 524] on wm-front-icon-button at bounding box center [1431, 528] width 44 height 44
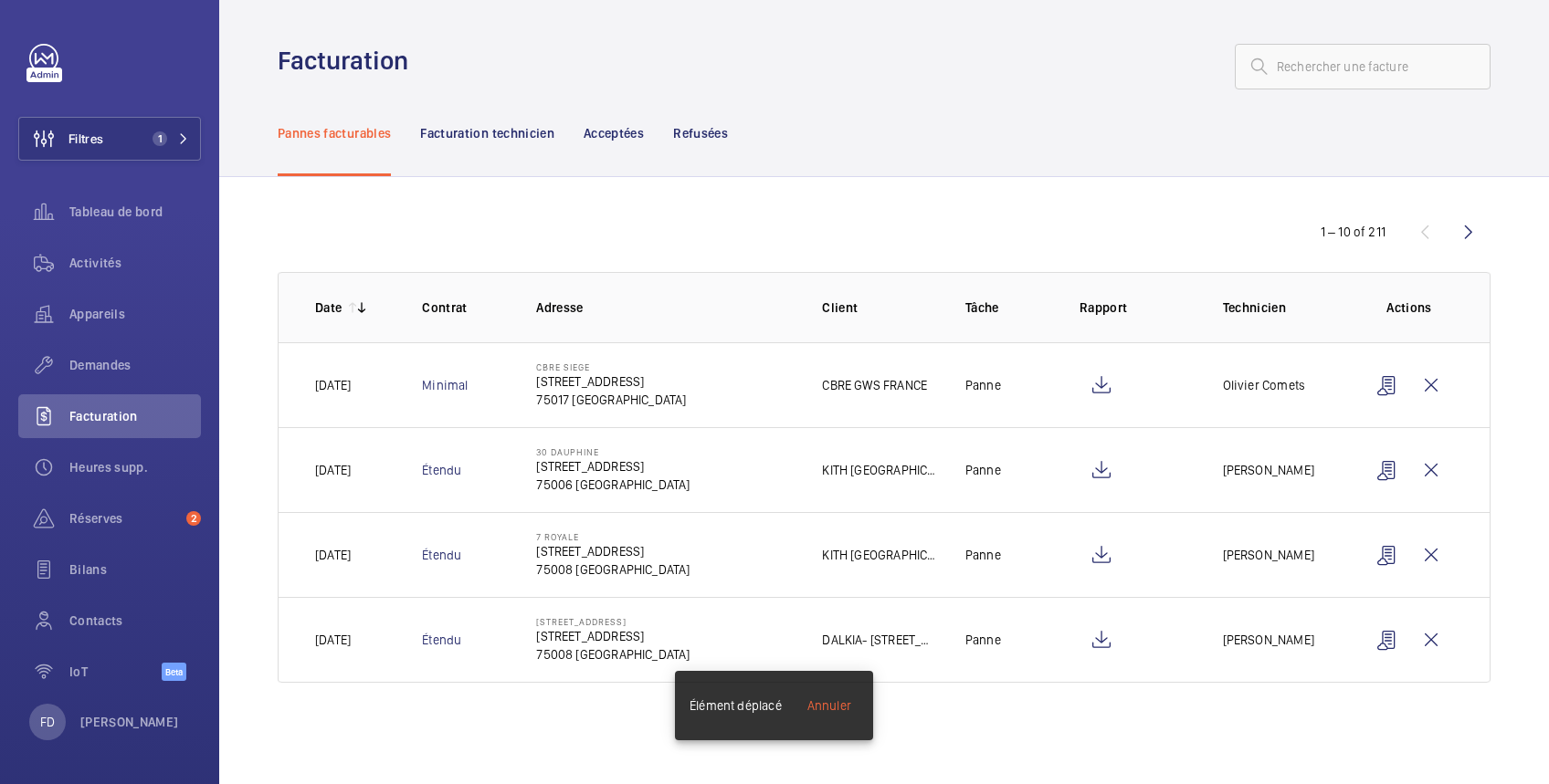
scroll to position [0, 0]
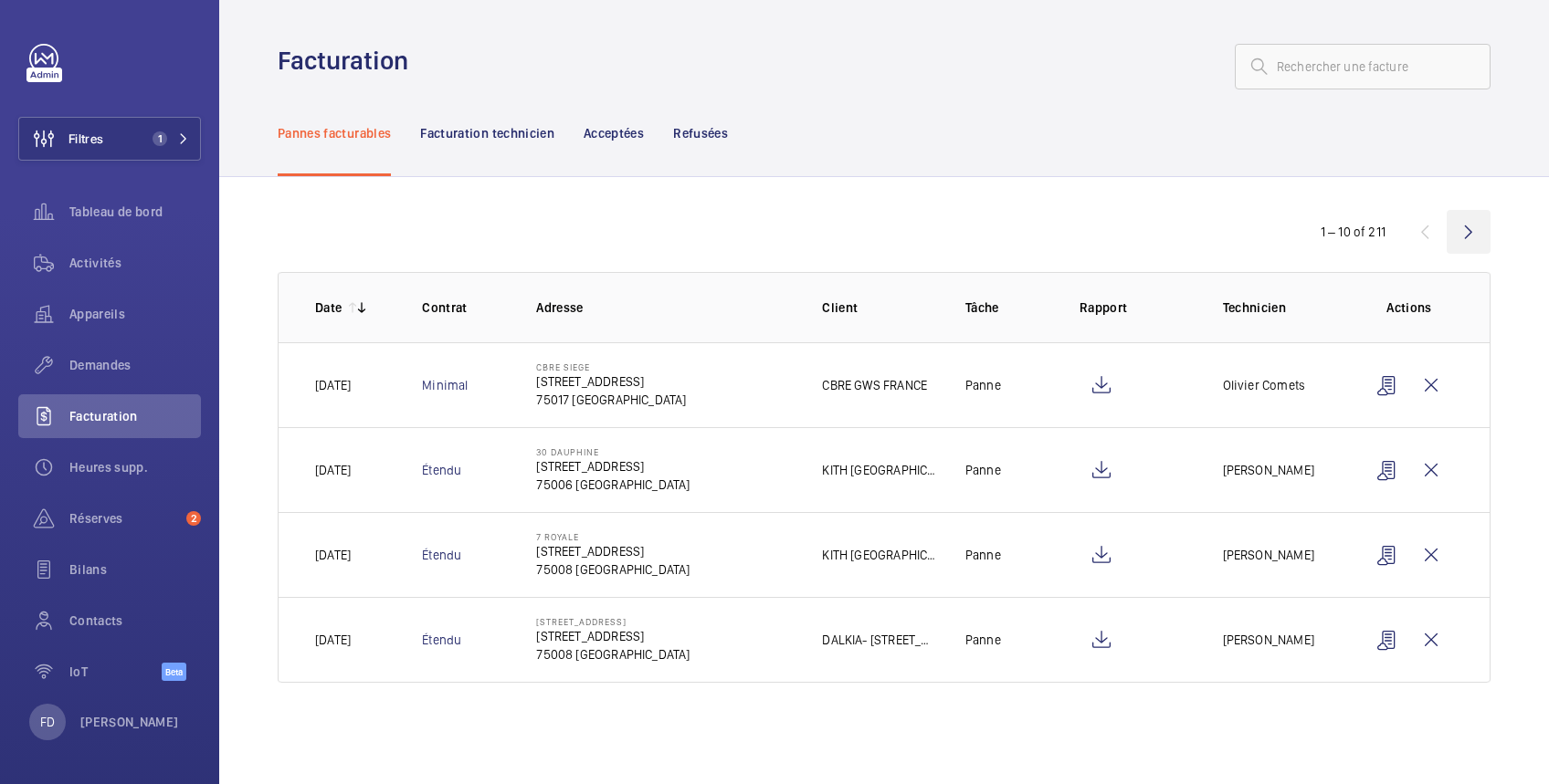
click at [1469, 234] on wm-front-icon-button at bounding box center [1469, 232] width 44 height 44
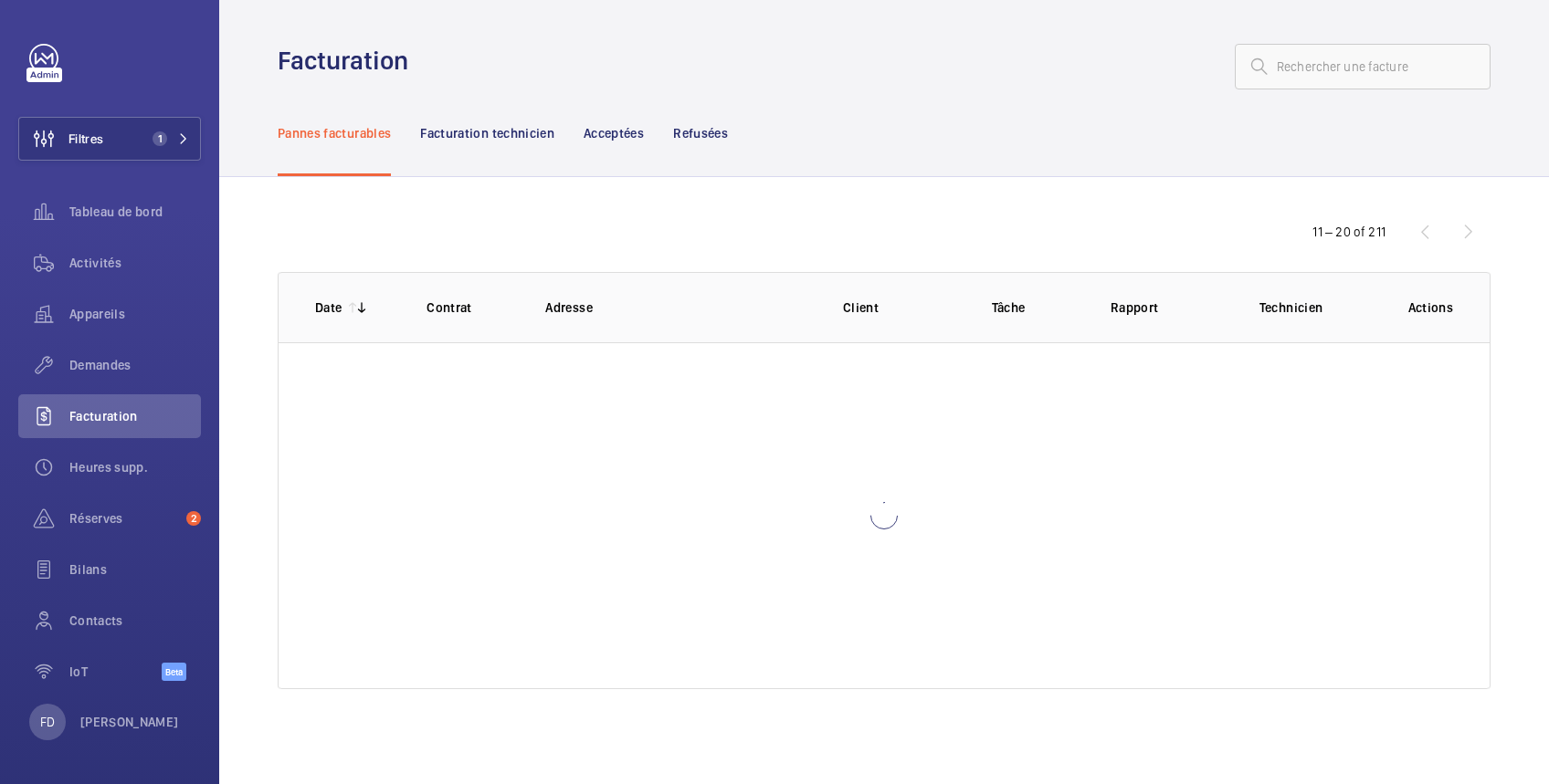
click at [1469, 234] on div "11 – 20 of 211" at bounding box center [1382, 232] width 219 height 22
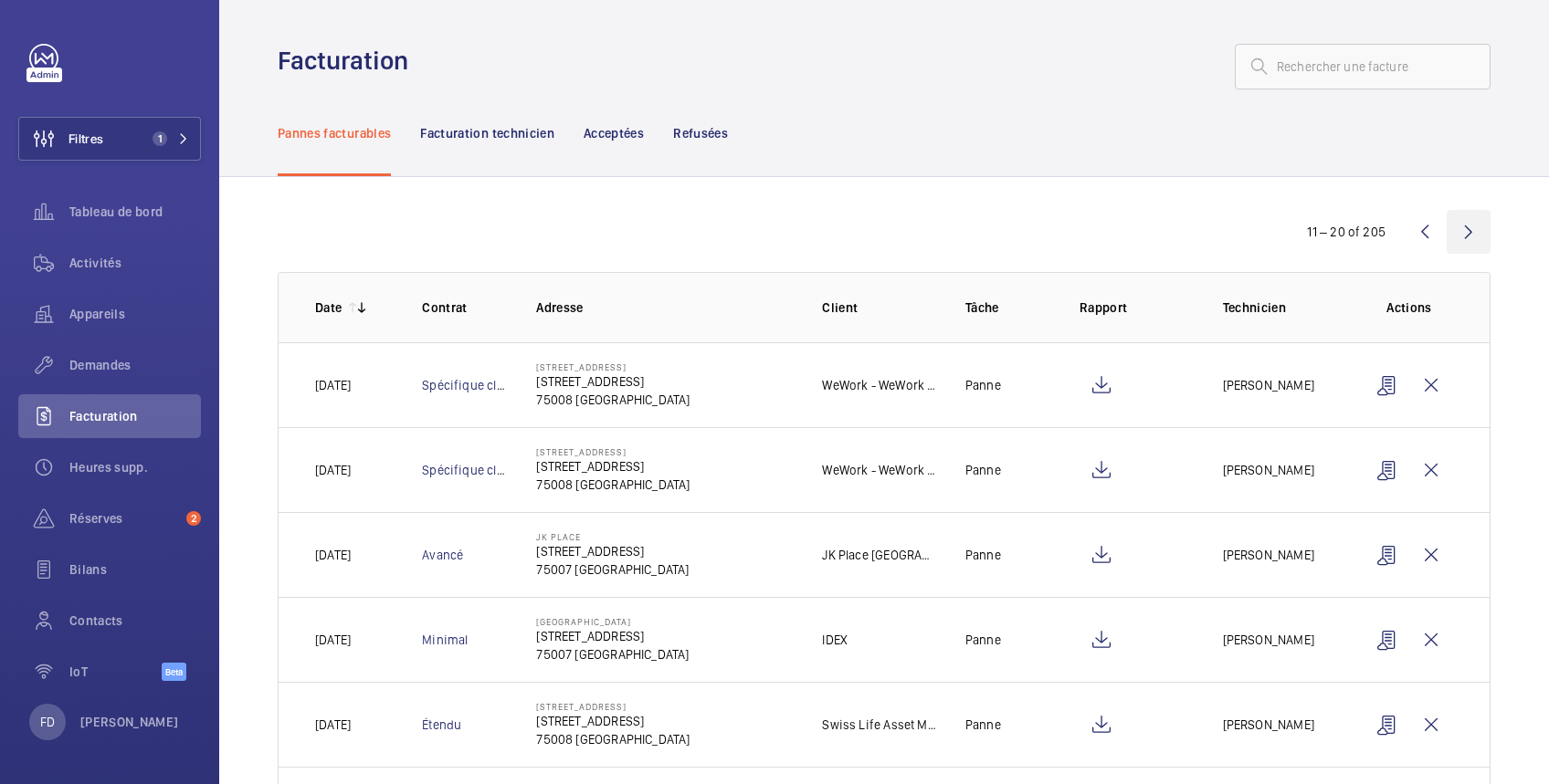
click at [1469, 234] on wm-front-icon-button at bounding box center [1469, 232] width 44 height 44
click at [1449, 229] on wm-front-icon-button at bounding box center [1469, 232] width 44 height 44
click at [1452, 229] on wm-front-icon-button at bounding box center [1469, 232] width 44 height 44
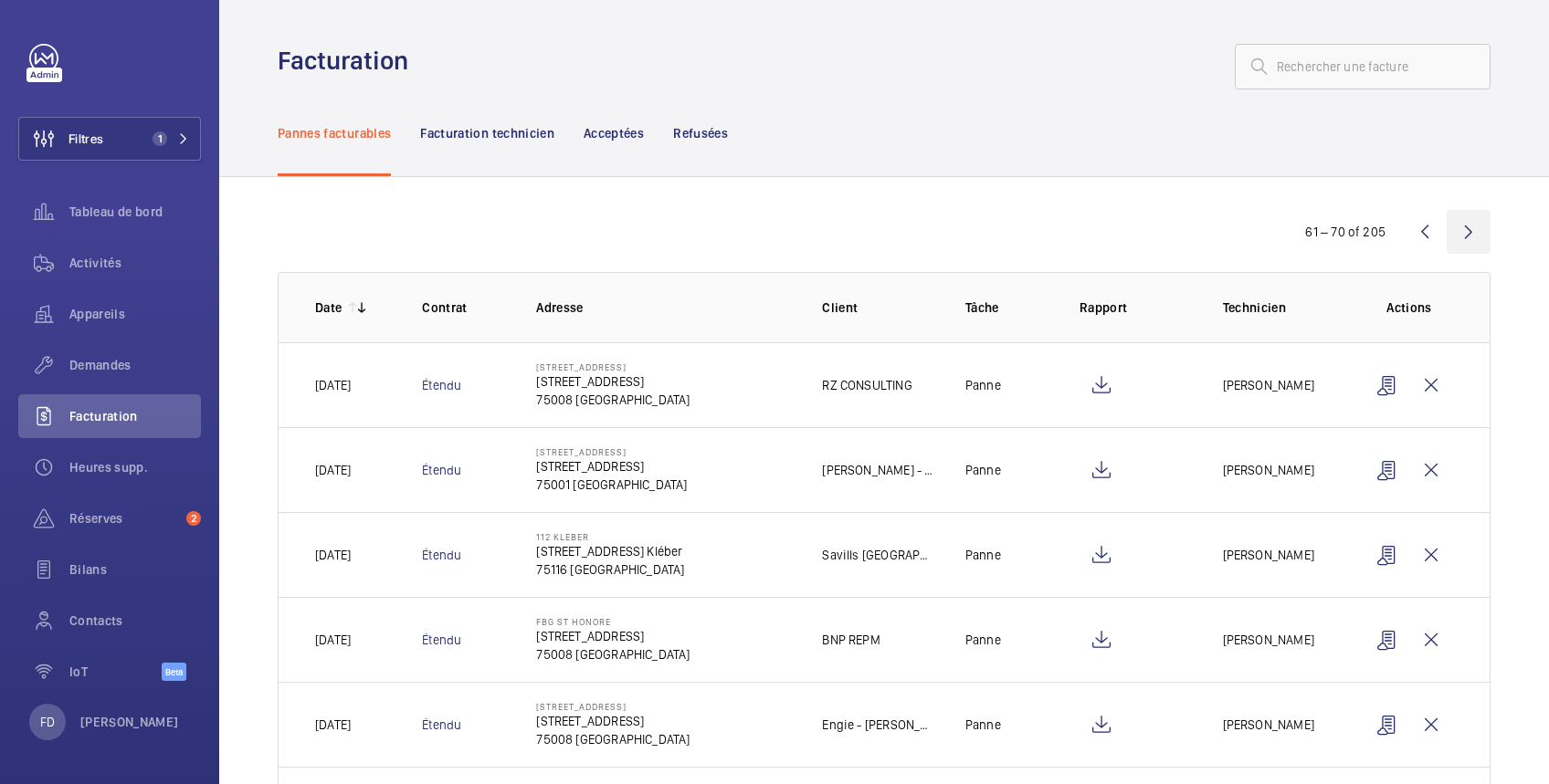
click at [1452, 229] on wm-front-icon-button at bounding box center [1469, 232] width 44 height 44
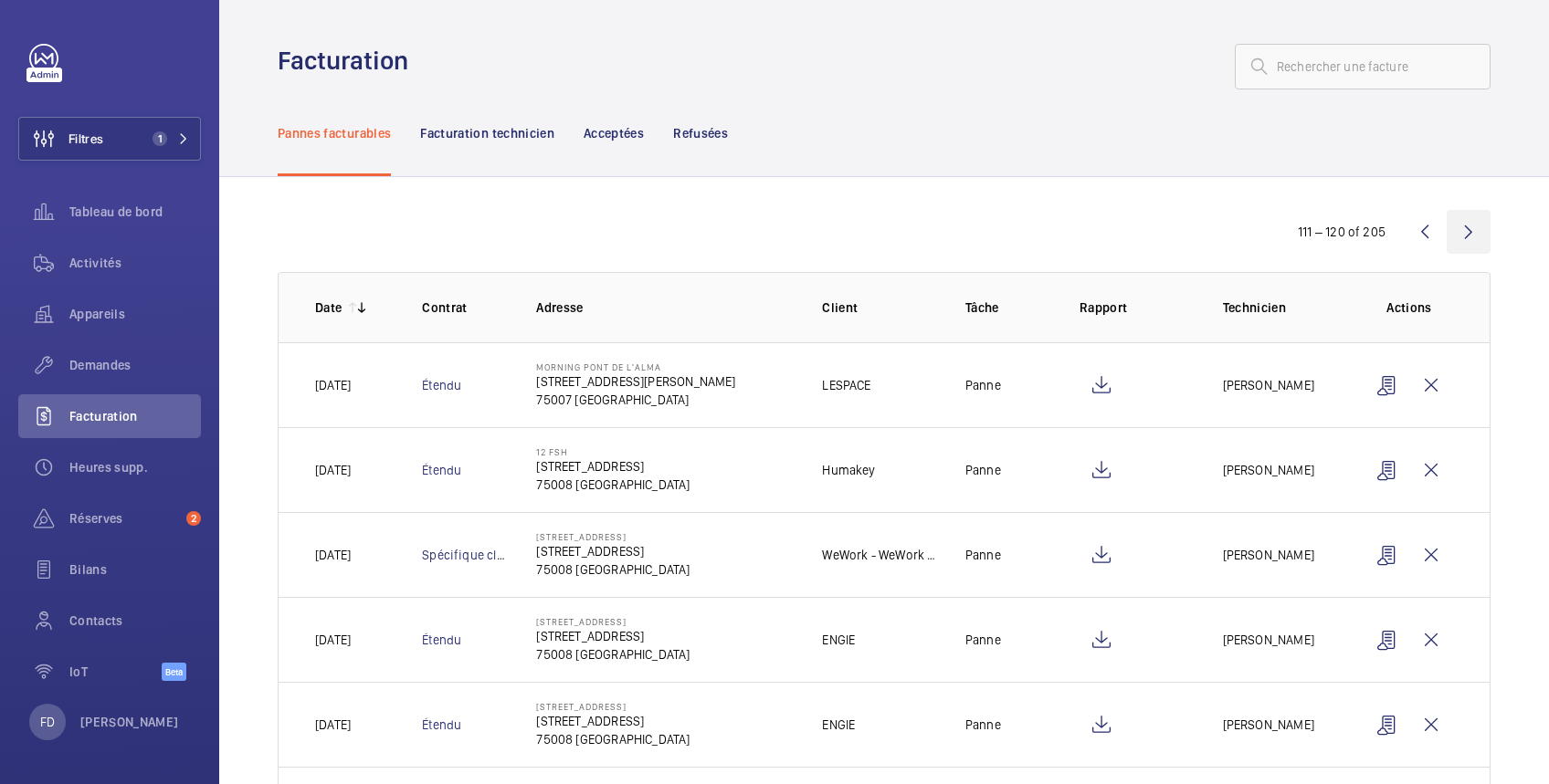
click at [1452, 229] on wm-front-icon-button at bounding box center [1469, 232] width 44 height 44
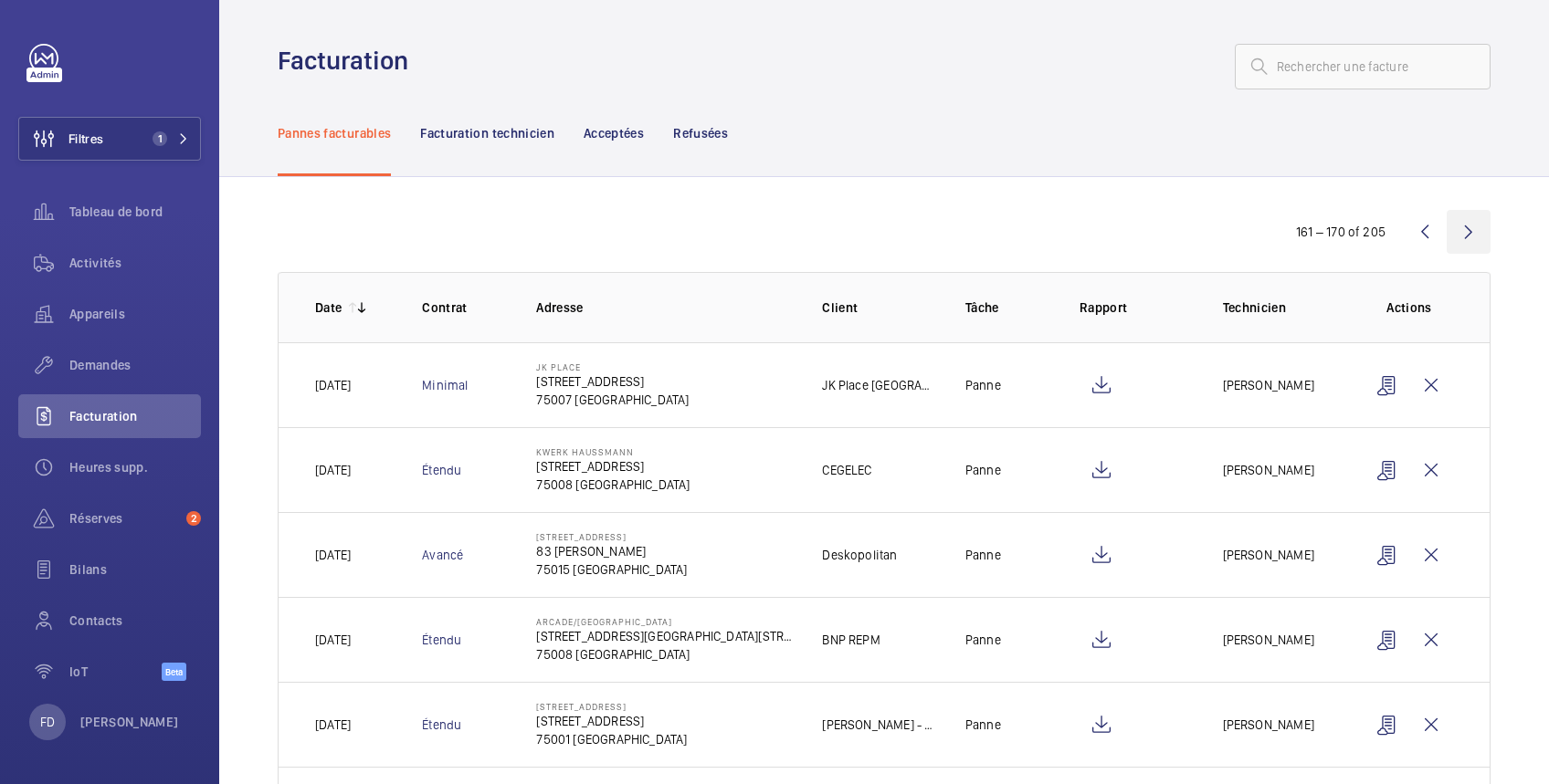
click at [1454, 229] on wm-front-icon-button at bounding box center [1469, 232] width 44 height 44
click at [1447, 226] on wm-front-icon-button at bounding box center [1469, 232] width 44 height 44
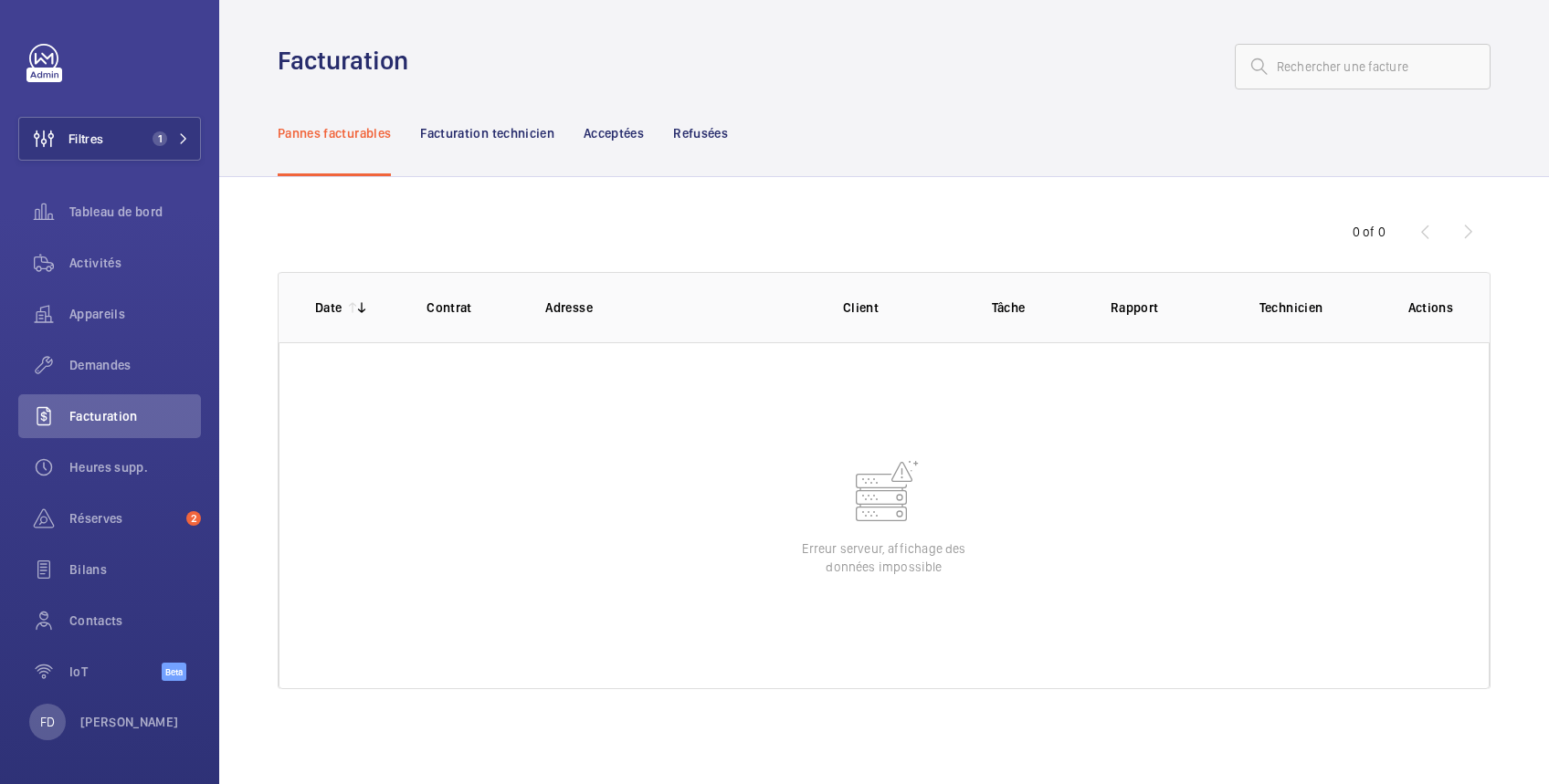
click at [1422, 233] on div "0 of 0" at bounding box center [1382, 232] width 219 height 22
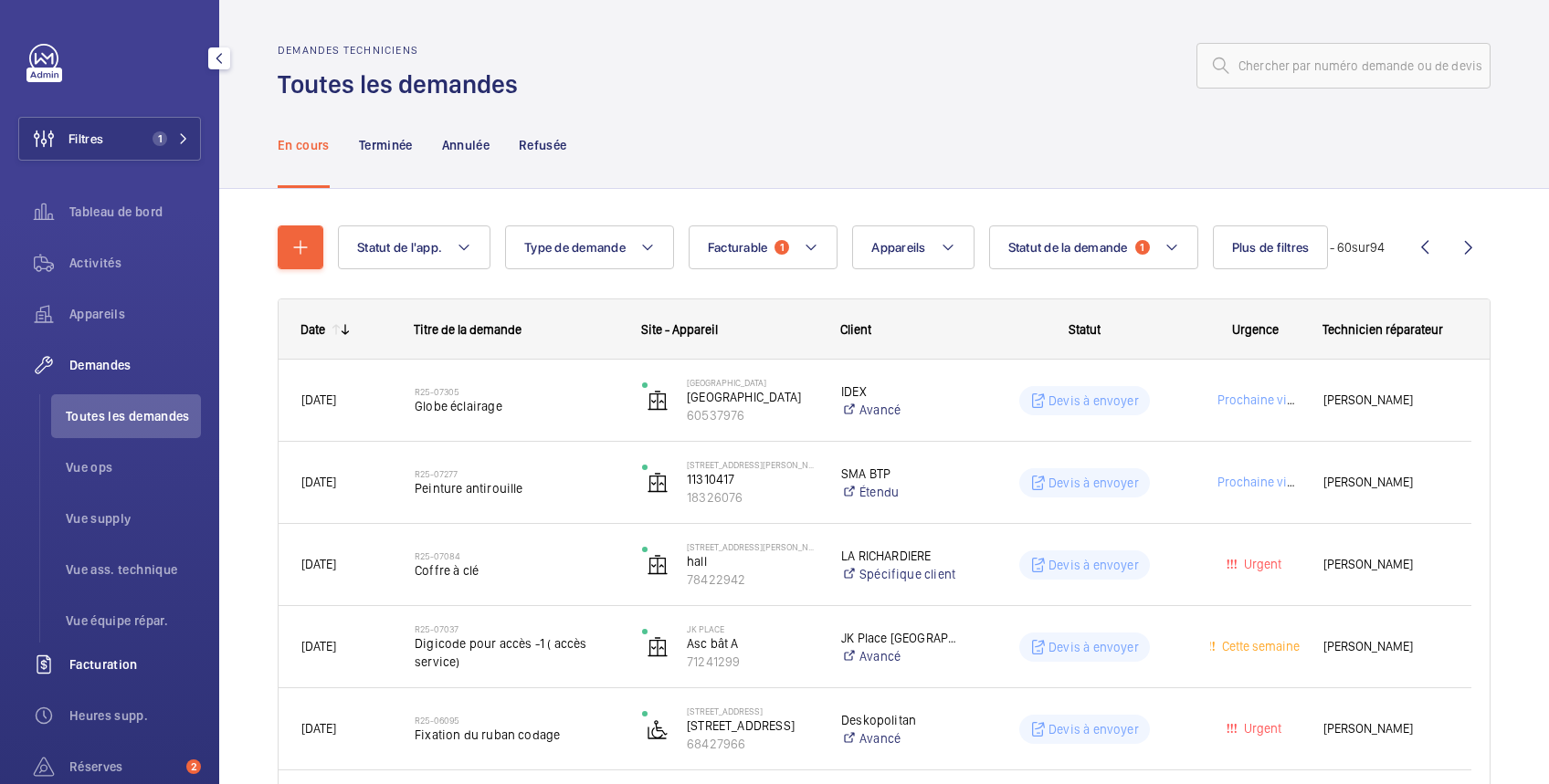
click at [125, 658] on span "Facturation" at bounding box center [135, 665] width 131 height 19
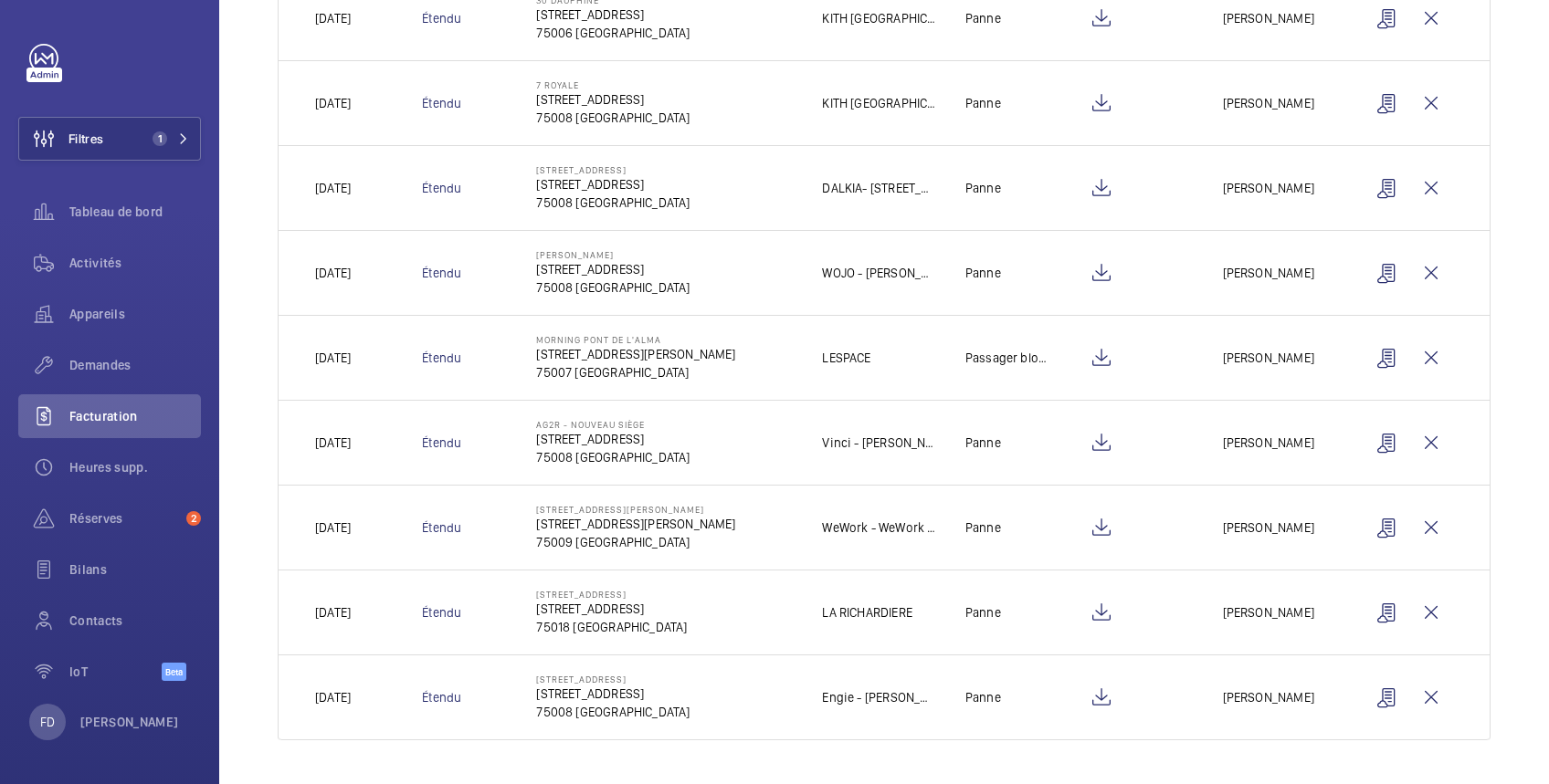
scroll to position [130, 0]
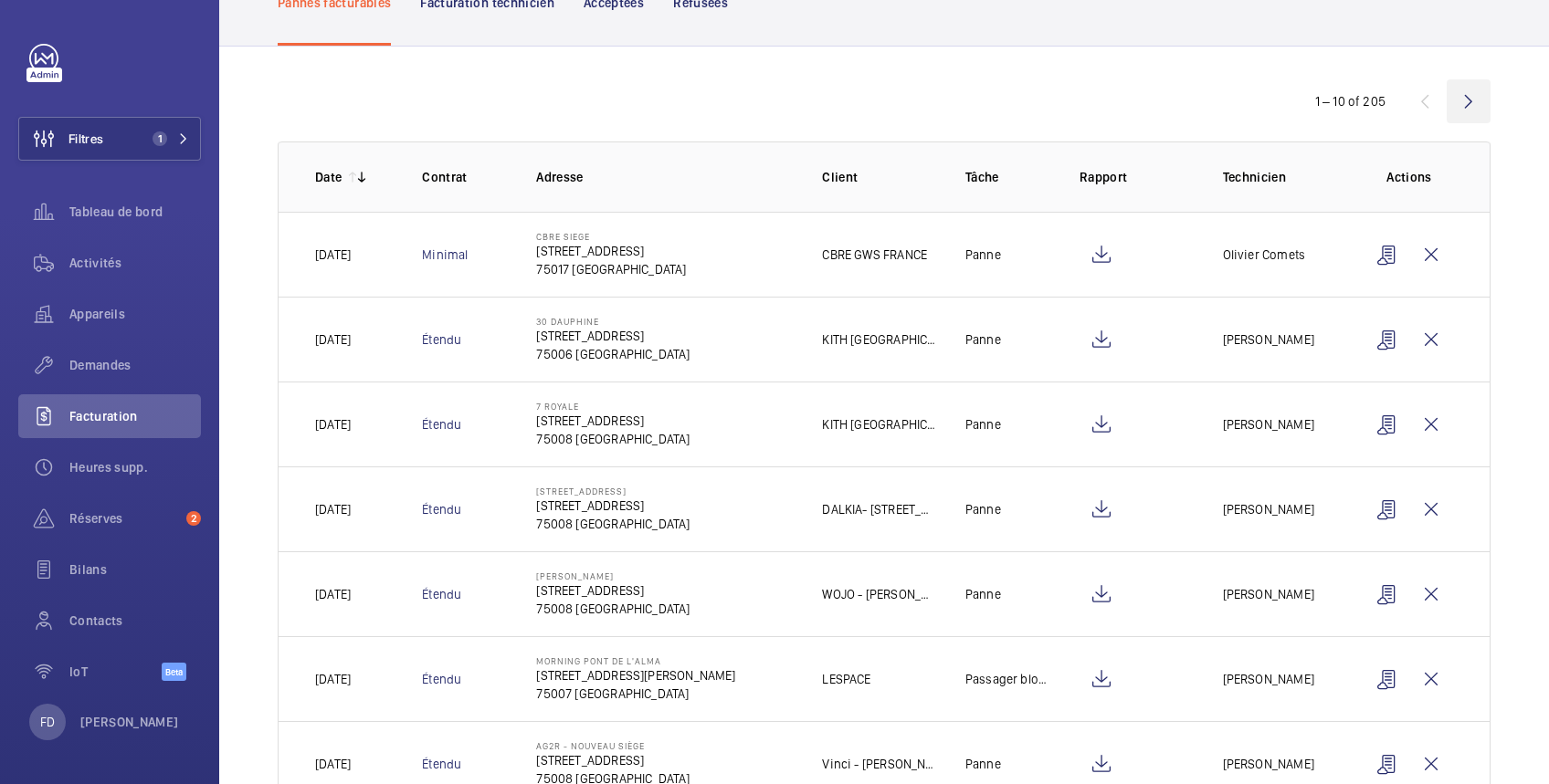
click at [1449, 105] on wm-front-icon-button at bounding box center [1469, 101] width 44 height 44
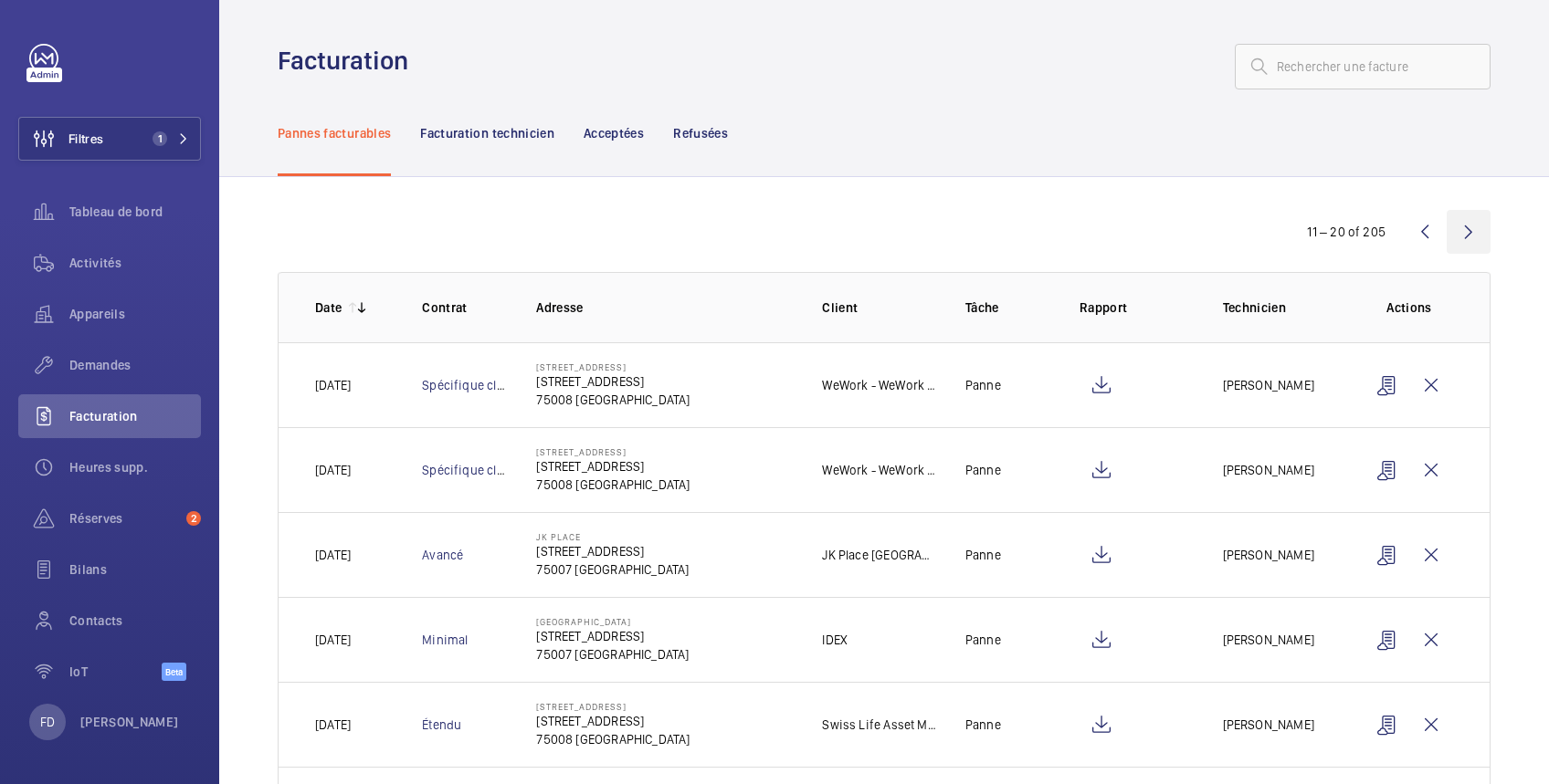
click at [1453, 236] on wm-front-icon-button at bounding box center [1469, 232] width 44 height 44
click at [1447, 231] on wm-front-icon-button at bounding box center [1469, 232] width 44 height 44
click at [1456, 229] on wm-front-icon-button at bounding box center [1469, 232] width 44 height 44
click at [1447, 227] on wm-front-icon-button at bounding box center [1469, 232] width 44 height 44
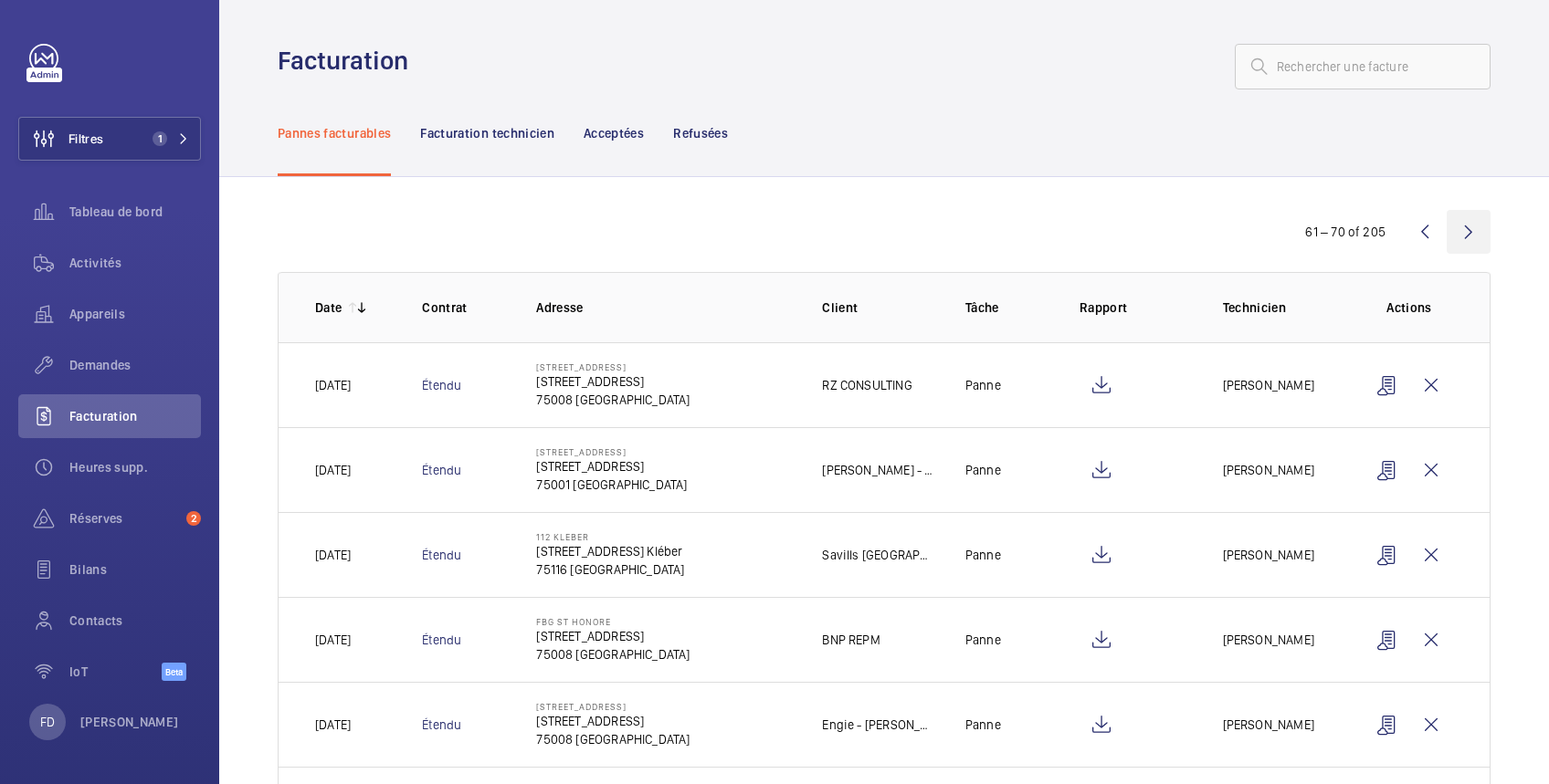
click at [1447, 227] on wm-front-icon-button at bounding box center [1469, 232] width 44 height 44
click at [1452, 226] on wm-front-icon-button at bounding box center [1469, 232] width 44 height 44
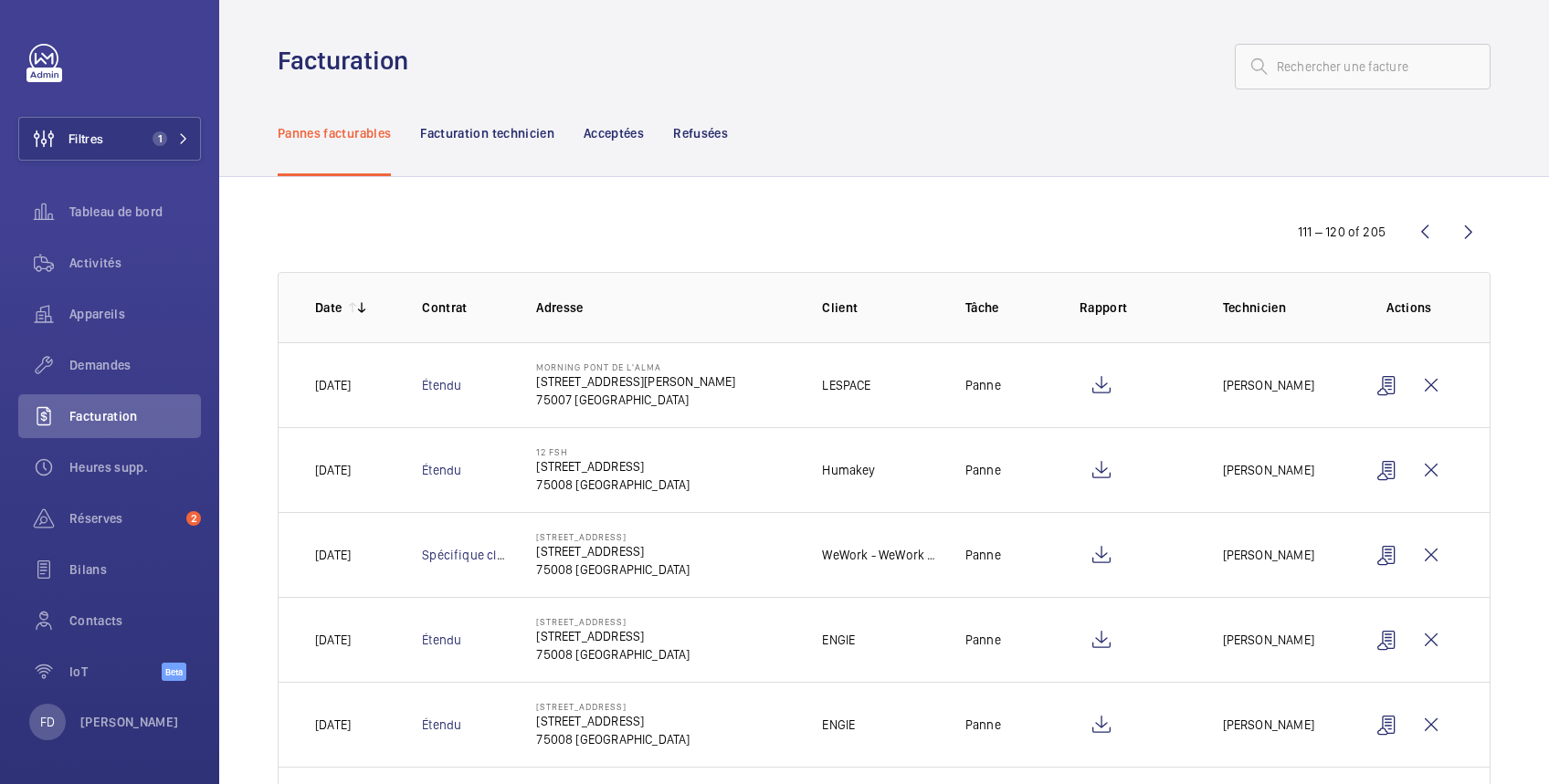
click at [1452, 226] on wm-front-icon-button at bounding box center [1469, 232] width 44 height 44
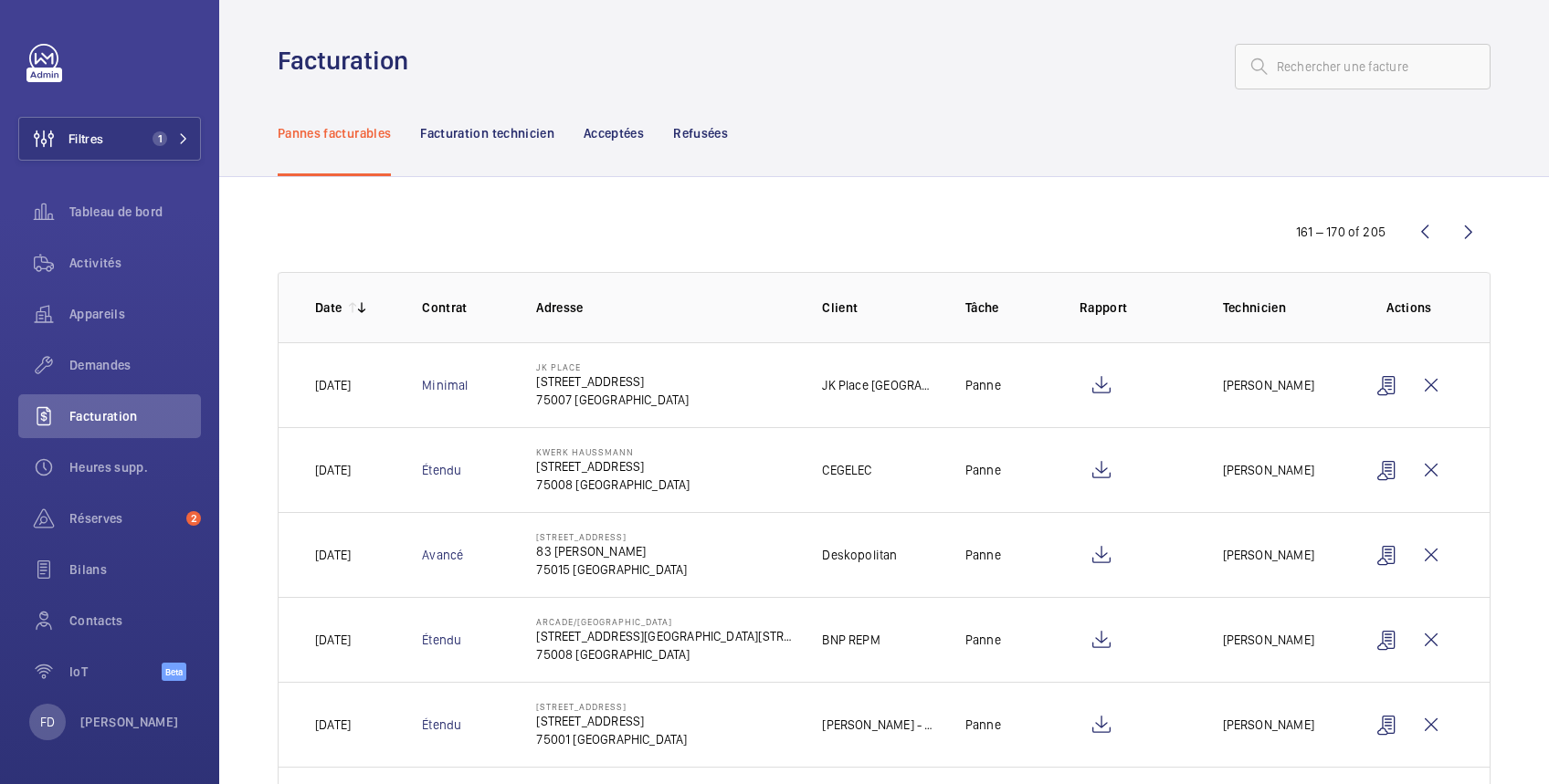
click at [1452, 226] on wm-front-icon-button at bounding box center [1469, 232] width 44 height 44
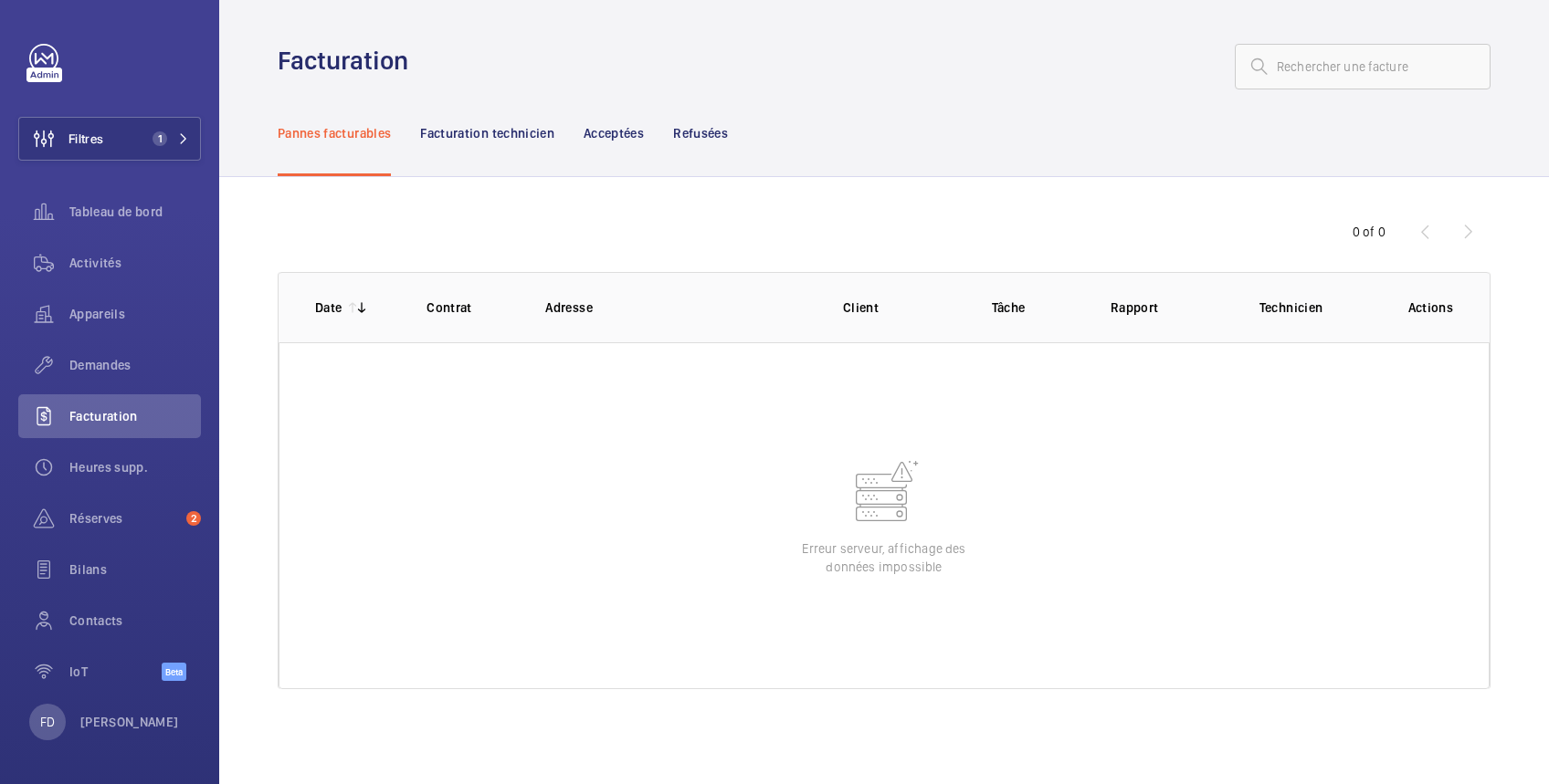
click at [1425, 234] on div "0 of 0" at bounding box center [1382, 232] width 219 height 22
click at [109, 409] on span "Facturation" at bounding box center [135, 416] width 131 height 19
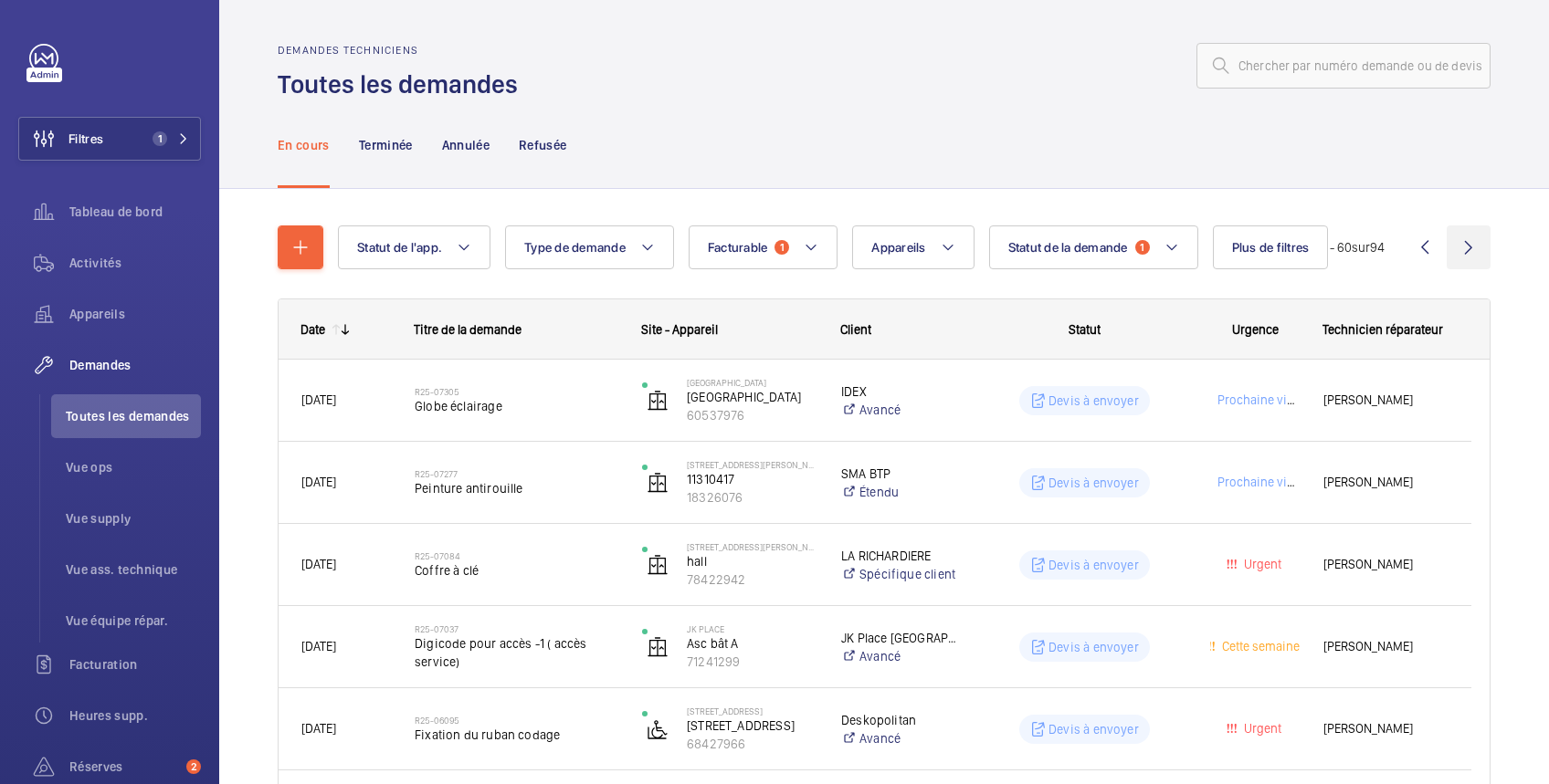
click at [1449, 239] on wm-front-icon-button at bounding box center [1469, 247] width 44 height 44
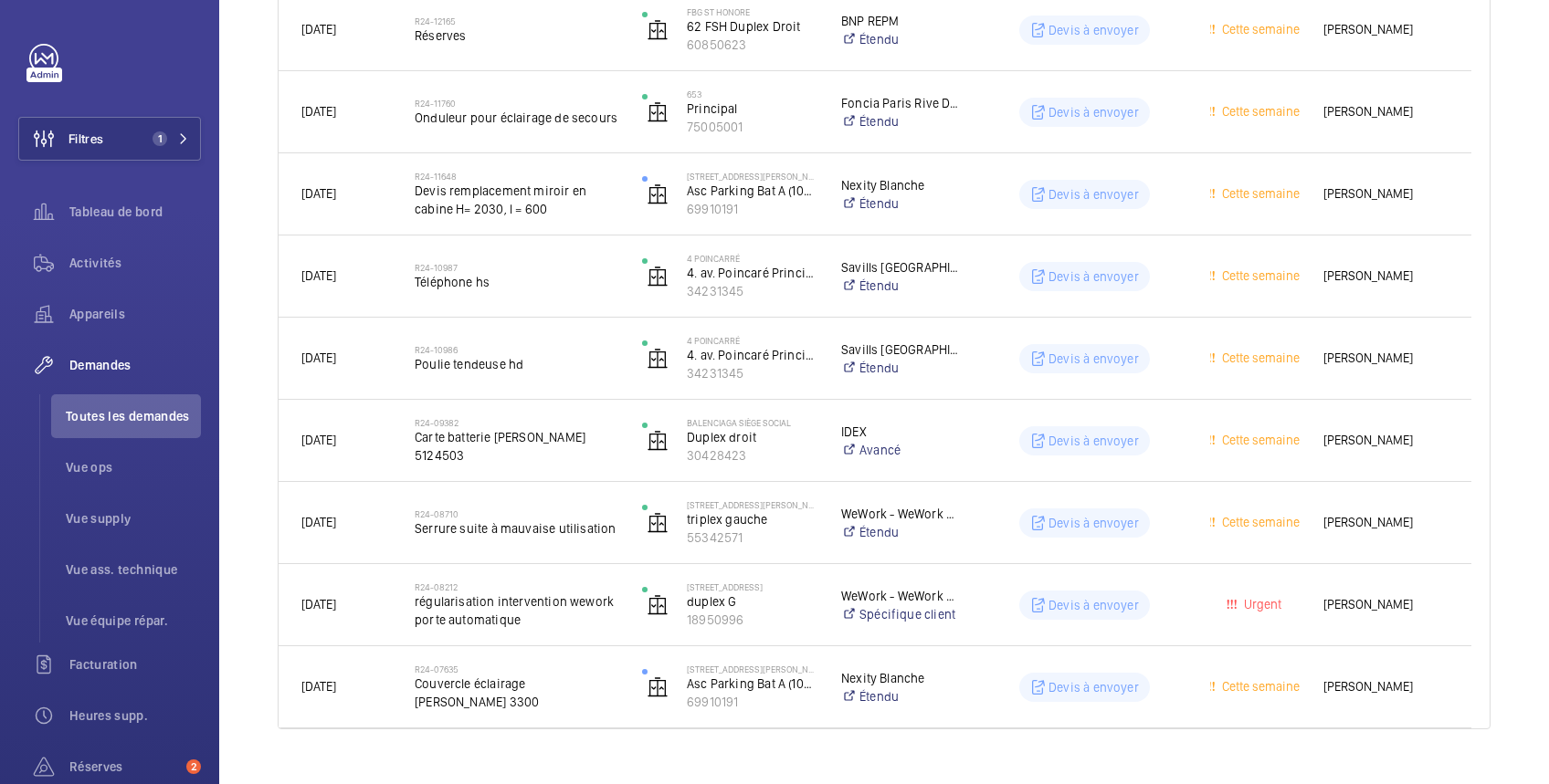
scroll to position [2129, 0]
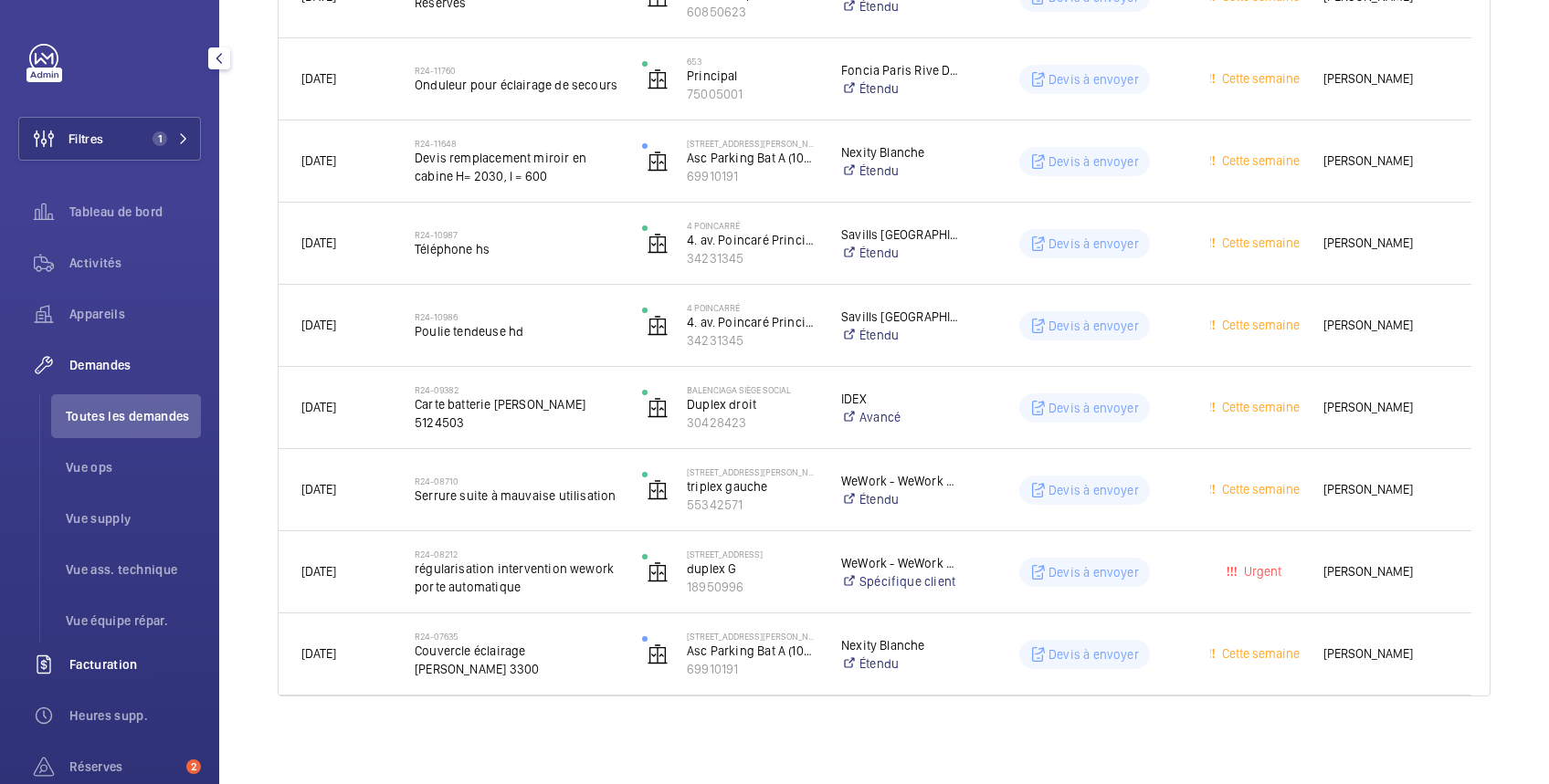
click at [133, 664] on span "Facturation" at bounding box center [135, 665] width 131 height 19
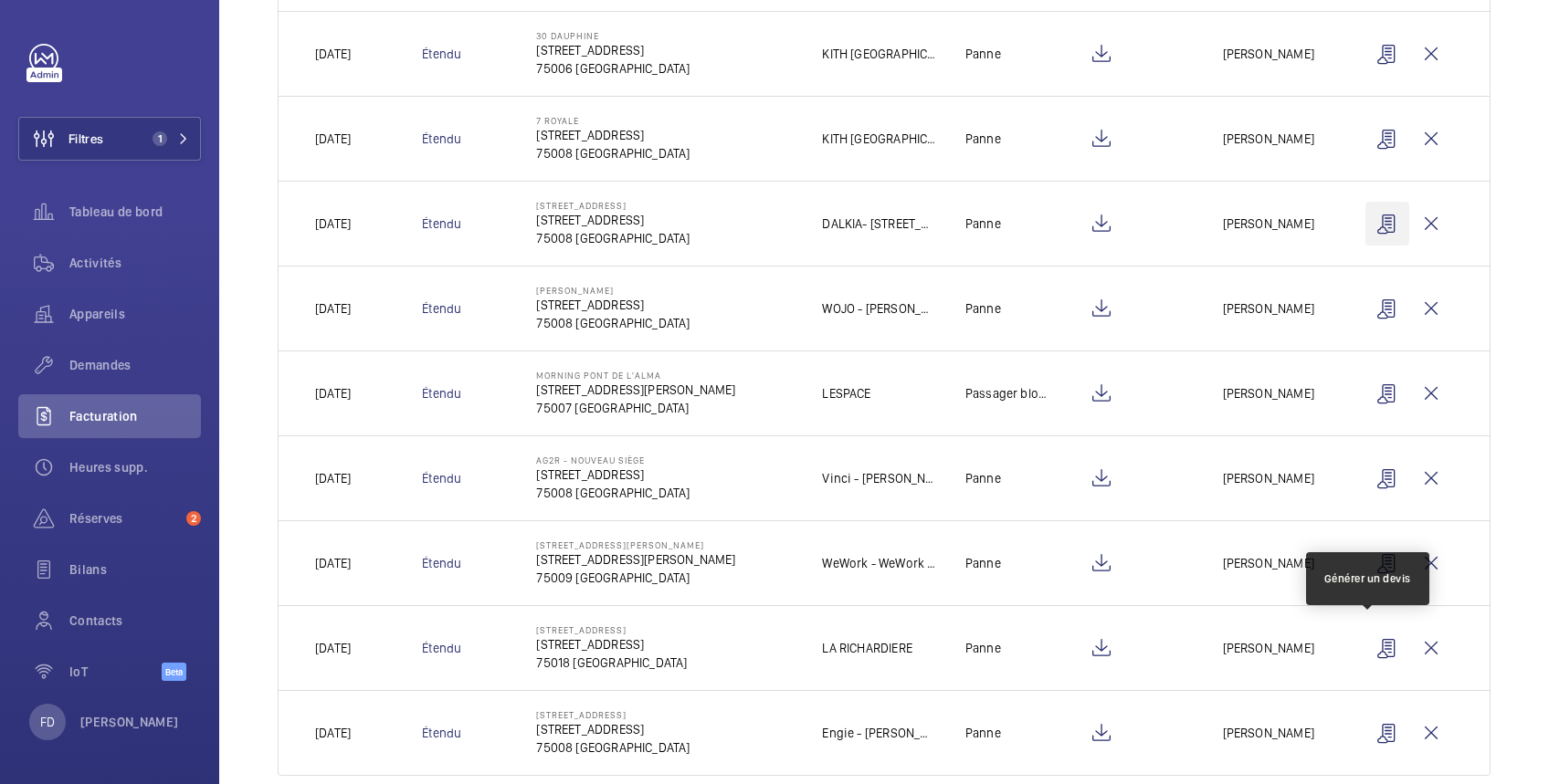
scroll to position [455, 0]
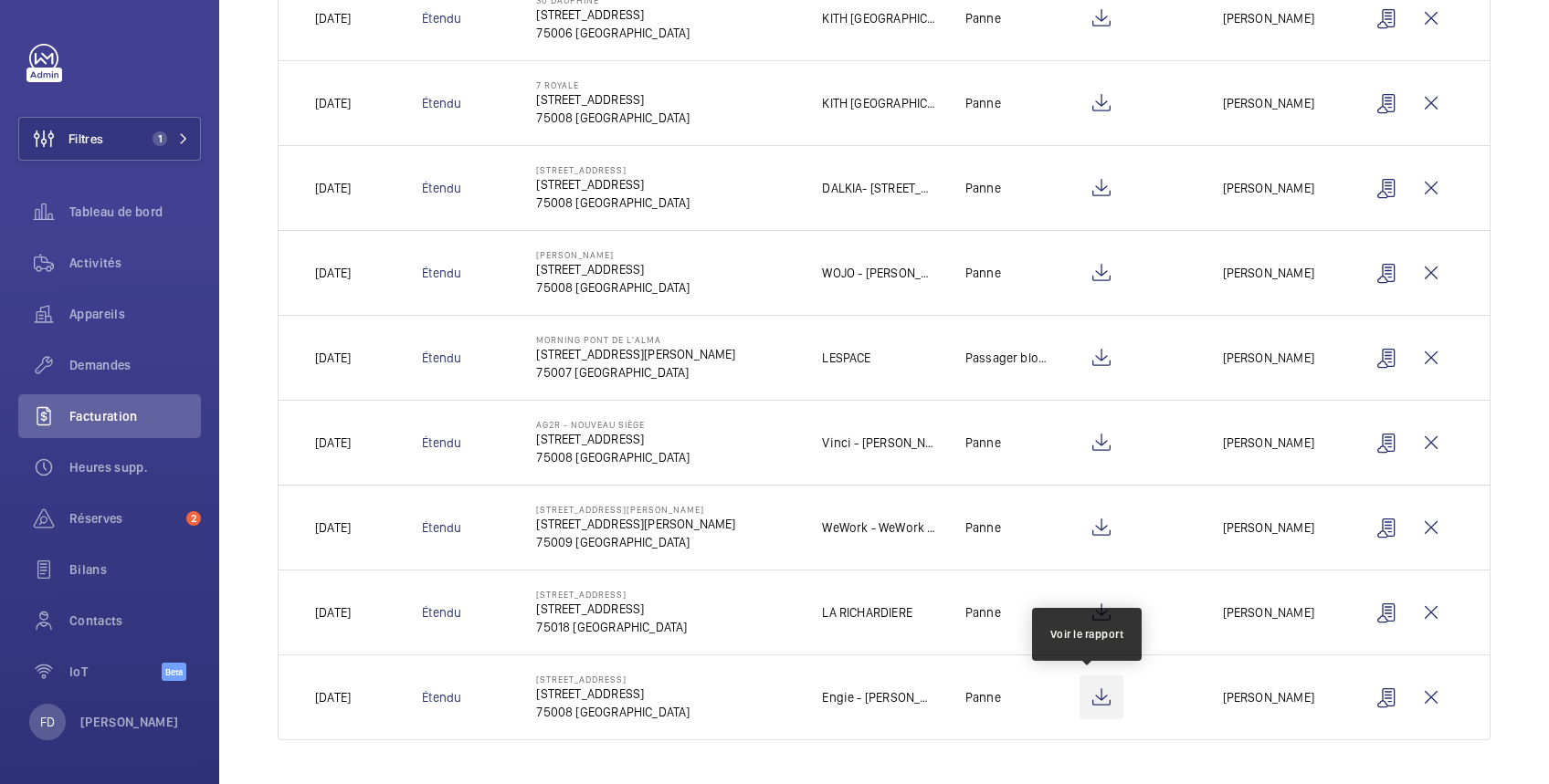
click at [1089, 696] on wm-front-icon-button at bounding box center [1102, 697] width 44 height 44
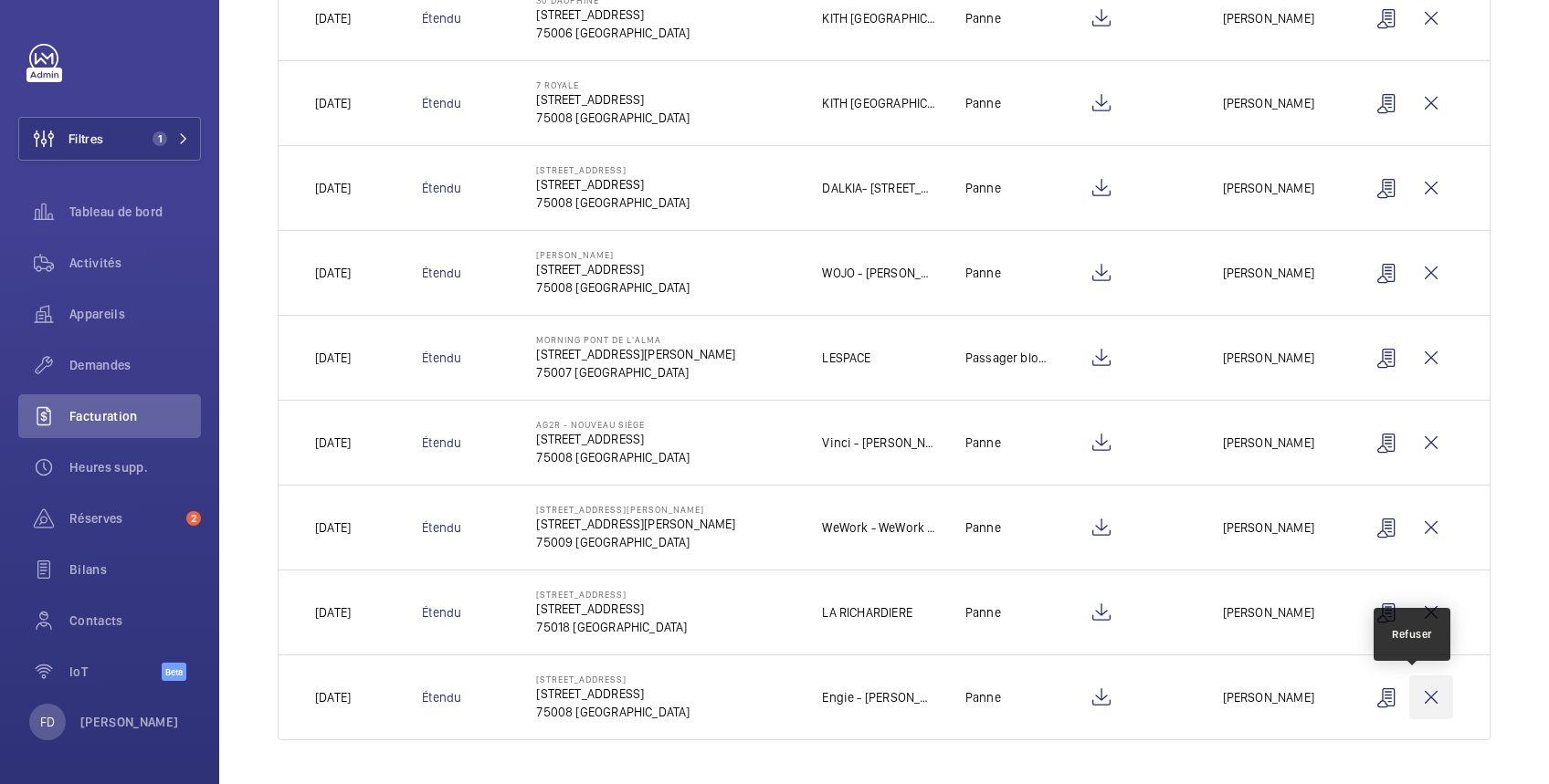
click at [1410, 697] on wm-front-icon-button at bounding box center [1431, 697] width 44 height 44
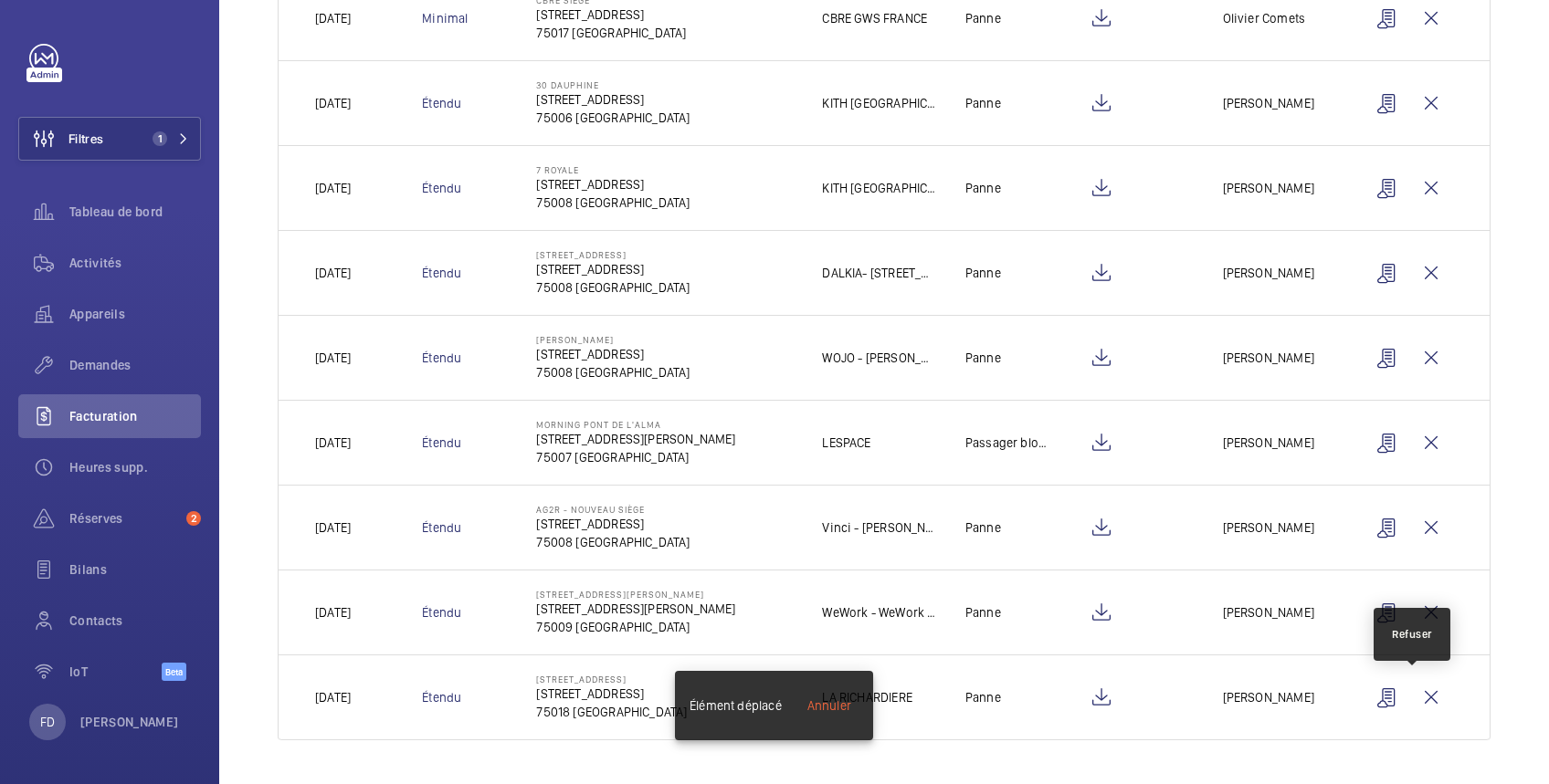
scroll to position [370, 0]
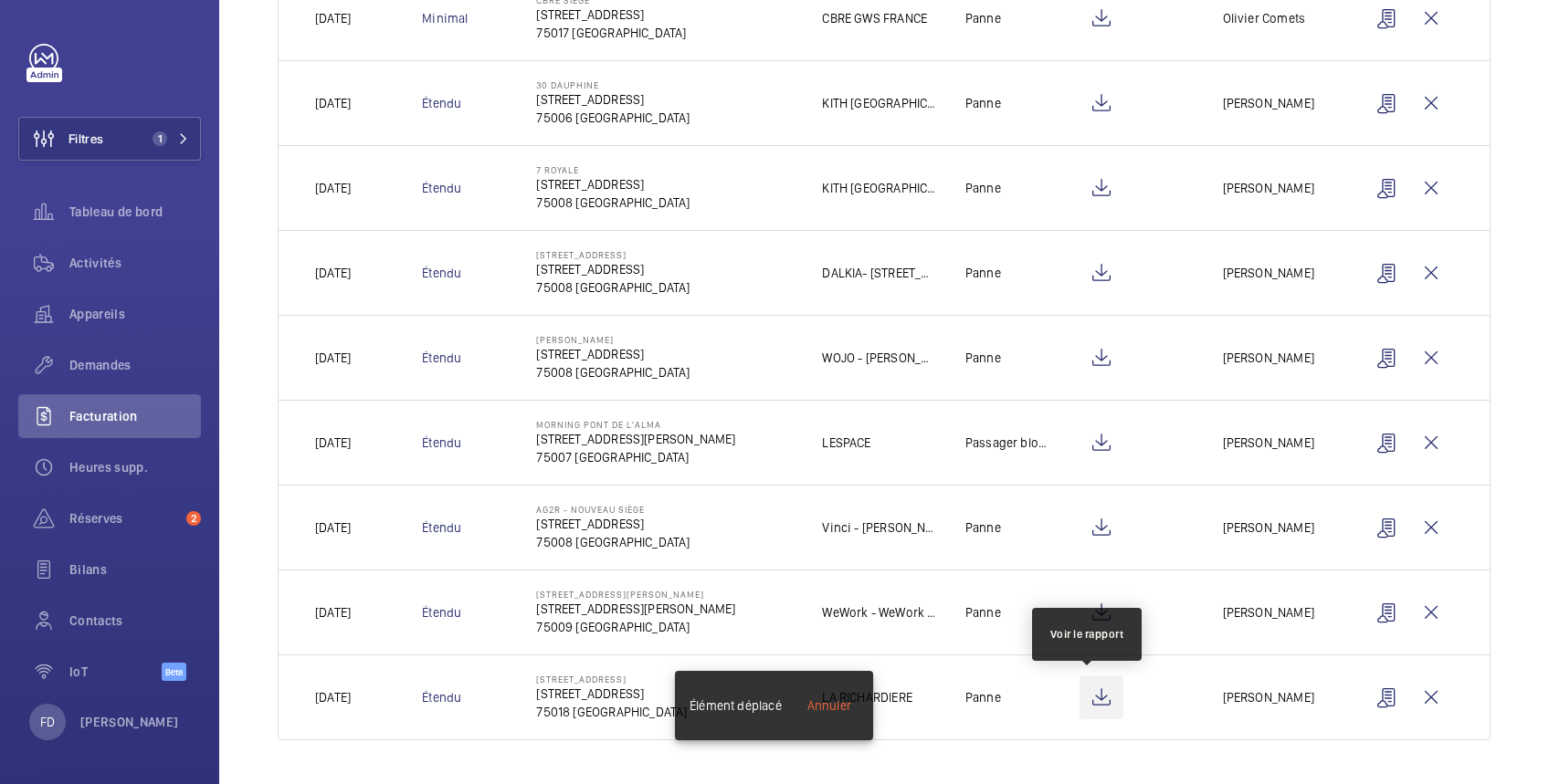
click at [1085, 702] on wm-front-icon-button at bounding box center [1102, 697] width 44 height 44
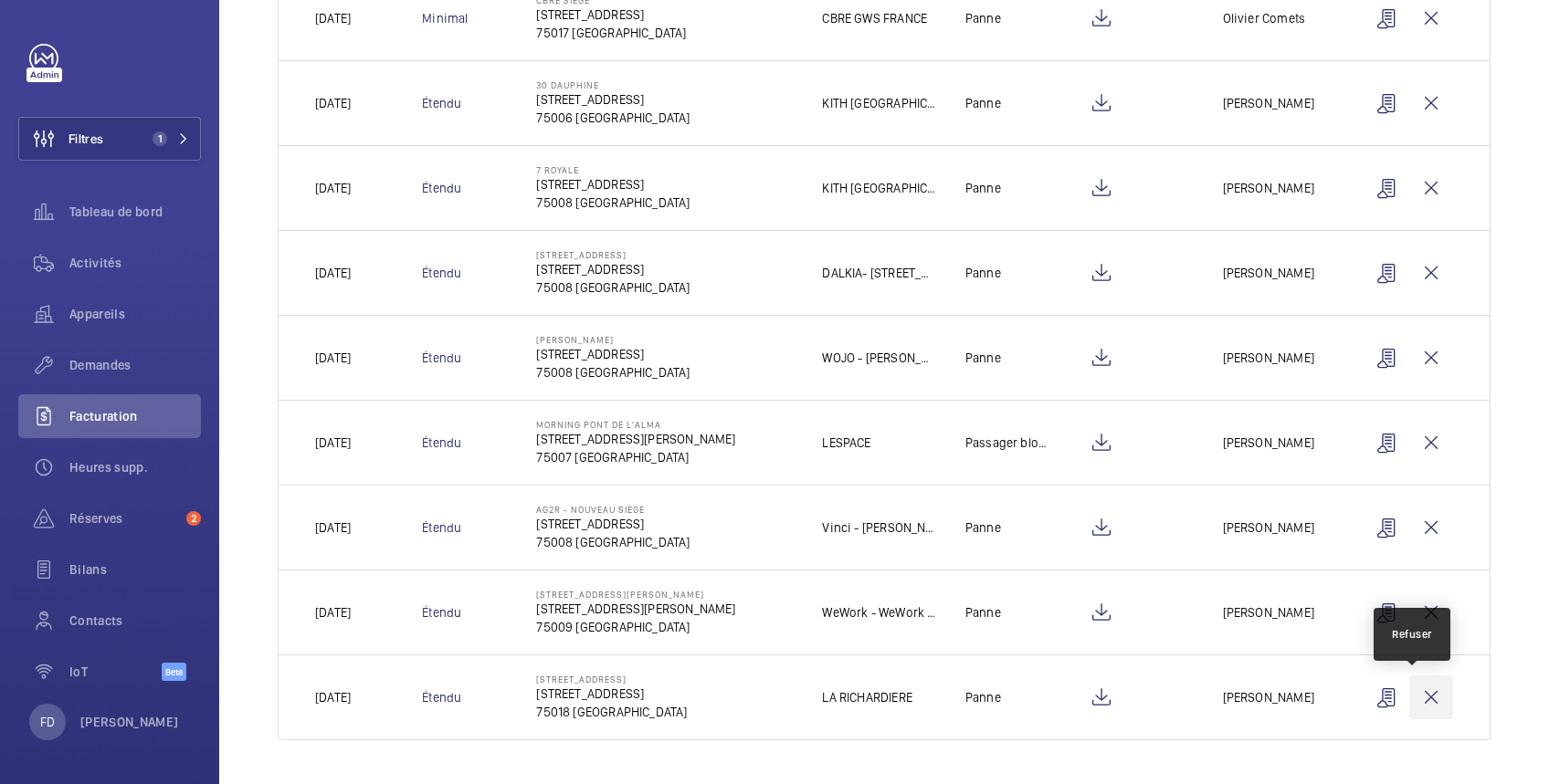
click at [1419, 693] on wm-front-icon-button at bounding box center [1431, 697] width 44 height 44
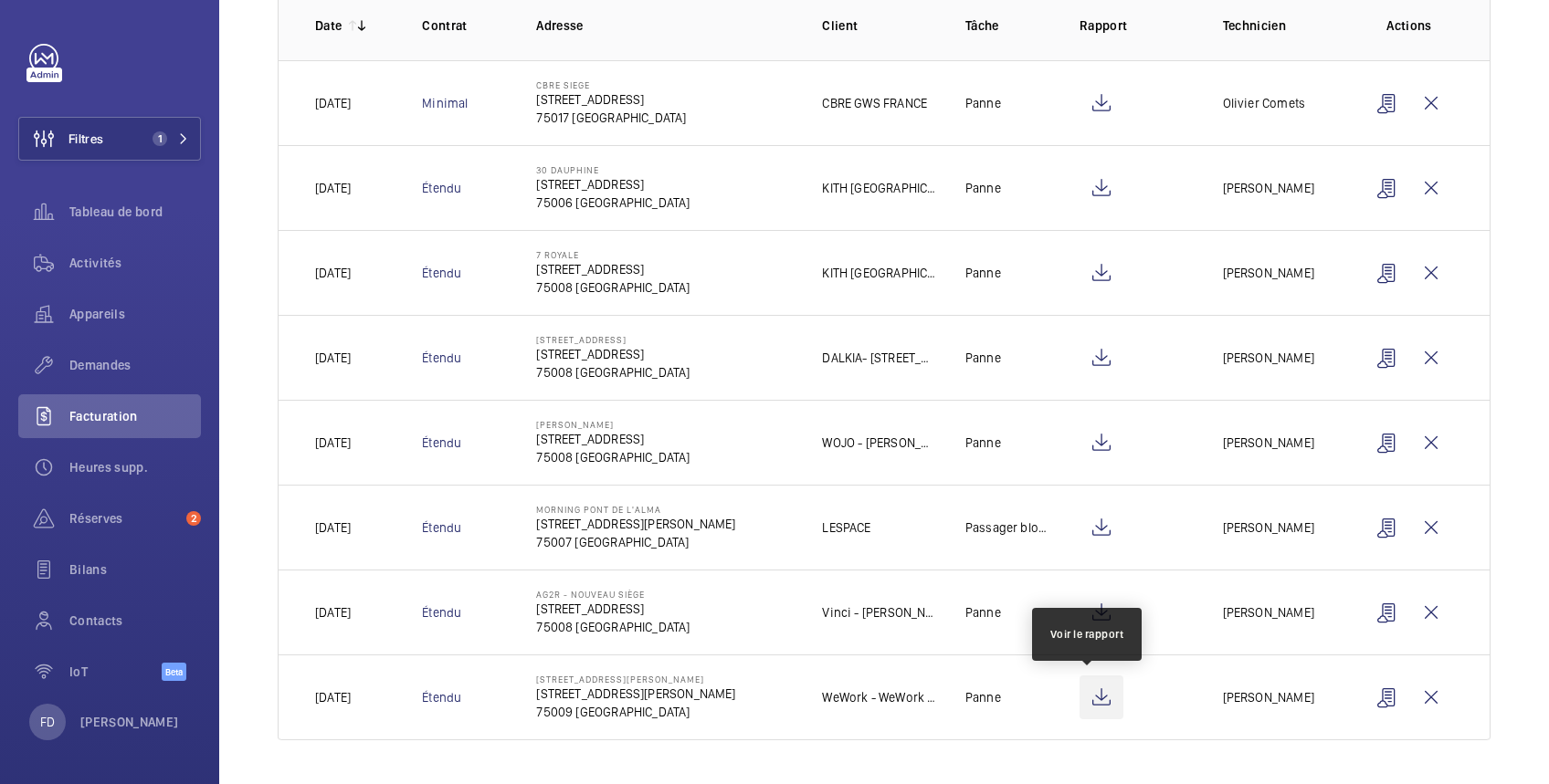
click at [1092, 690] on wm-front-icon-button at bounding box center [1102, 697] width 44 height 44
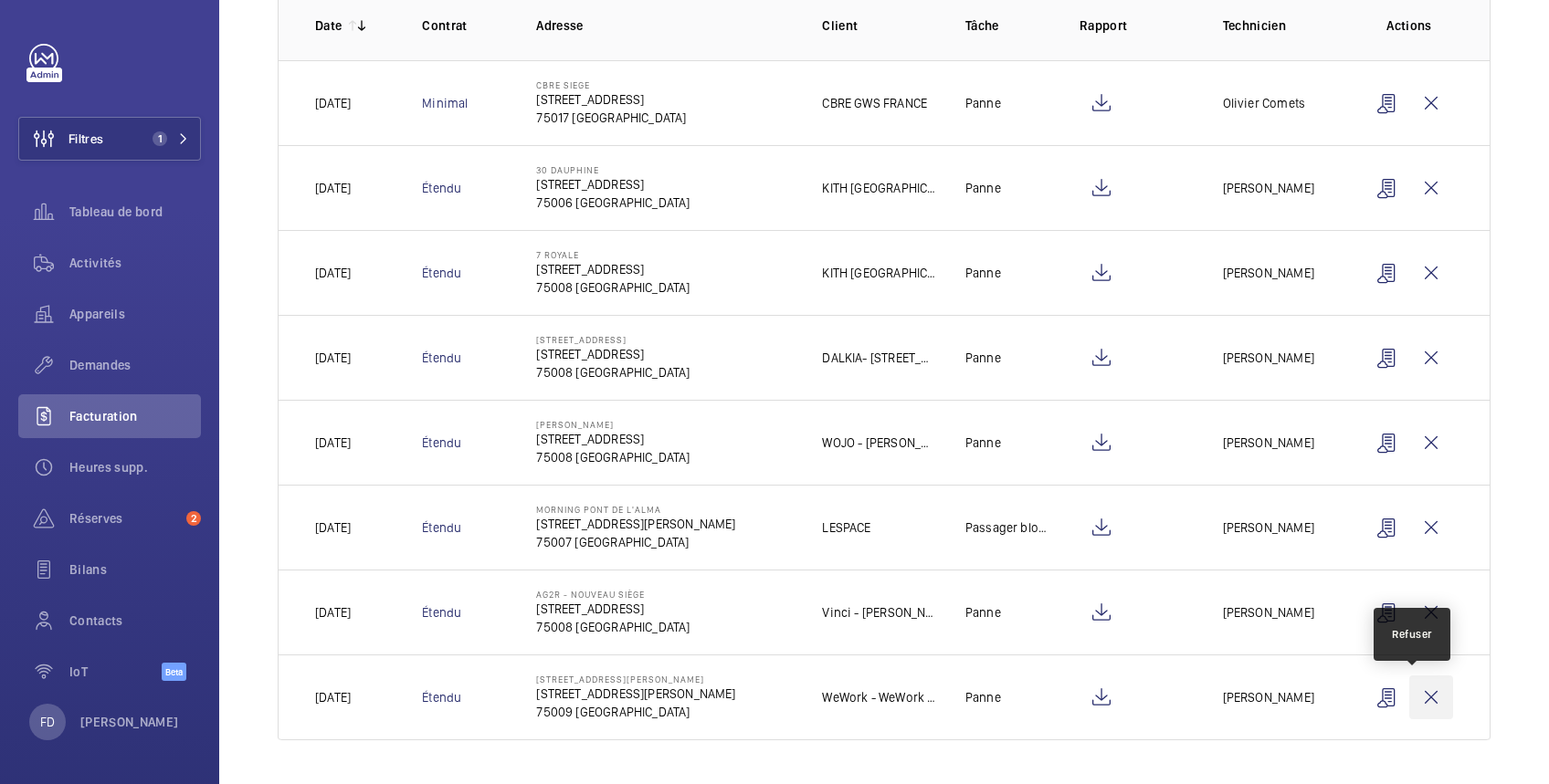
click at [1415, 694] on wm-front-icon-button at bounding box center [1431, 697] width 44 height 44
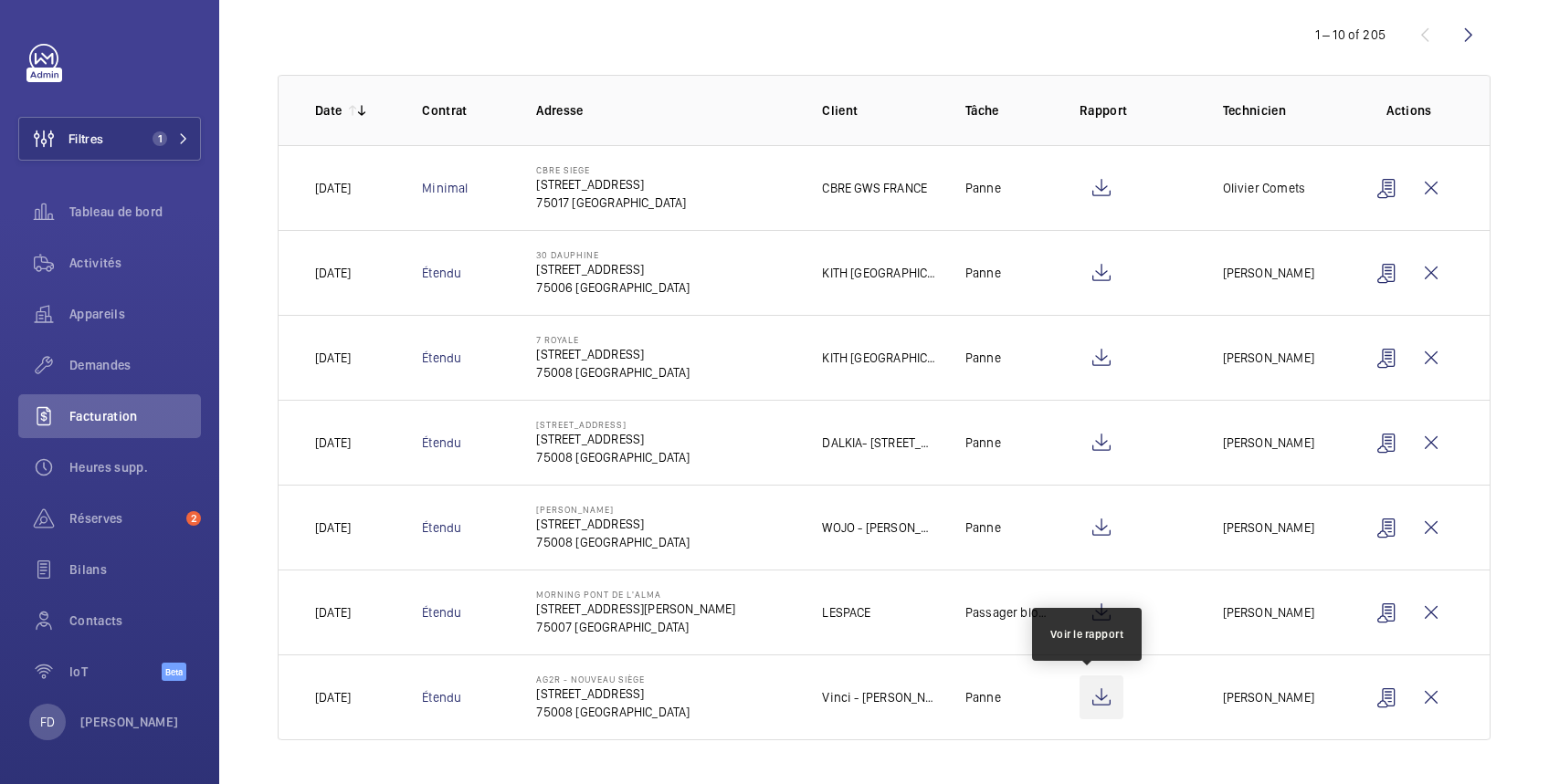
click at [1091, 696] on wm-front-icon-button at bounding box center [1102, 697] width 44 height 44
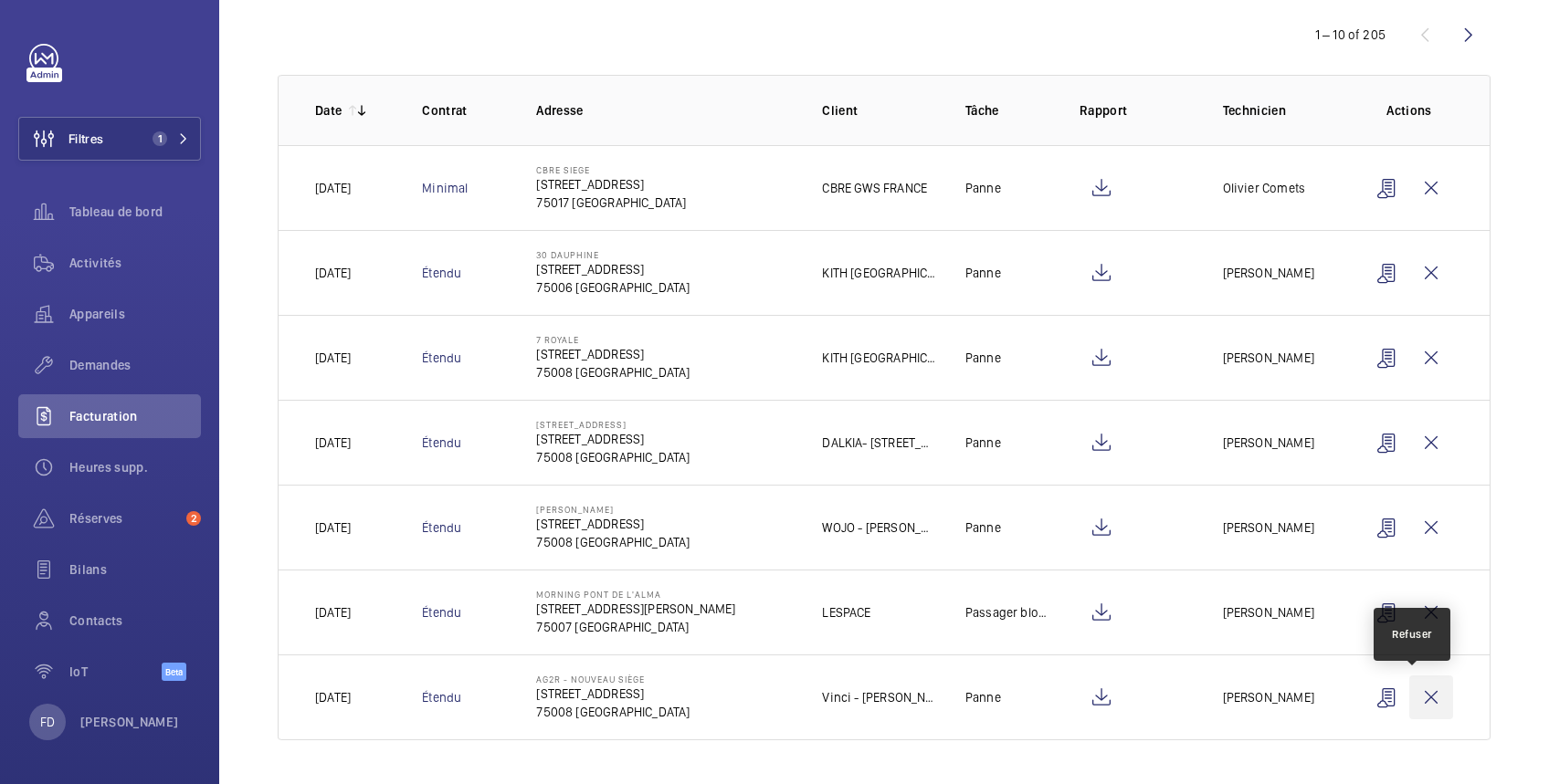
click at [1413, 692] on wm-front-icon-button at bounding box center [1431, 697] width 44 height 44
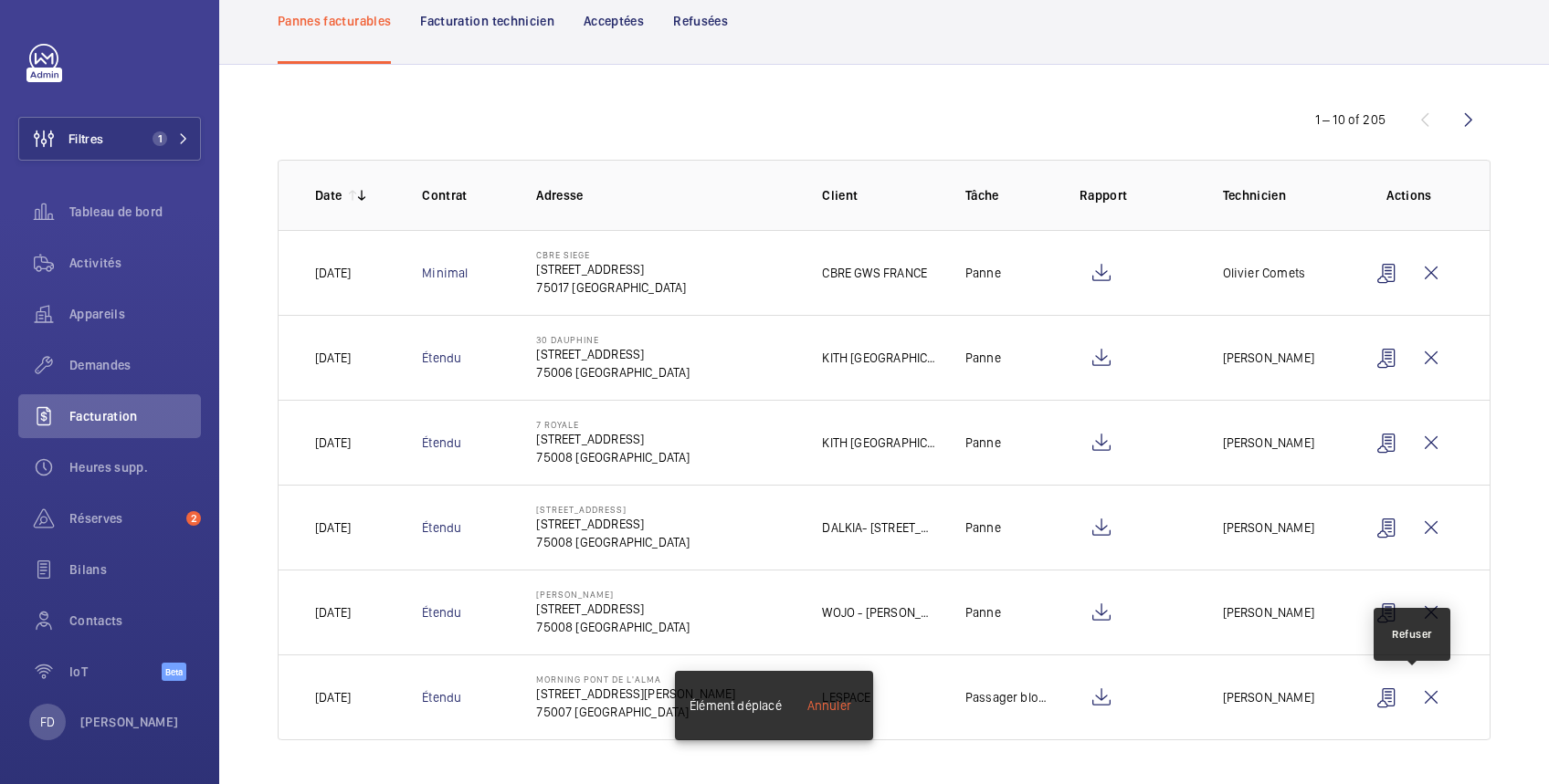
scroll to position [115, 0]
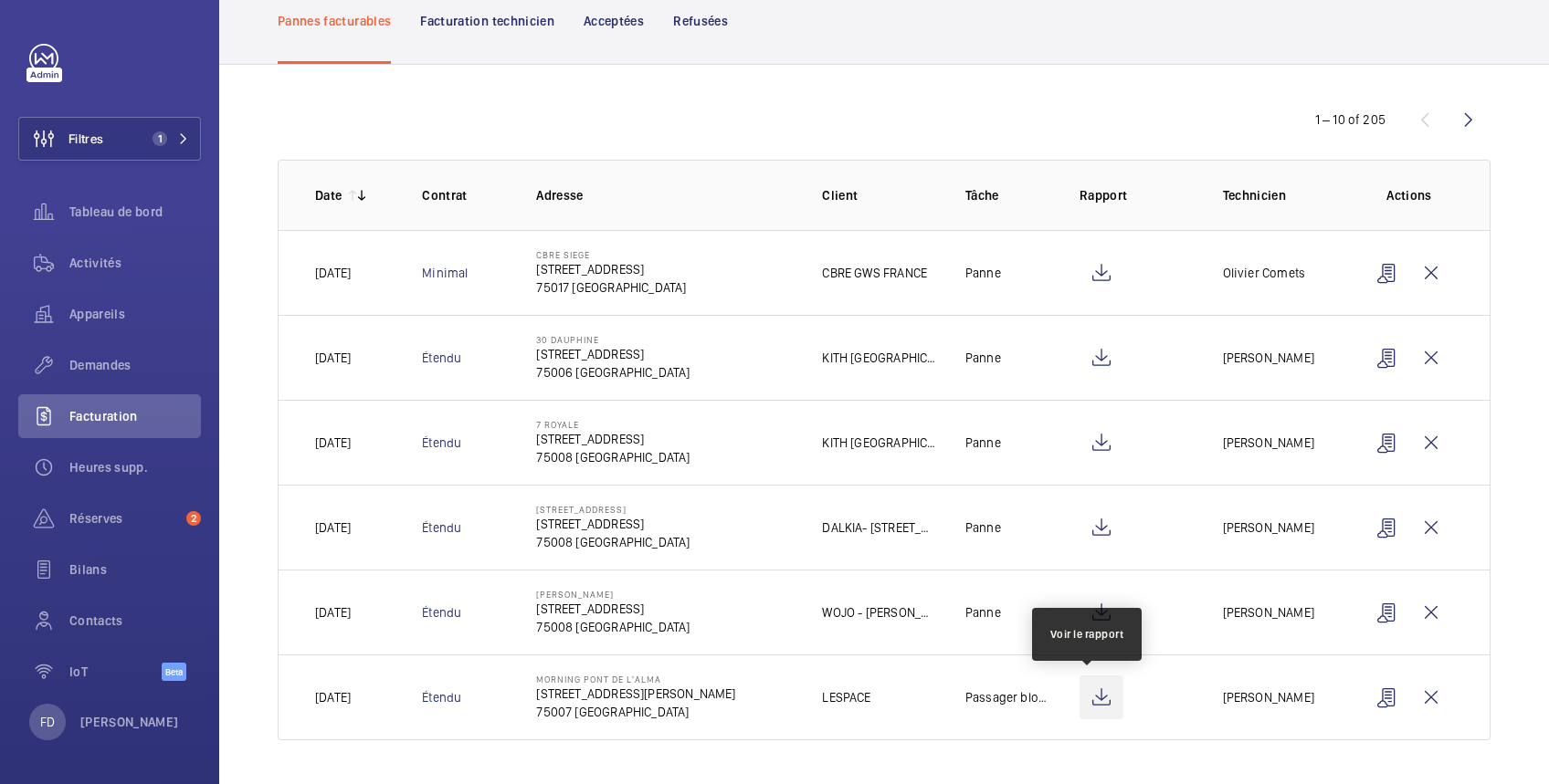
click at [1092, 701] on wm-front-icon-button at bounding box center [1102, 697] width 44 height 44
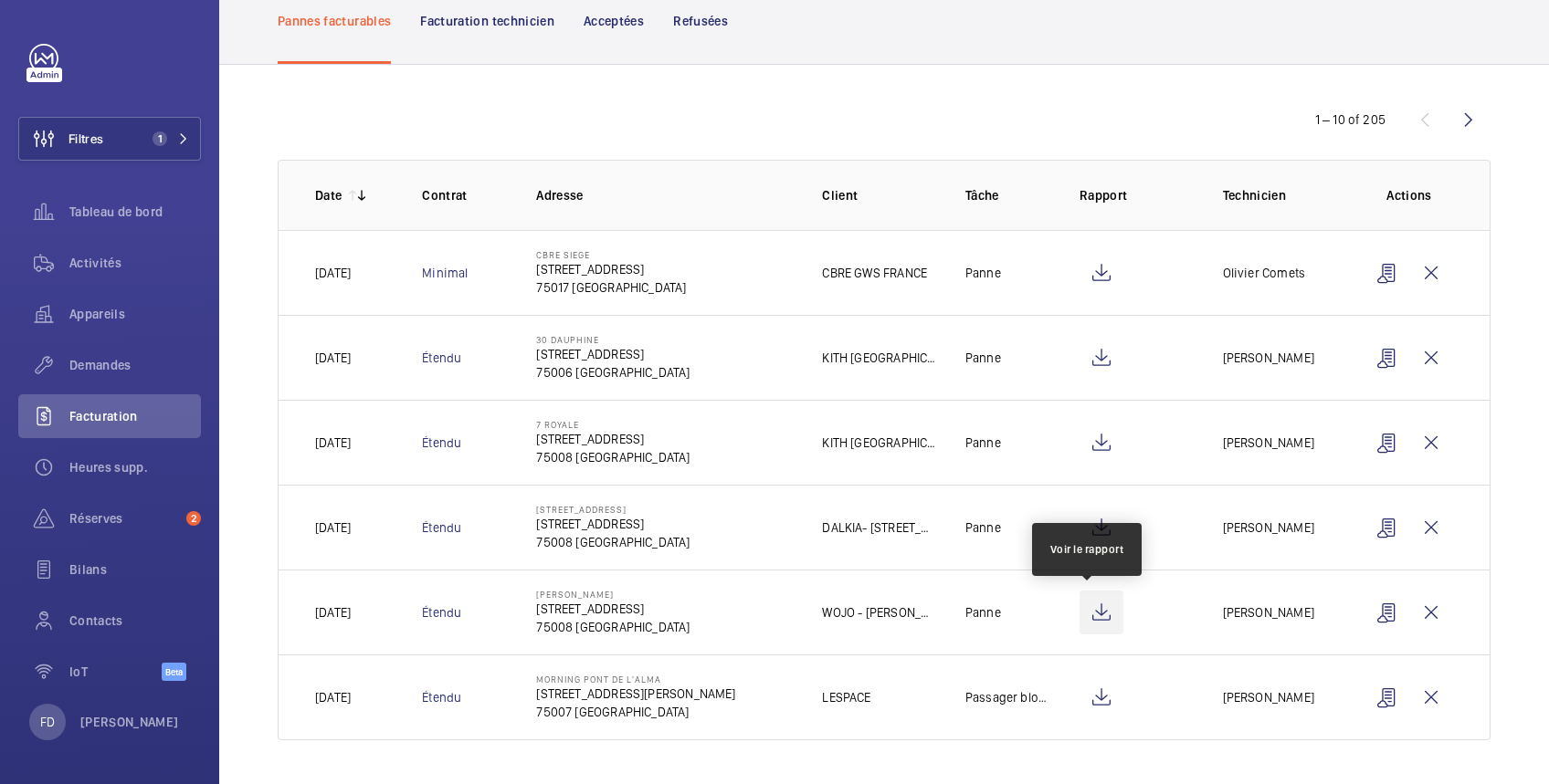
click at [1086, 606] on wm-front-icon-button at bounding box center [1102, 613] width 44 height 44
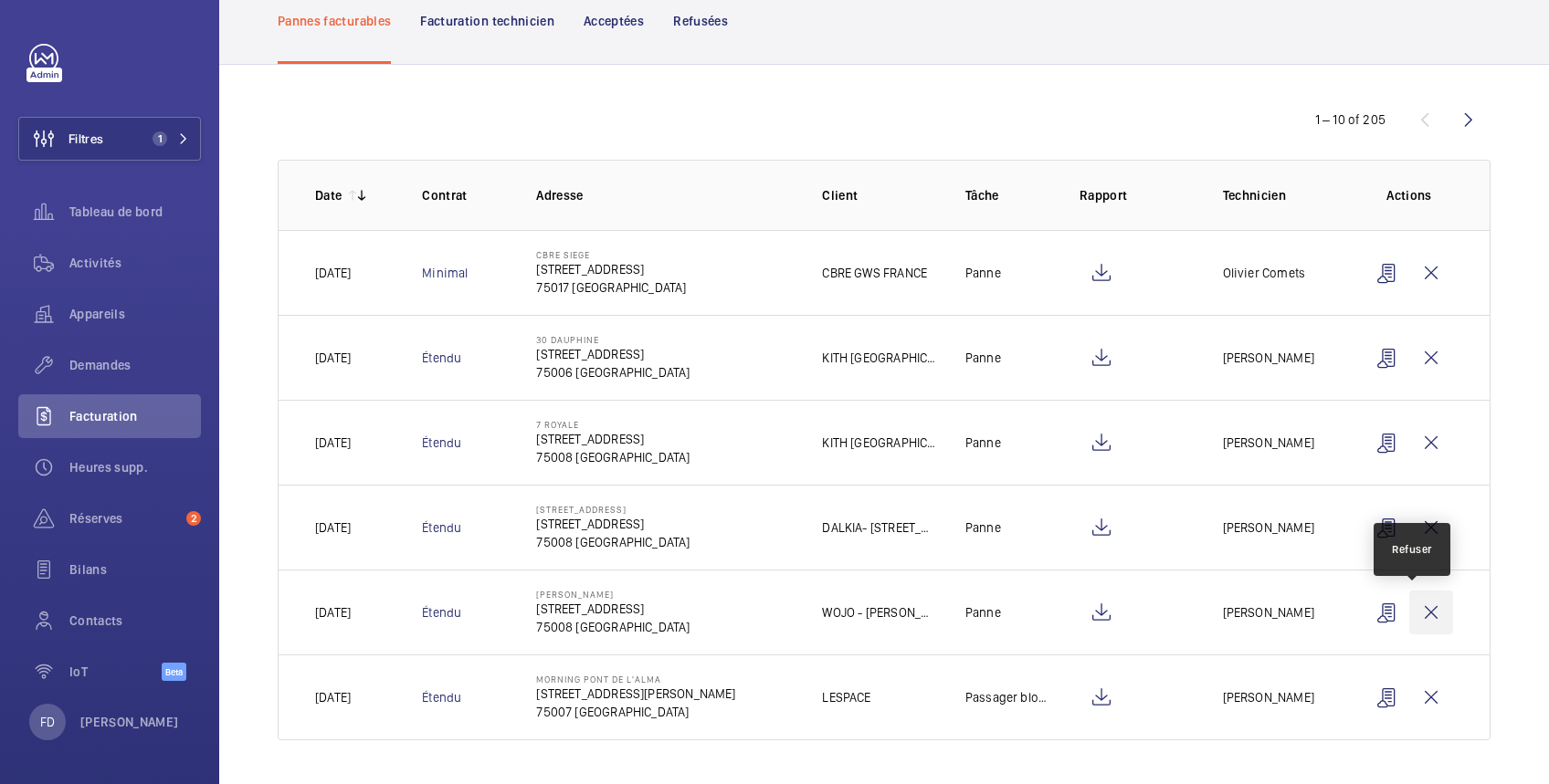
click at [1410, 606] on wm-front-icon-button at bounding box center [1431, 613] width 44 height 44
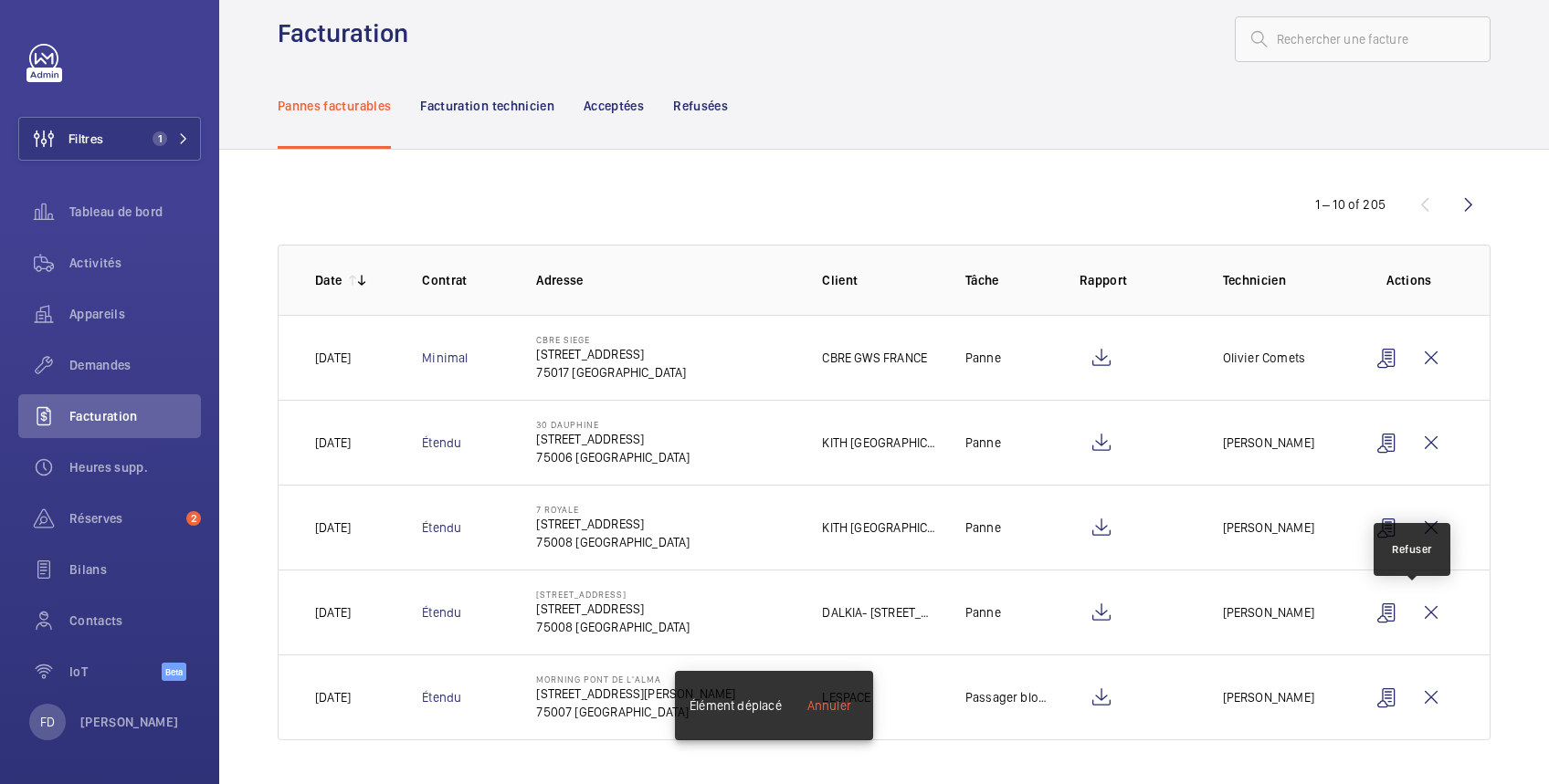
scroll to position [29, 0]
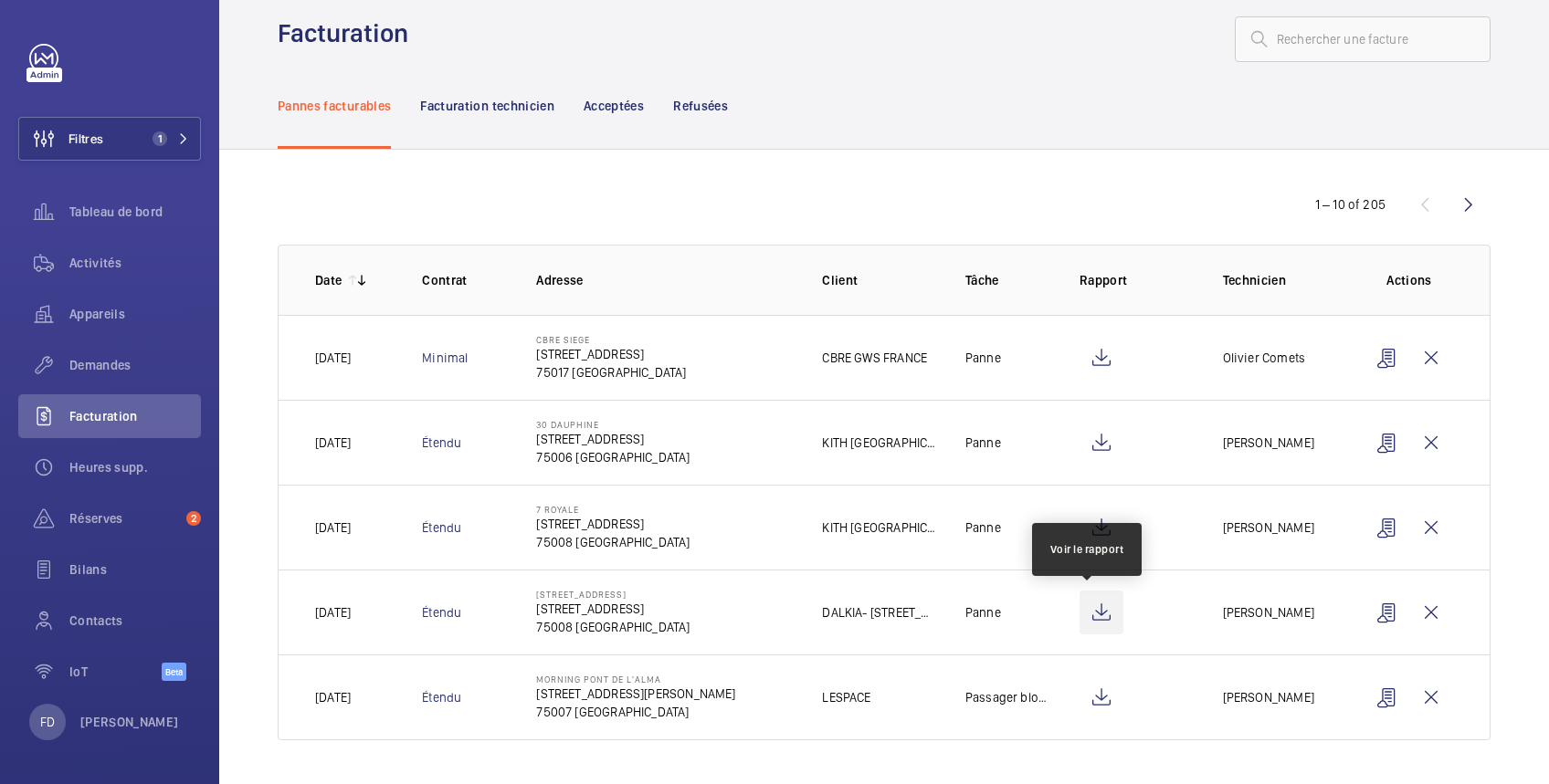
click at [1089, 609] on wm-front-icon-button at bounding box center [1102, 613] width 44 height 44
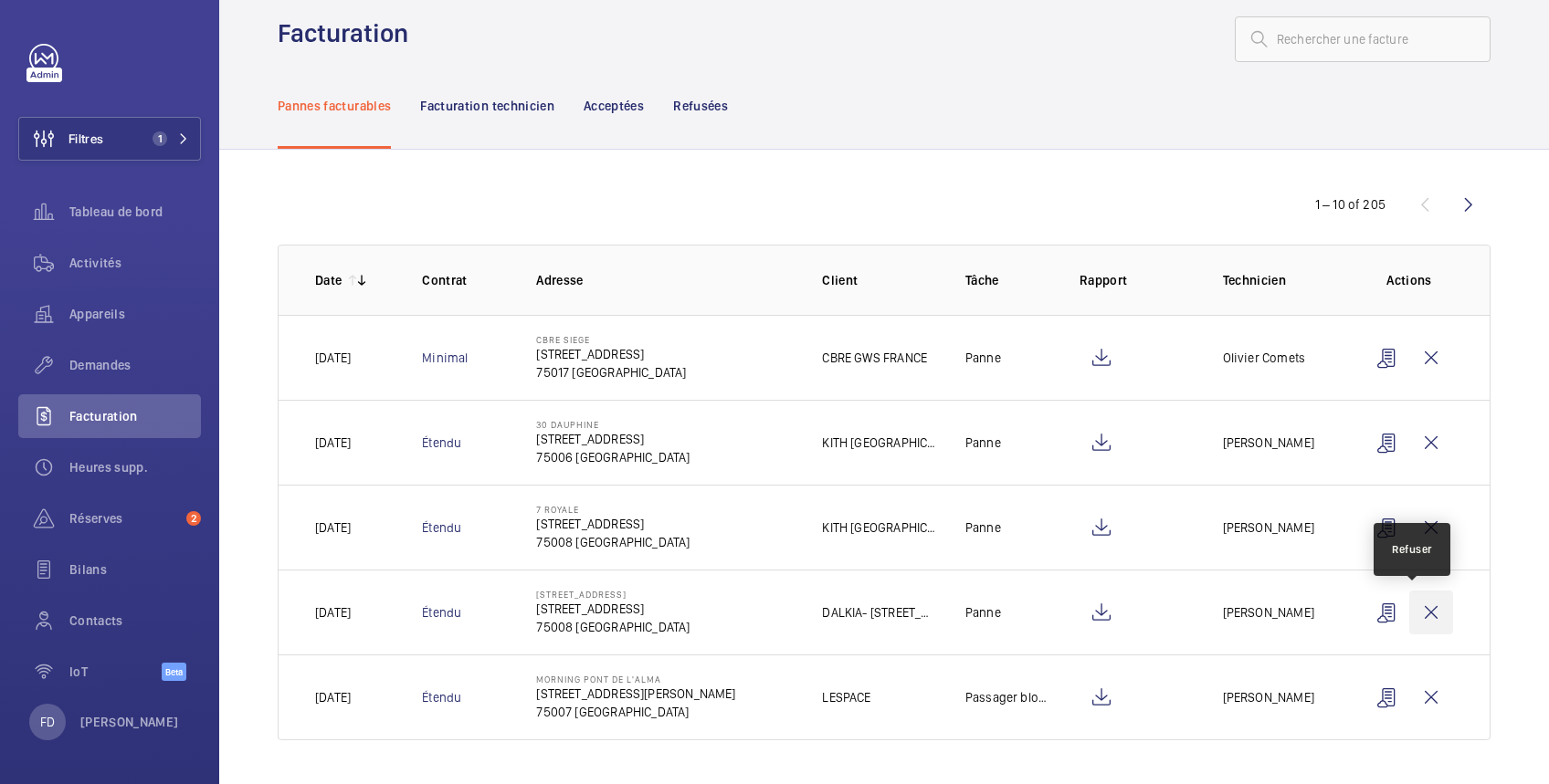
click at [1419, 612] on wm-front-icon-button at bounding box center [1431, 613] width 44 height 44
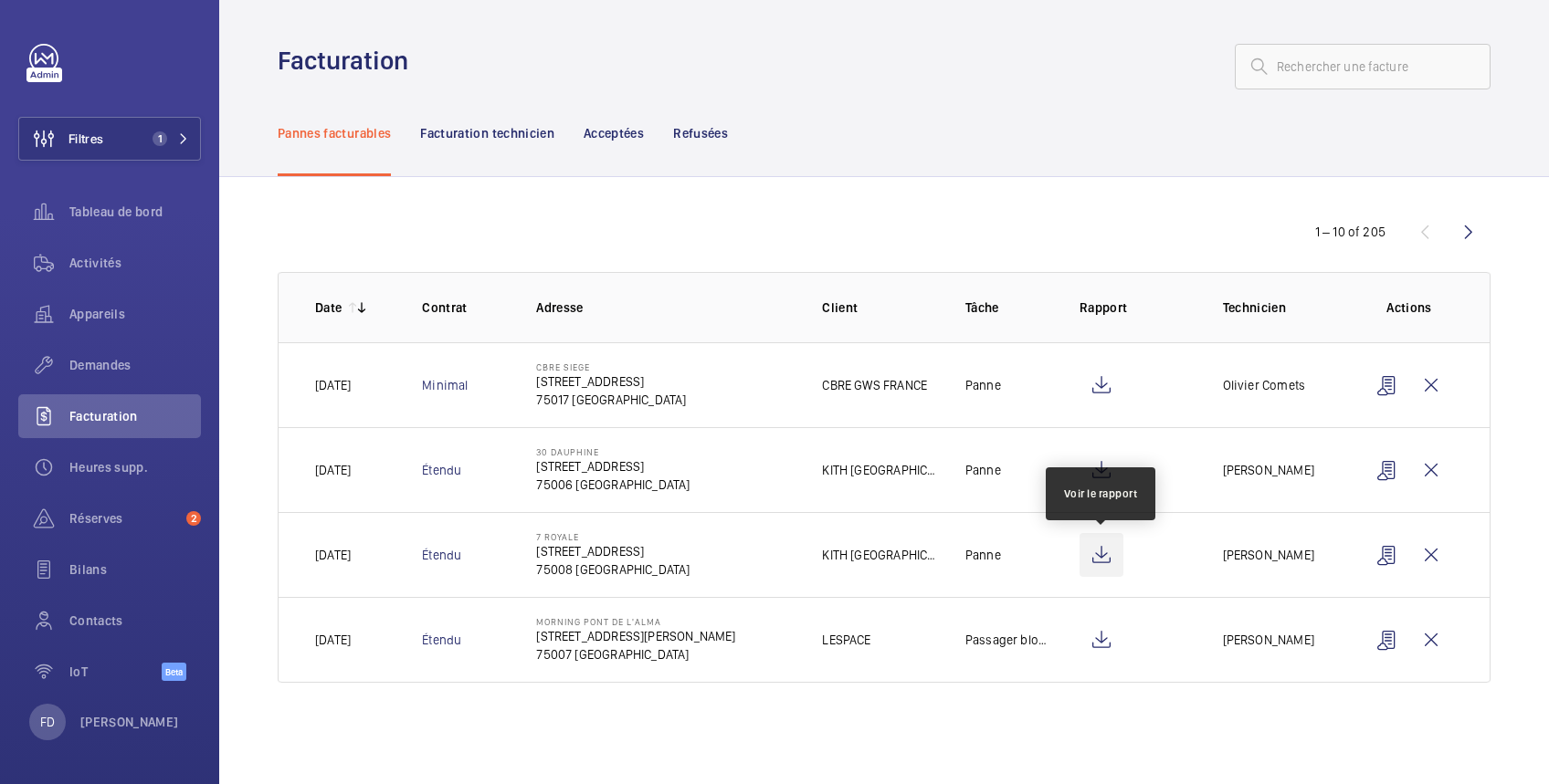
click at [1110, 549] on wm-front-icon-button at bounding box center [1102, 555] width 44 height 44
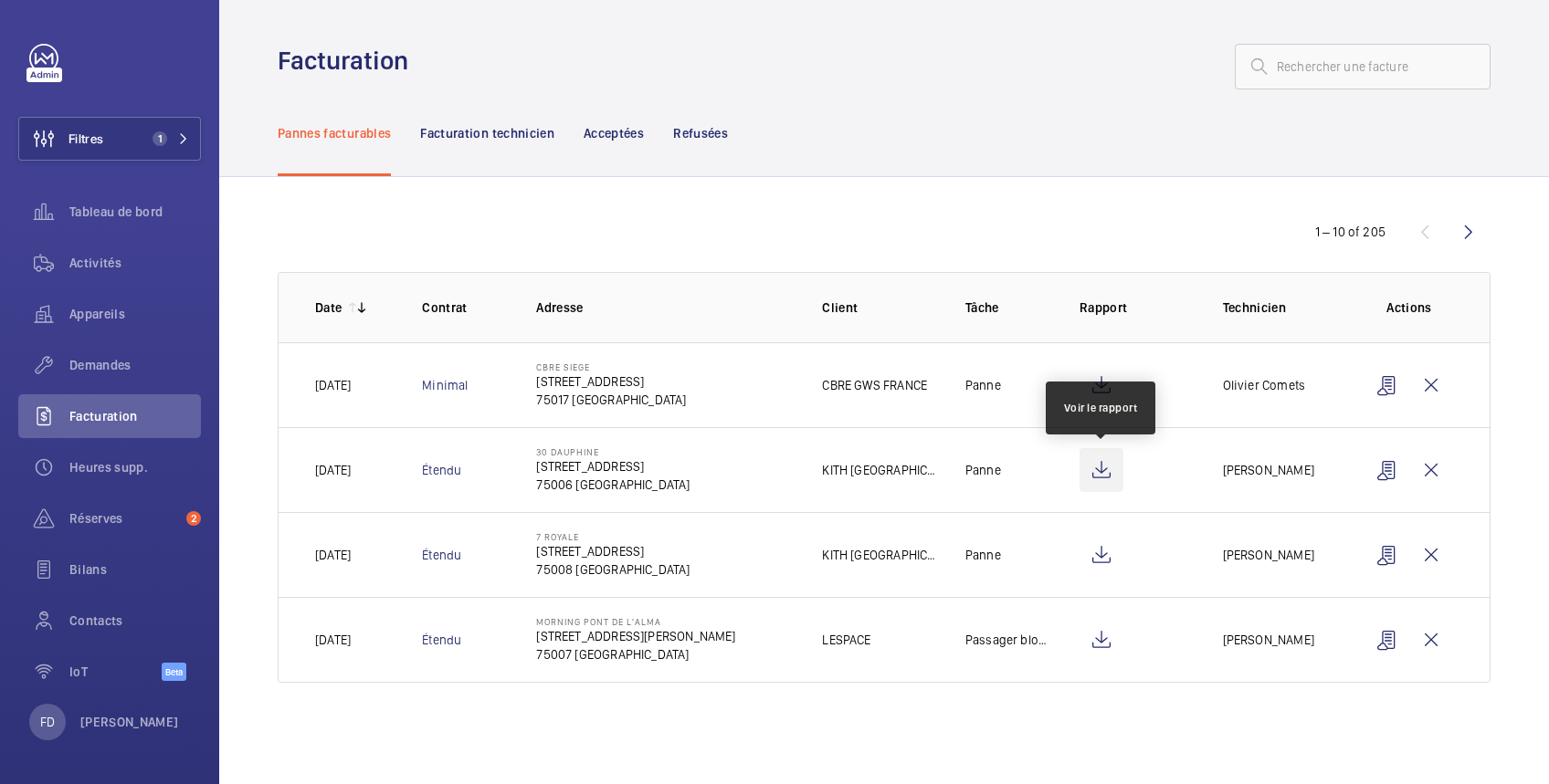
click at [1105, 471] on wm-front-icon-button at bounding box center [1102, 470] width 44 height 44
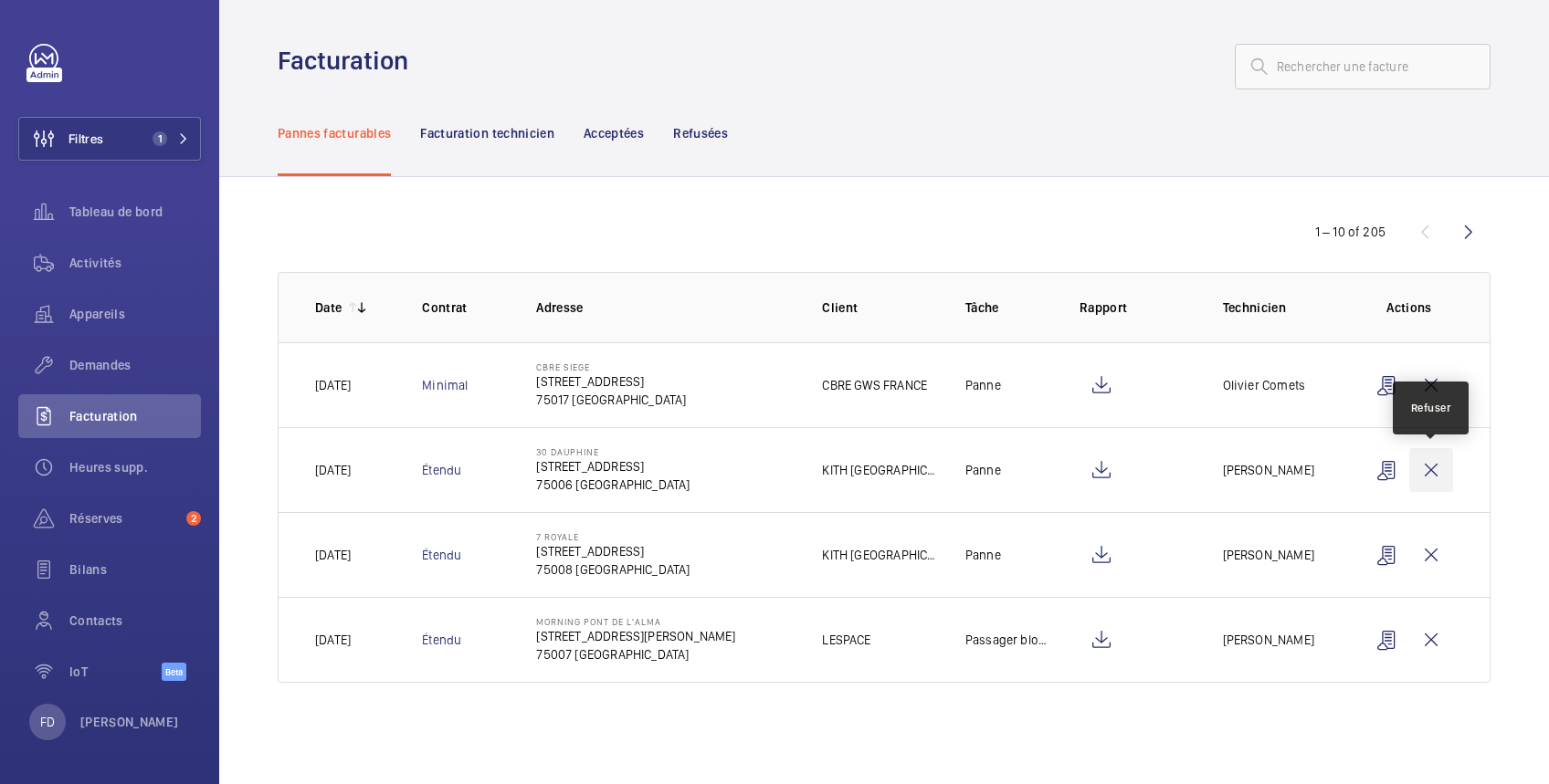
click at [1432, 472] on wm-front-icon-button at bounding box center [1431, 470] width 44 height 44
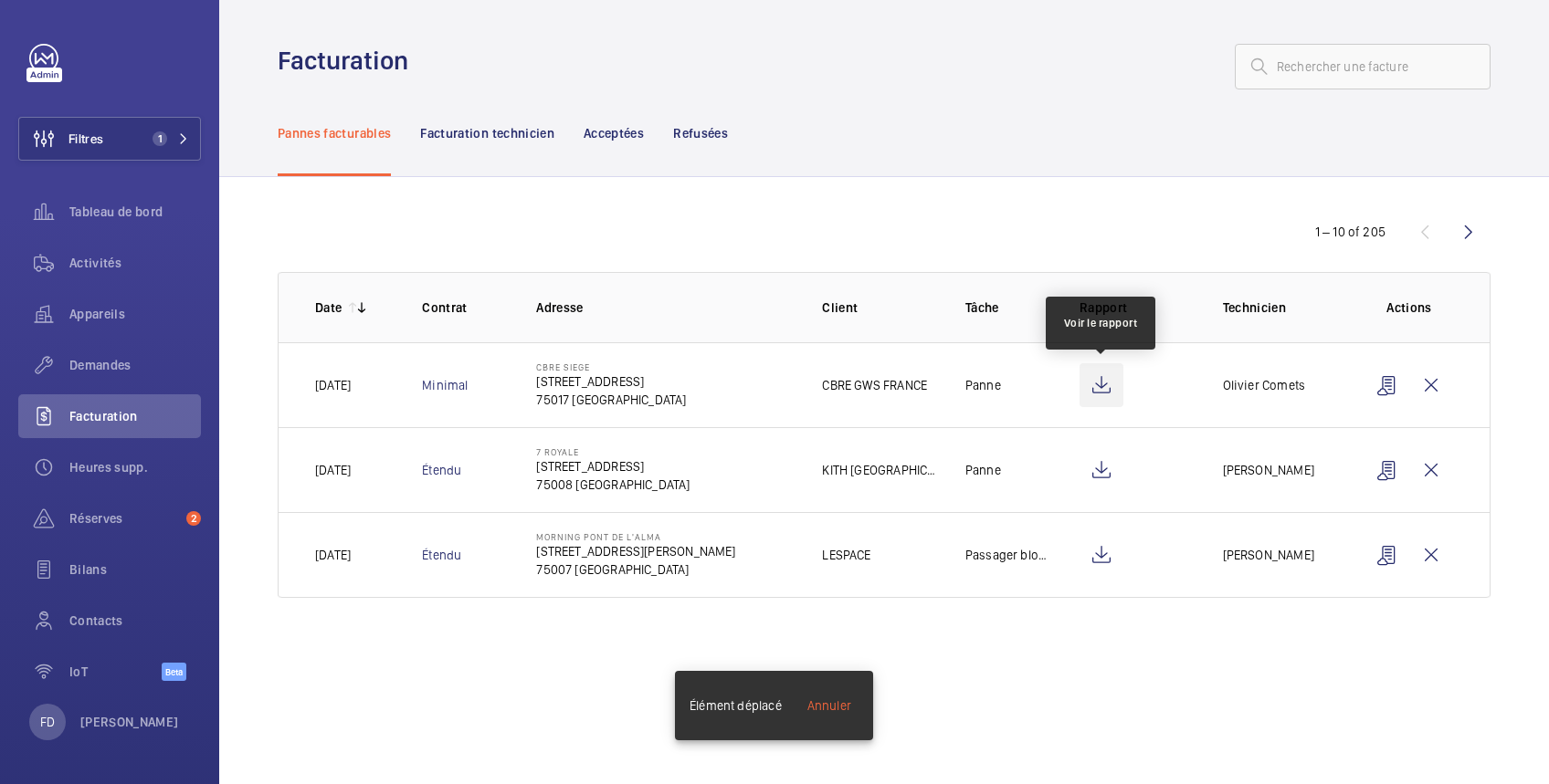
click at [1103, 376] on wm-front-icon-button at bounding box center [1102, 385] width 44 height 44
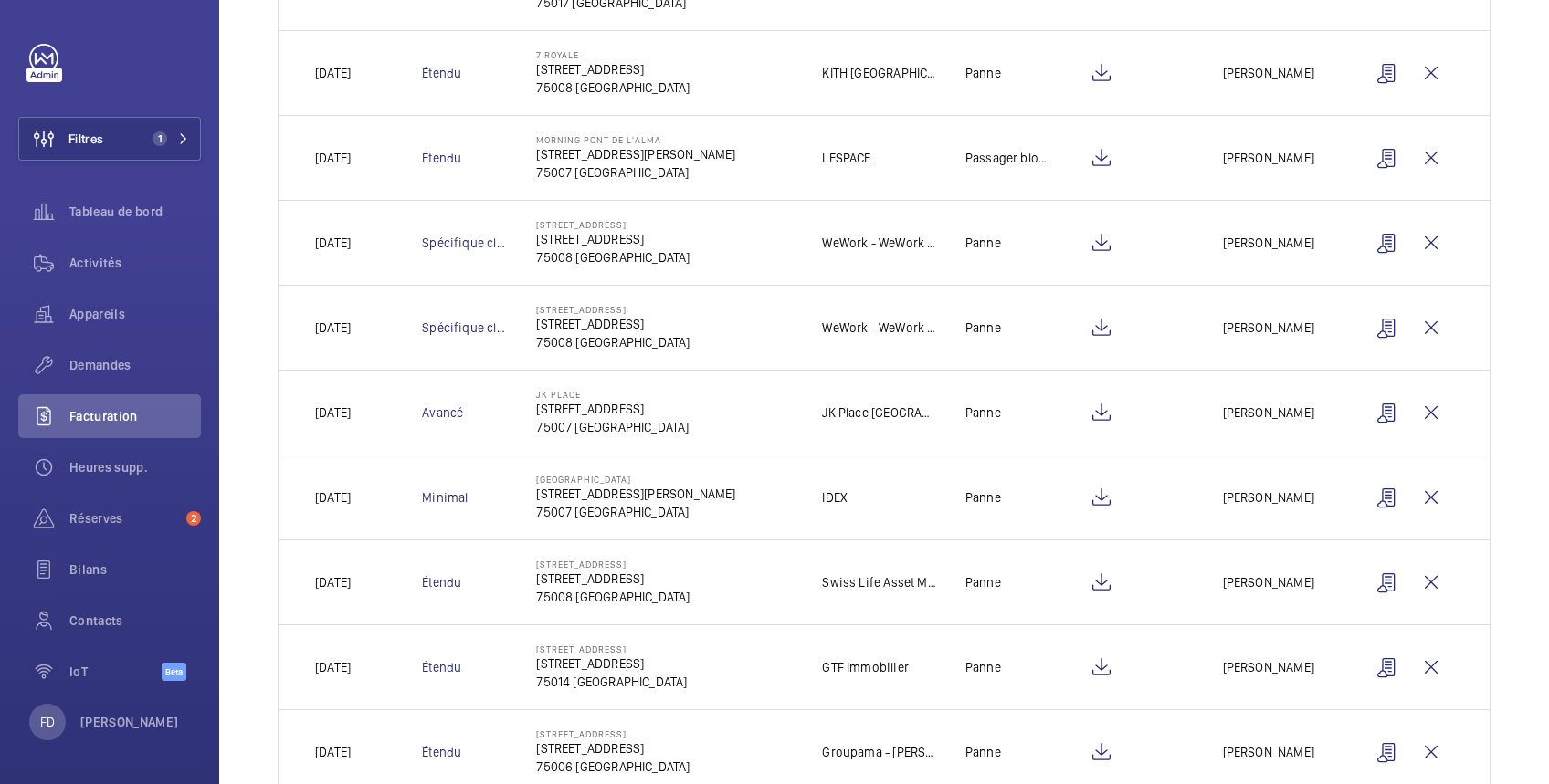
scroll to position [455, 0]
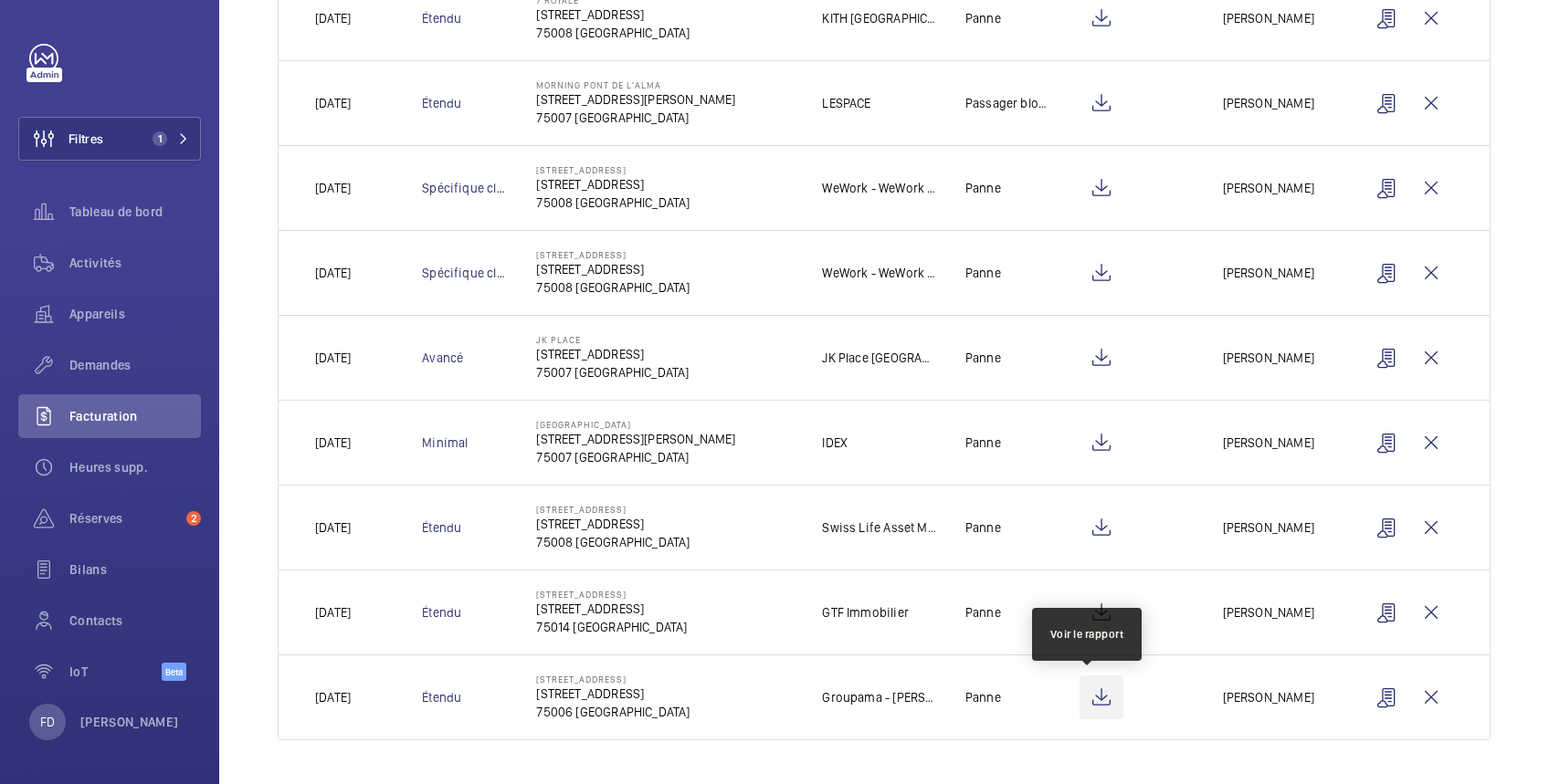
click at [1088, 695] on wm-front-icon-button at bounding box center [1102, 697] width 44 height 44
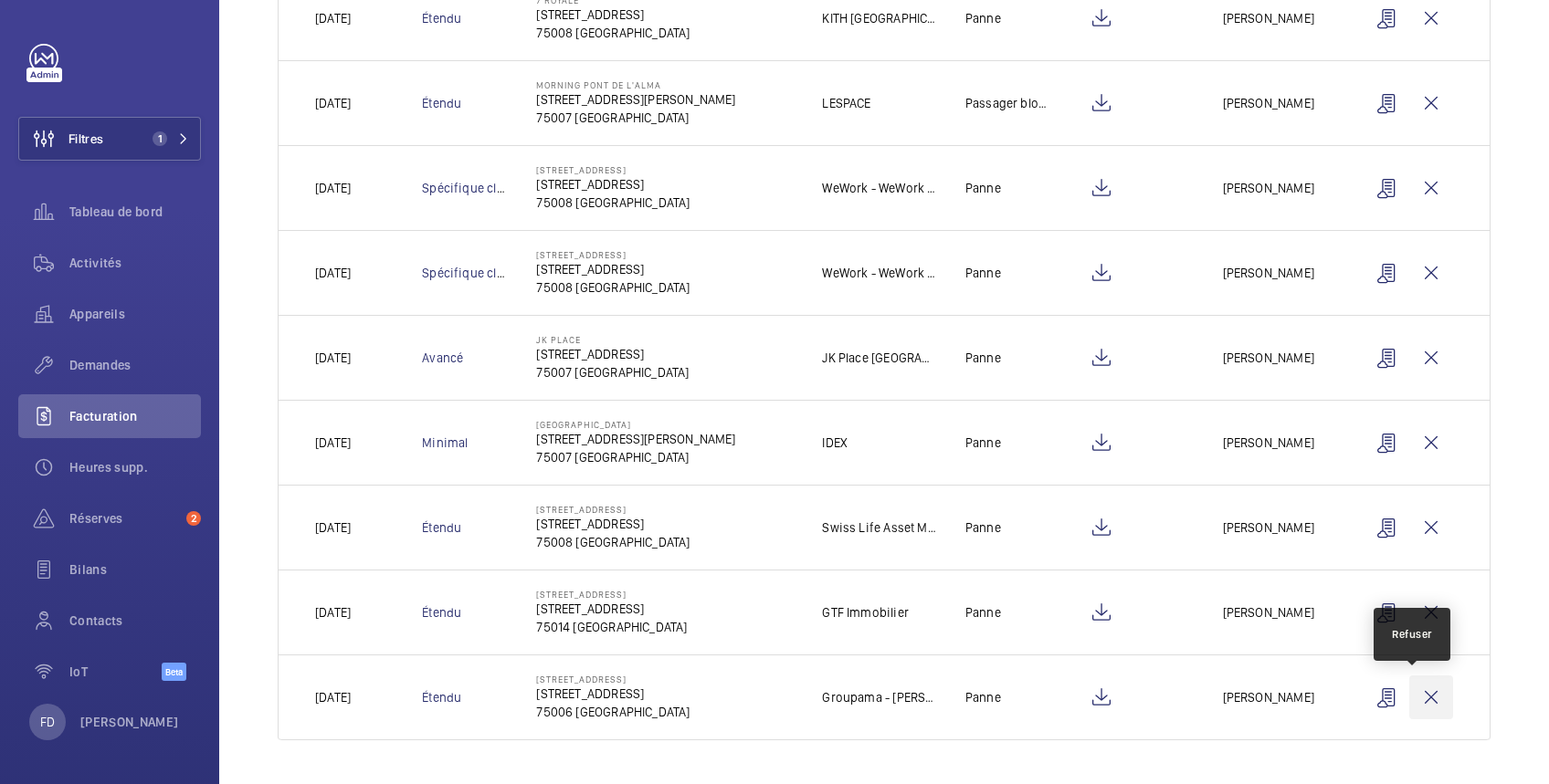
click at [1409, 694] on wm-front-icon-button at bounding box center [1431, 697] width 44 height 44
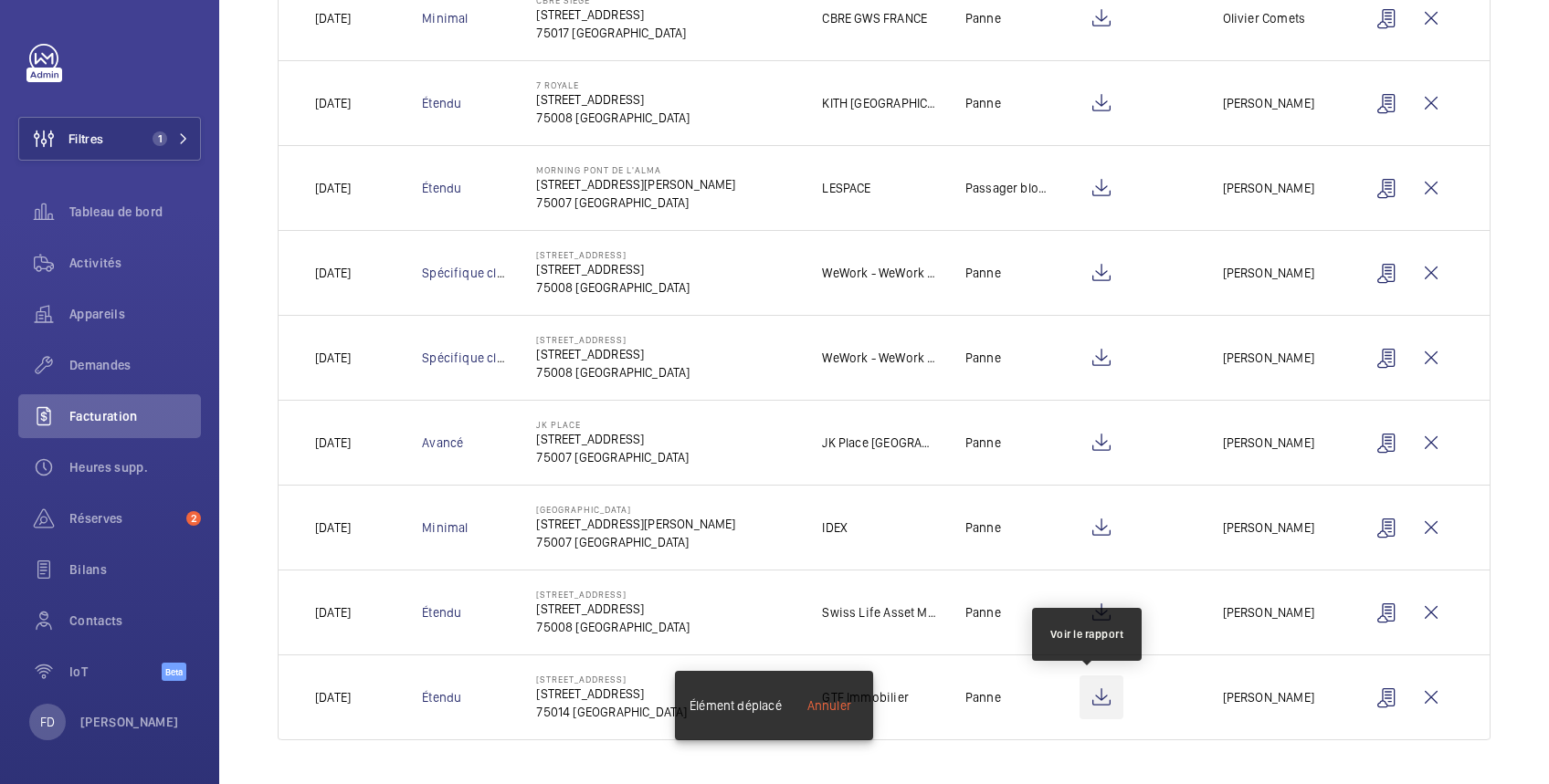
click at [1083, 697] on wm-front-icon-button at bounding box center [1102, 697] width 44 height 44
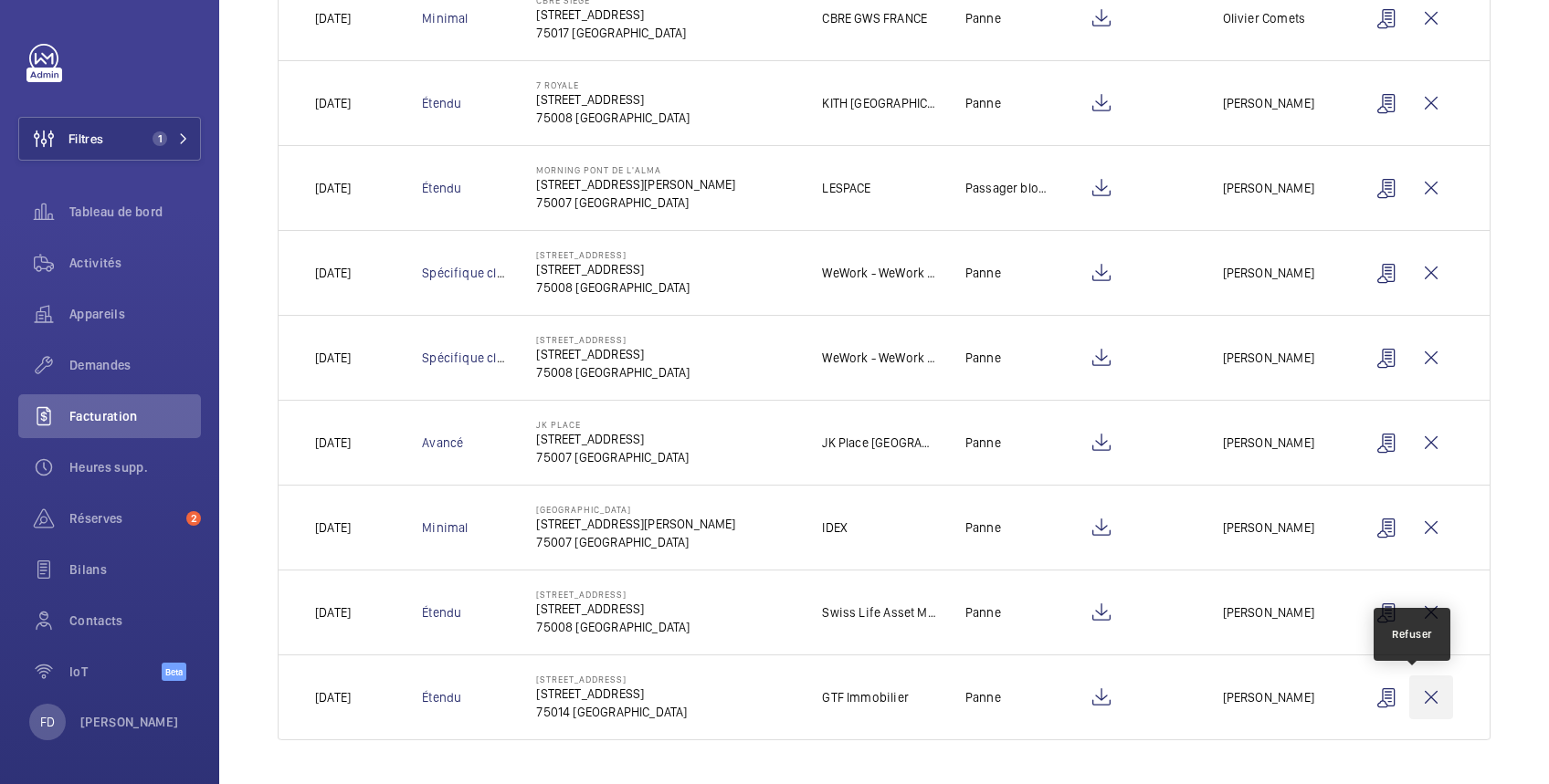
click at [1417, 695] on wm-front-icon-button at bounding box center [1431, 697] width 44 height 44
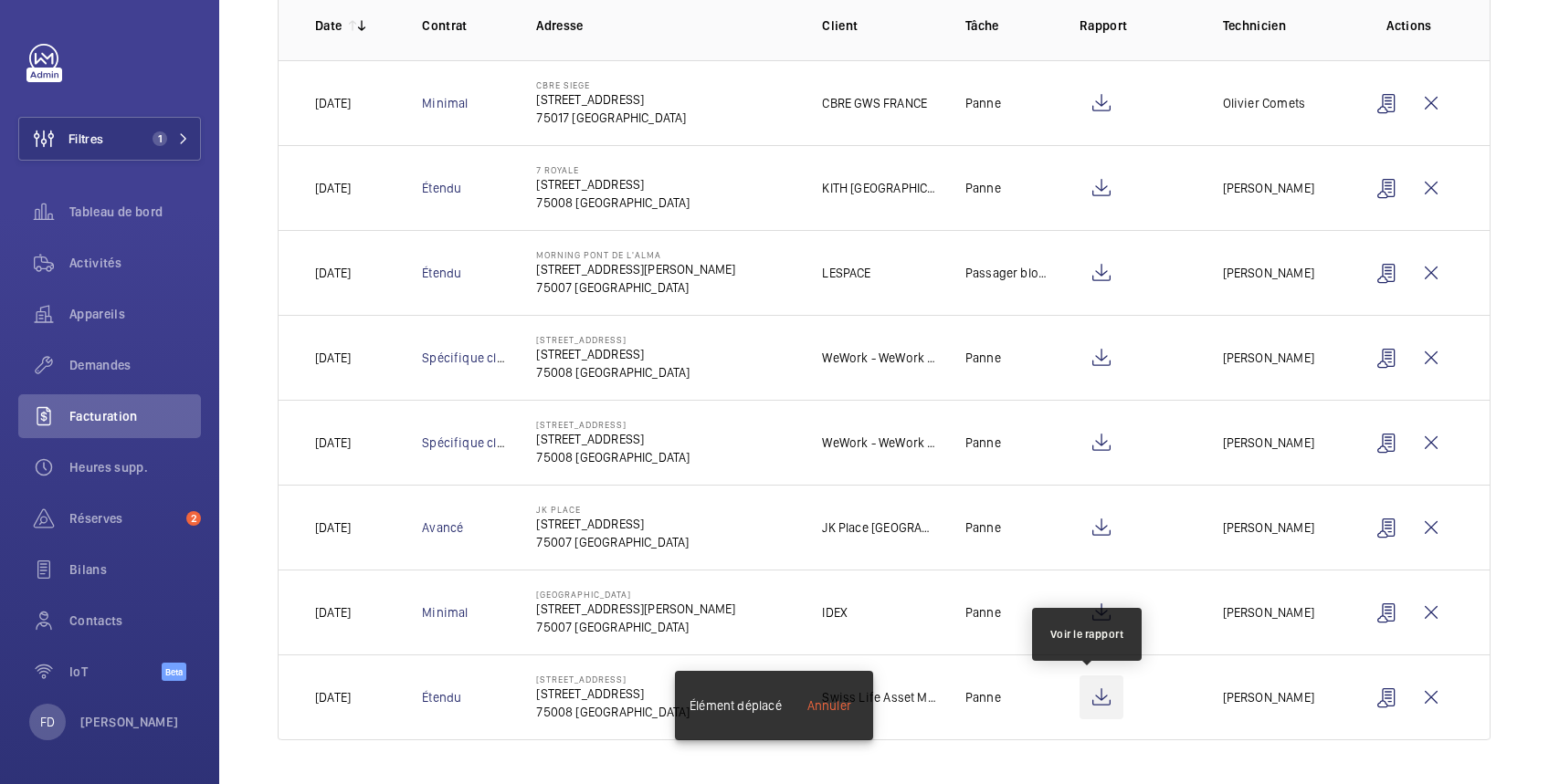
click at [1096, 696] on wm-front-icon-button at bounding box center [1102, 697] width 44 height 44
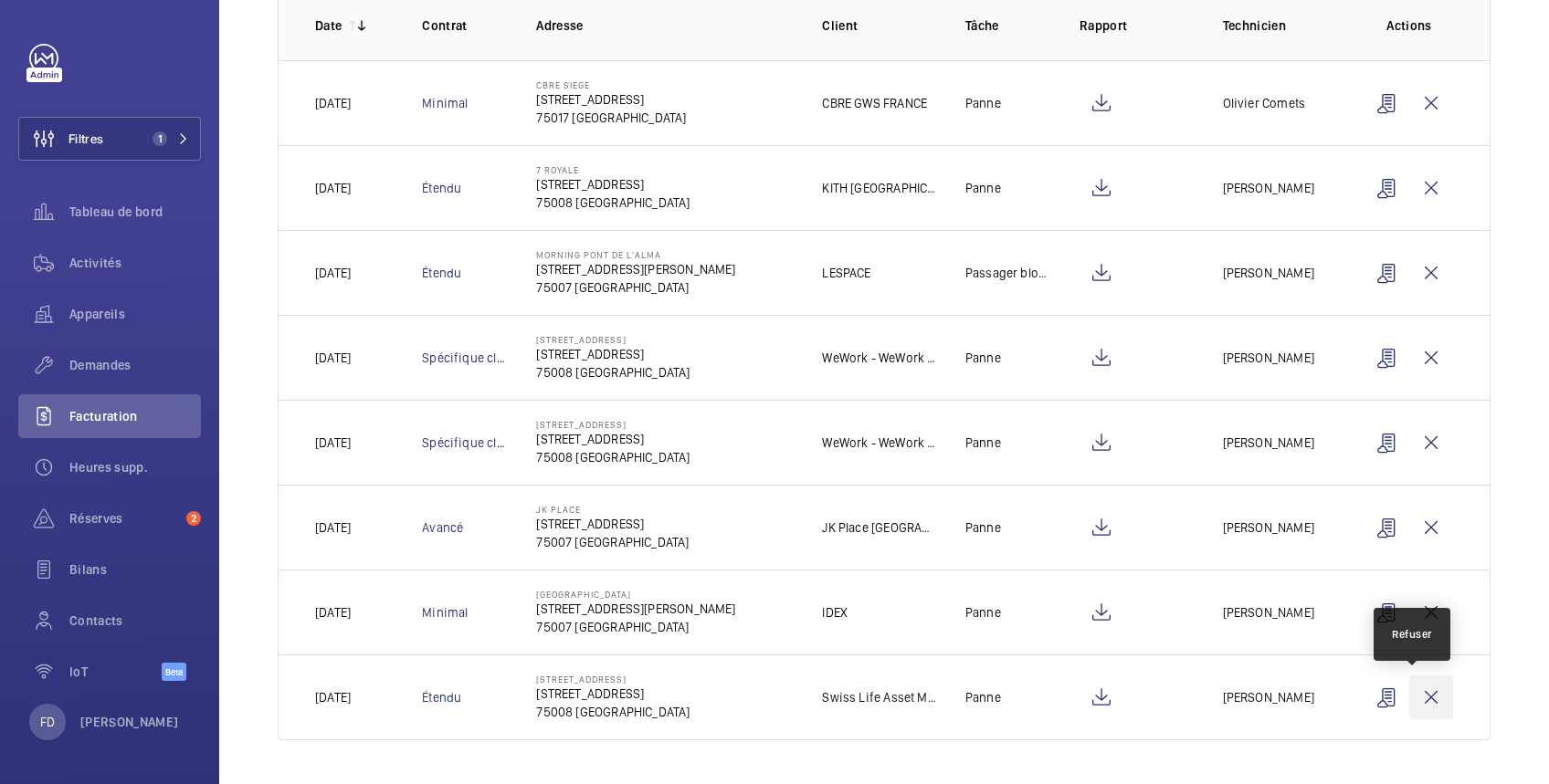
click at [1417, 689] on wm-front-icon-button at bounding box center [1431, 697] width 44 height 44
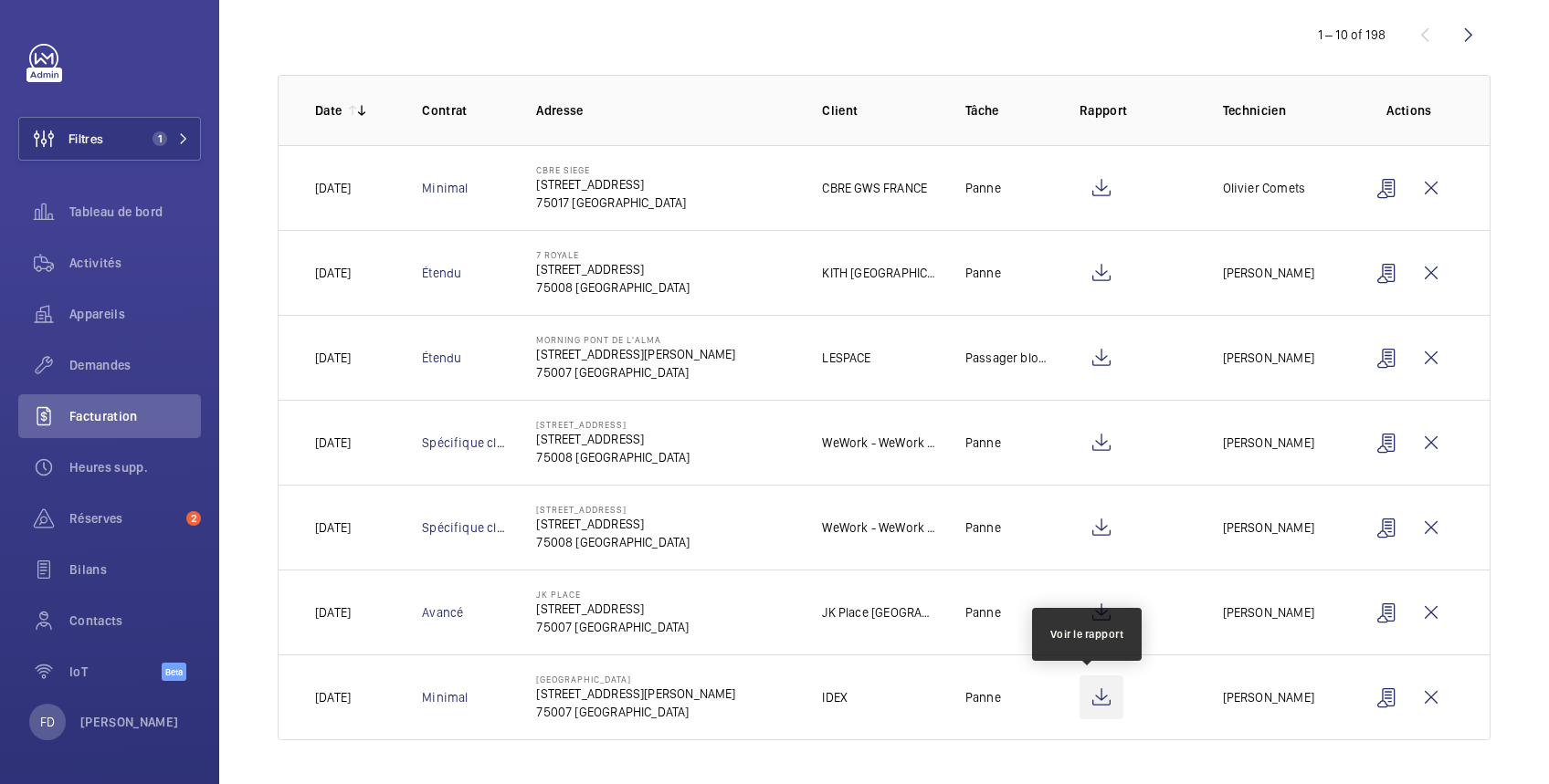
click at [1089, 699] on wm-front-icon-button at bounding box center [1102, 697] width 44 height 44
